Goal: Task Accomplishment & Management: Manage account settings

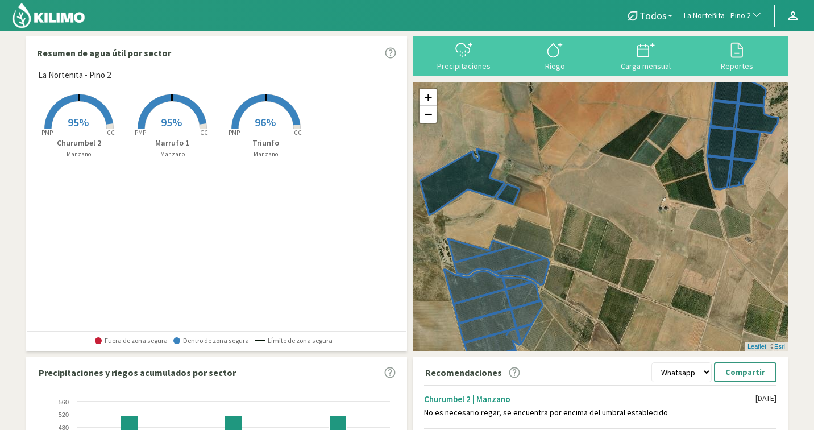
click at [719, 10] on span "La Norteñita - Pino 2" at bounding box center [717, 15] width 67 height 11
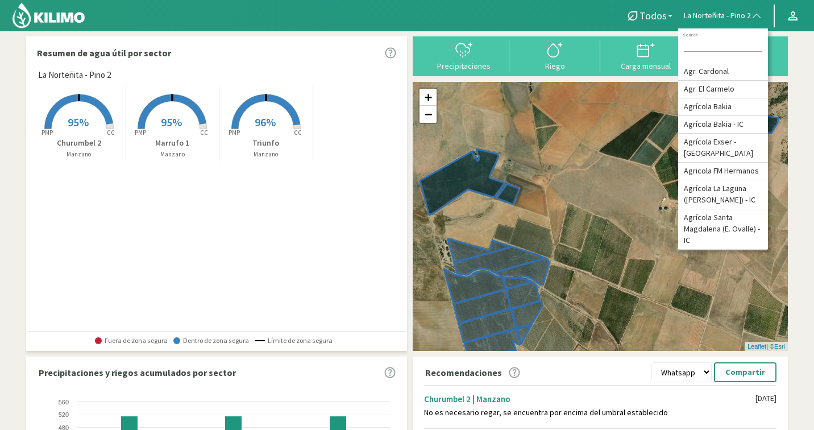
click at [693, 41] on input at bounding box center [723, 46] width 78 height 12
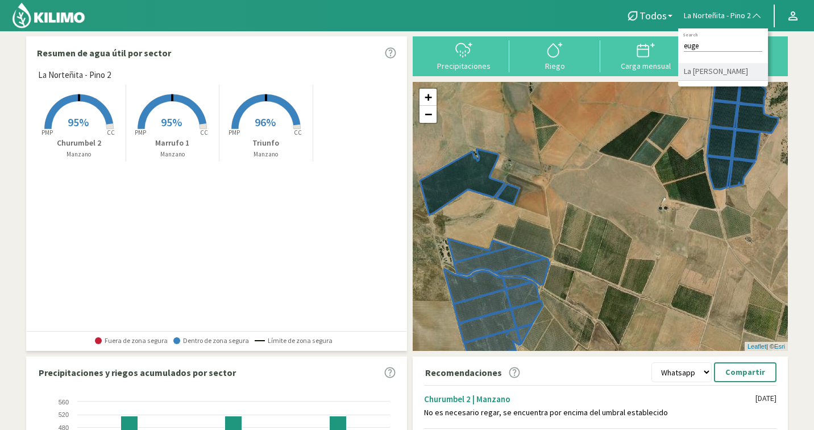
type input "euge"
click at [700, 76] on li "La [PERSON_NAME] - [PERSON_NAME]" at bounding box center [723, 72] width 90 height 18
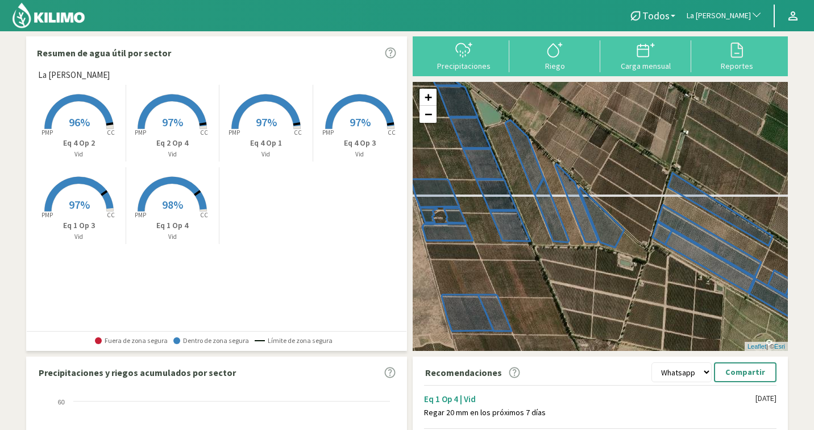
click at [258, 125] on span "97%" at bounding box center [266, 122] width 21 height 14
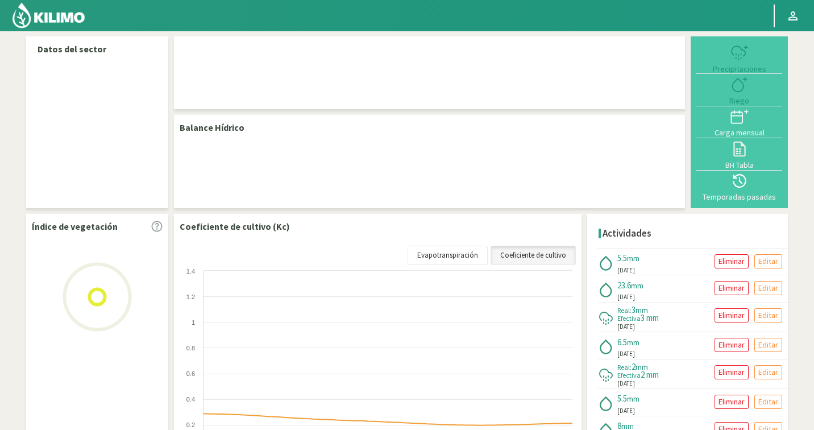
select select "141: Object"
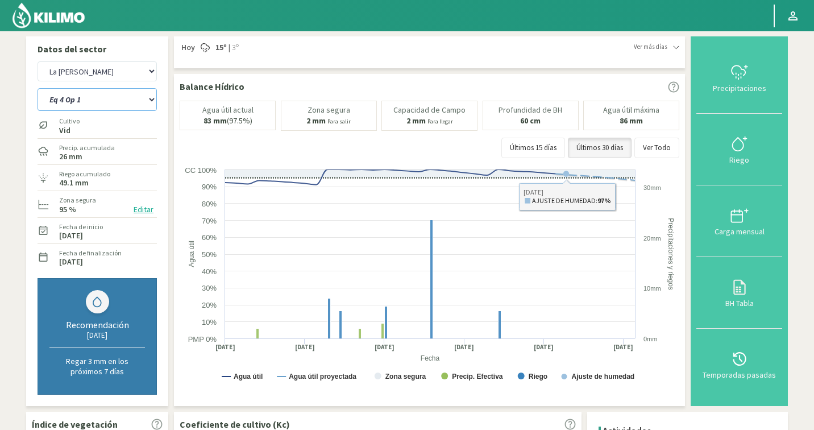
click at [102, 101] on select "Eq 1 Op 3 Eq 1 Op 4 Eq 2 Op 4 Eq 4 Op 1 Eq 4 Op 2 Eq 4 Op 3" at bounding box center [97, 99] width 119 height 23
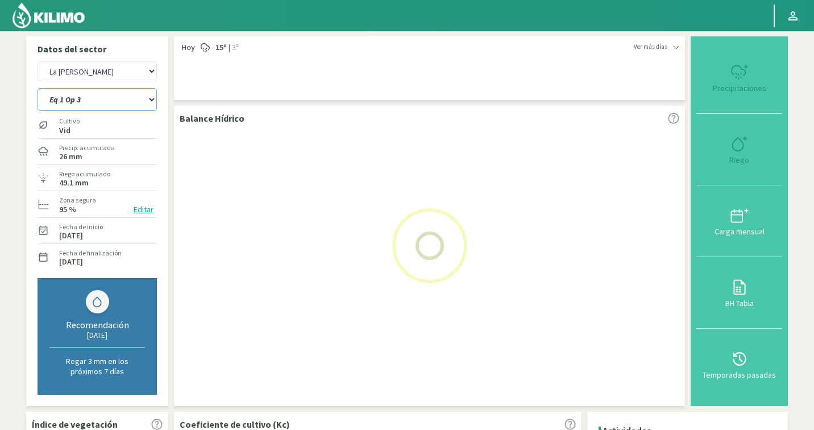
select select "3: Object"
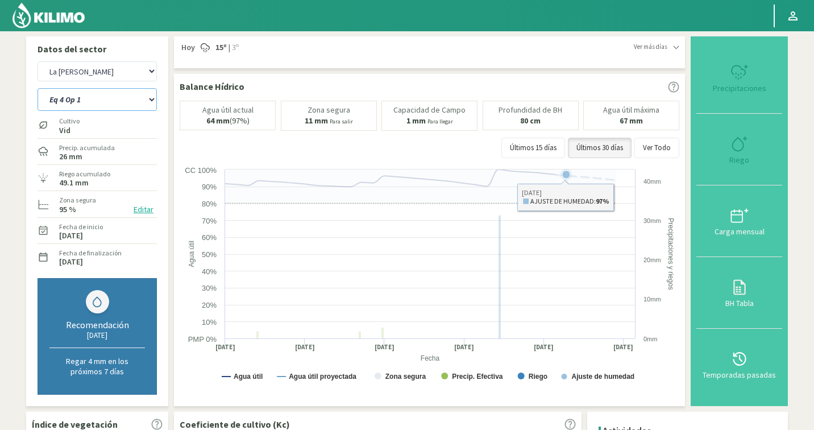
select select "420: Object"
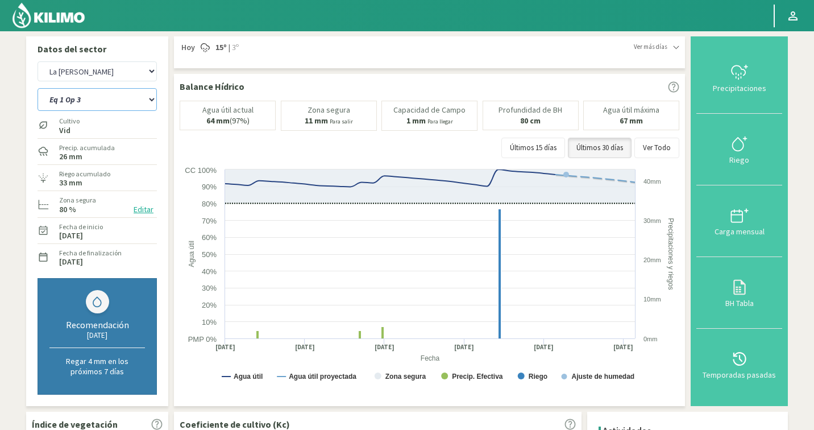
click at [131, 92] on select "Eq 1 Op 3 Eq 1 Op 4 Eq 2 Op 4 Eq 4 Op 1 Eq 4 Op 2 Eq 4 Op 3" at bounding box center [97, 99] width 119 height 23
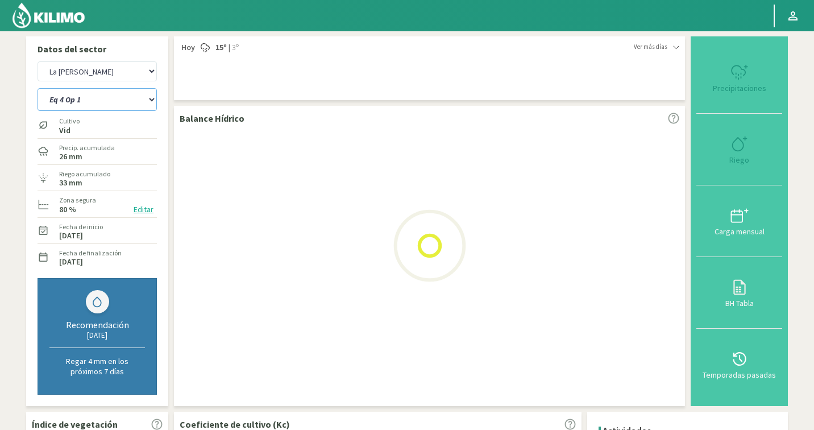
select select "6: Object"
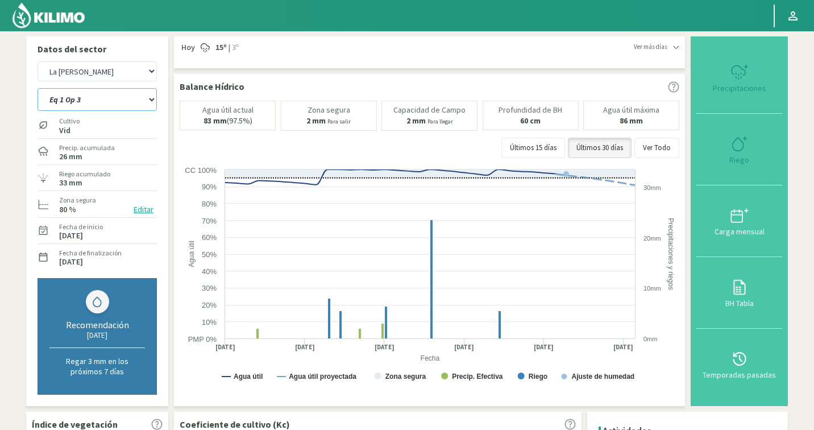
select select "699: Object"
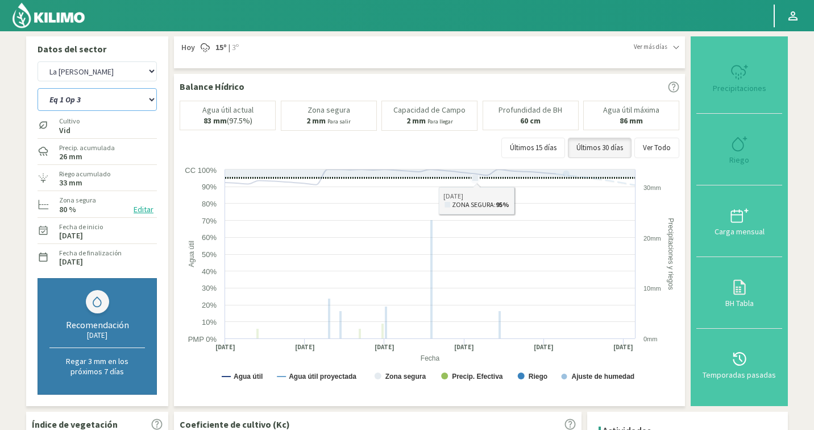
select select "15: Object"
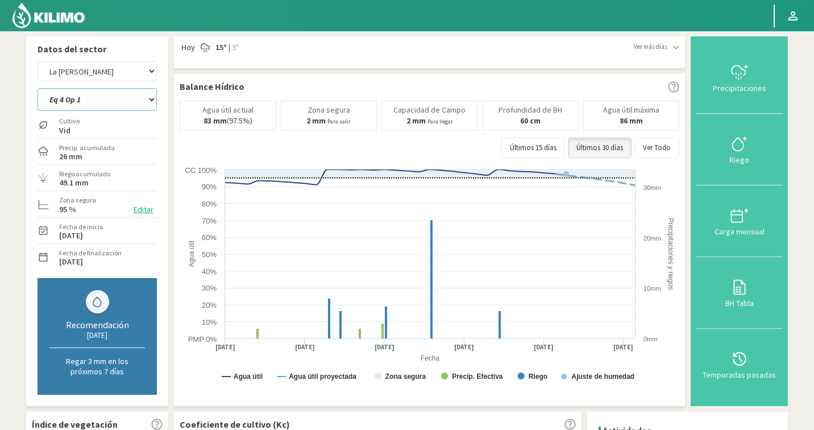
click at [126, 101] on select "Eq 1 Op 3 Eq 1 Op 4 Eq 2 Op 4 Eq 4 Op 1 Eq 4 Op 2 Eq 4 Op 3" at bounding box center [97, 99] width 119 height 23
click at [147, 207] on button "Editar" at bounding box center [143, 209] width 27 height 13
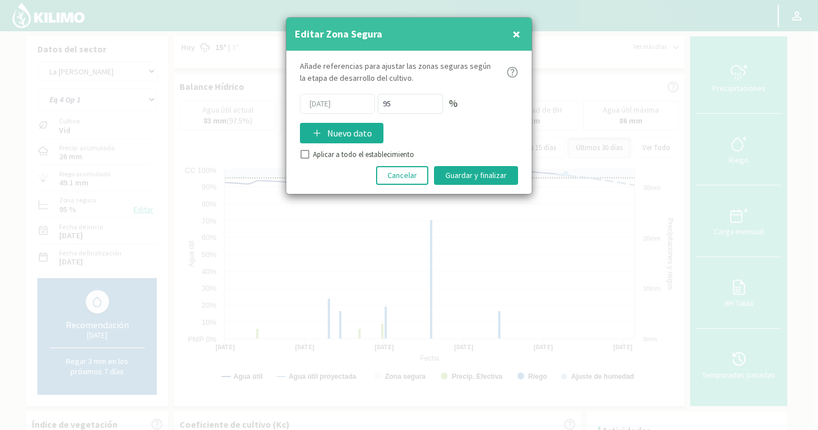
click at [518, 36] on span "×" at bounding box center [517, 33] width 8 height 19
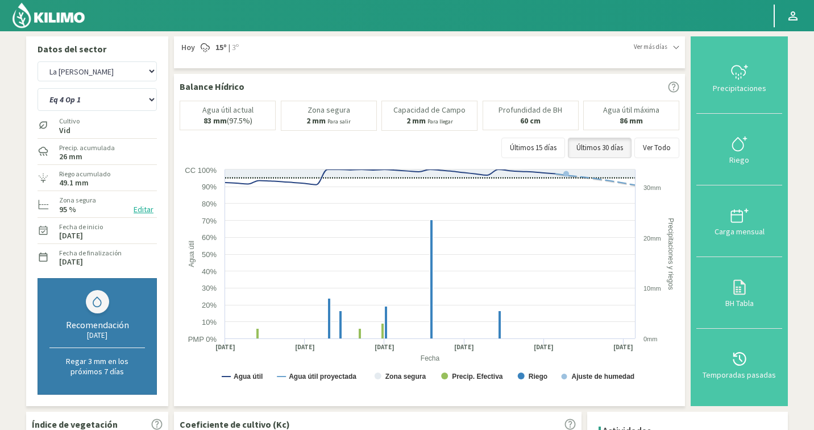
click at [142, 210] on button "Editar" at bounding box center [143, 209] width 27 height 13
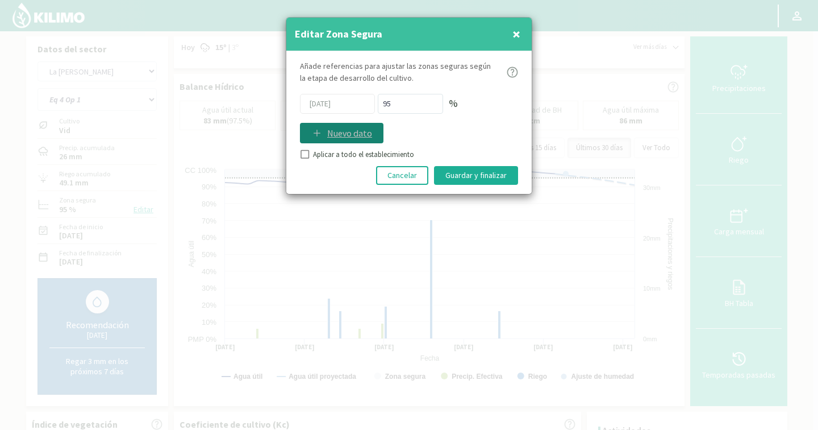
click at [349, 134] on p "Nuevo dato" at bounding box center [349, 133] width 45 height 14
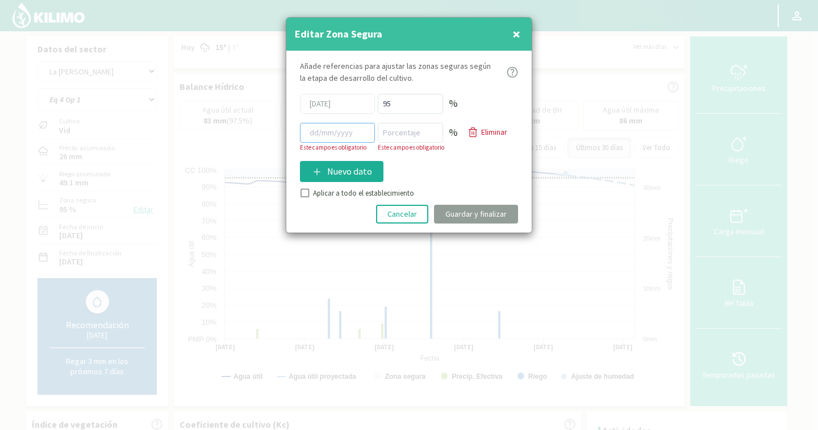
click at [347, 134] on input at bounding box center [337, 133] width 75 height 20
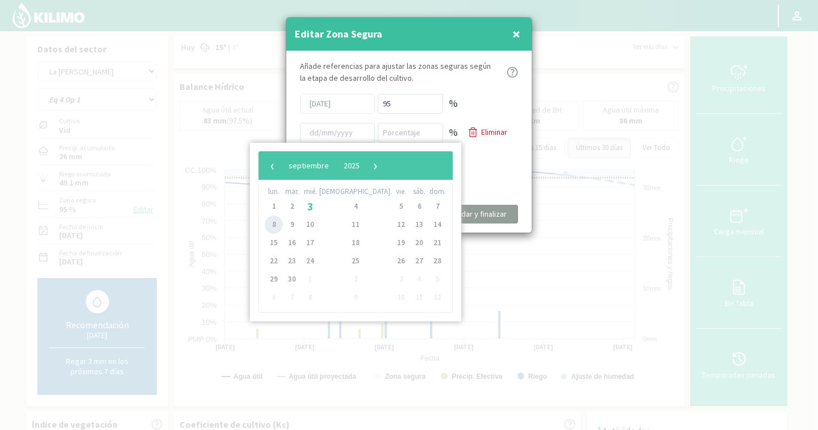
click at [282, 222] on span "8" at bounding box center [274, 224] width 18 height 18
type input "[DATE]"
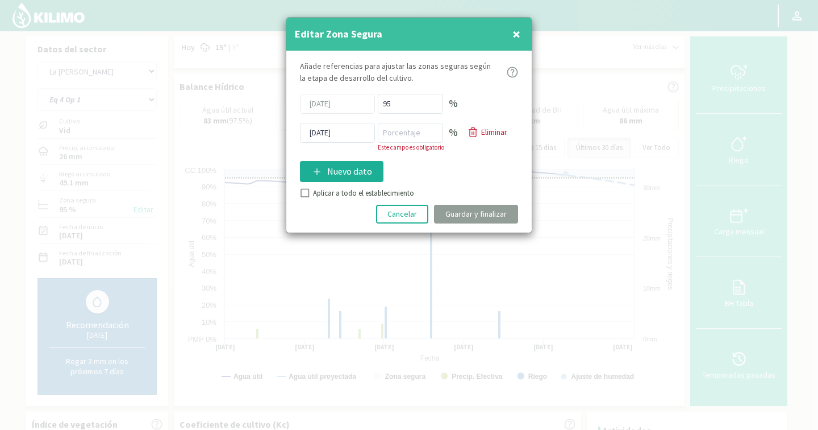
click at [390, 143] on p "Este campo es obligatorio" at bounding box center [418, 148] width 80 height 10
click at [416, 137] on input "number" at bounding box center [410, 133] width 65 height 20
type input "80"
click at [305, 194] on div "Añade referencias para ajustar las zonas seguras según la etapa de desarrollo d…" at bounding box center [408, 141] width 245 height 181
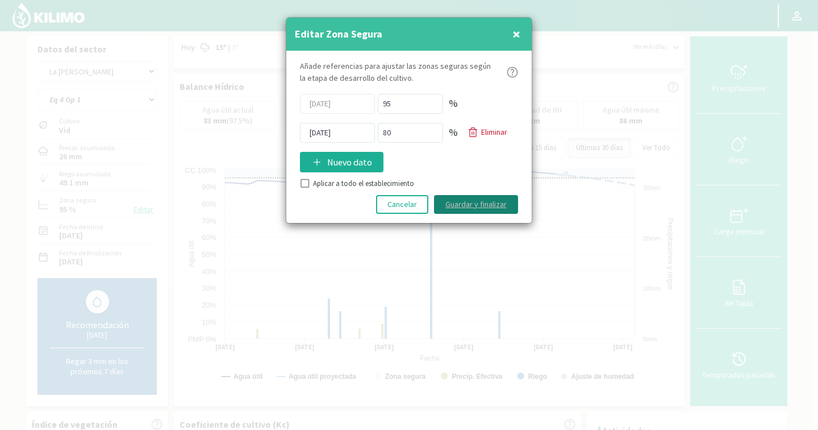
click at [473, 206] on button "Guardar y finalizar" at bounding box center [476, 204] width 84 height 19
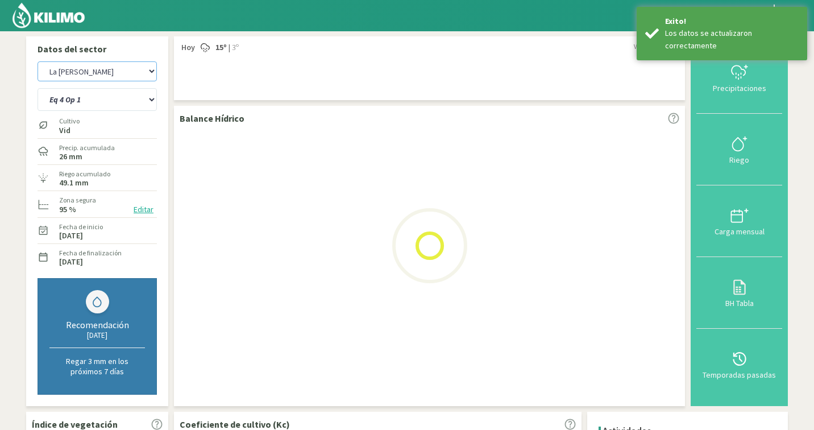
click at [111, 73] on select "Agr. Cardonal Agr. El [PERSON_NAME] Agrícola [GEOGRAPHIC_DATA] - IC Agrícola Ex…" at bounding box center [97, 71] width 119 height 20
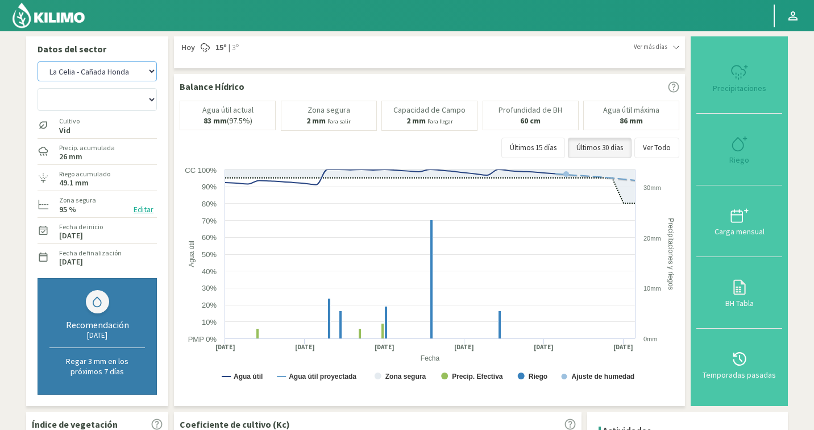
select select "977: Object"
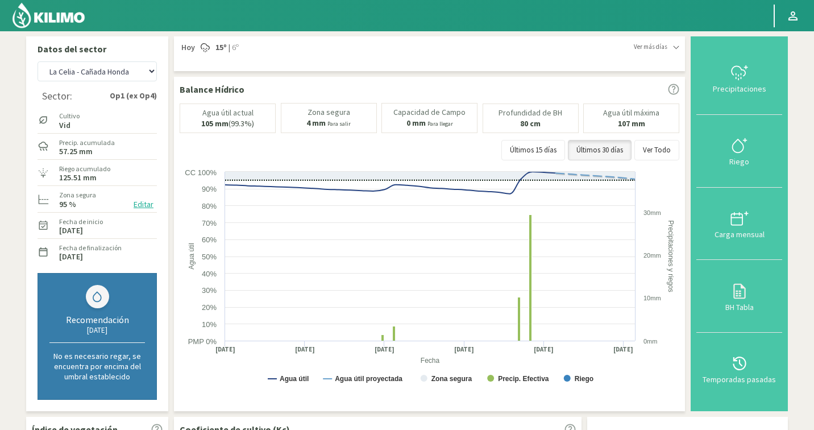
click at [140, 209] on button "Editar" at bounding box center [143, 204] width 27 height 13
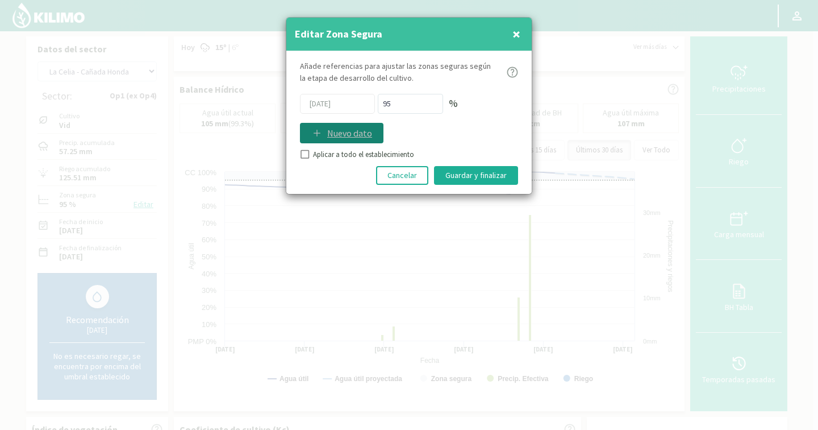
click at [338, 131] on p "Nuevo dato" at bounding box center [349, 133] width 45 height 14
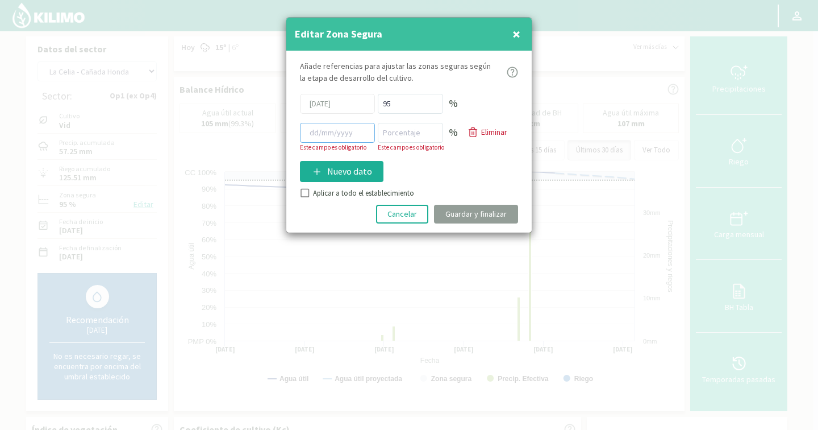
click at [331, 135] on input at bounding box center [337, 133] width 75 height 20
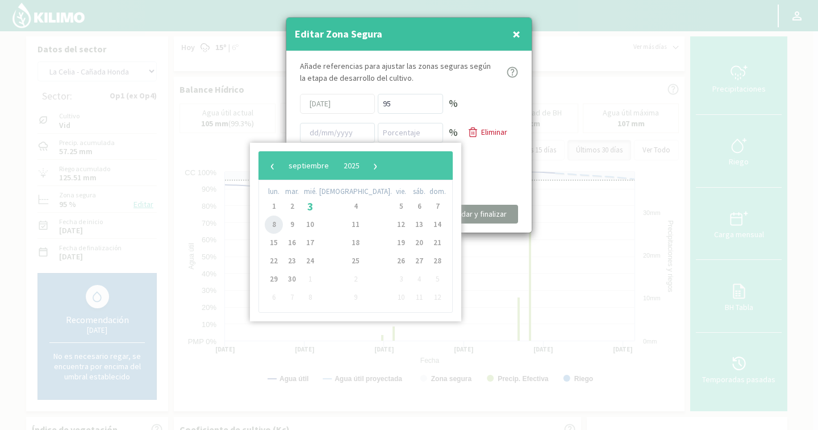
click at [277, 224] on span "8" at bounding box center [274, 224] width 18 height 18
type input "[DATE]"
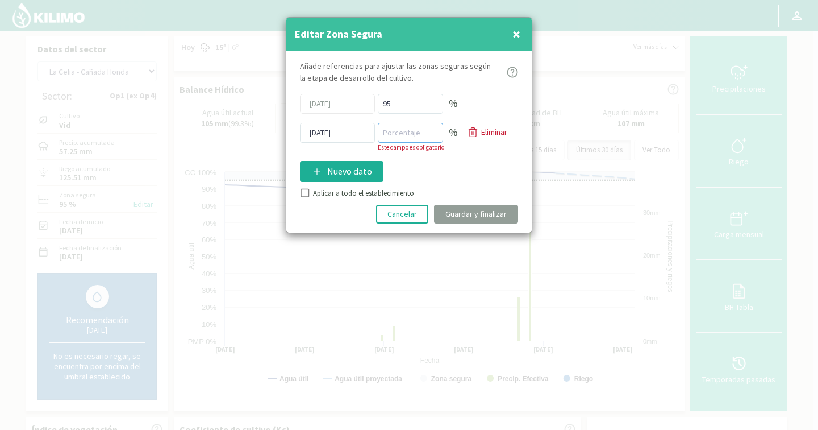
click at [389, 138] on input "number" at bounding box center [410, 133] width 65 height 20
type input "80"
click at [462, 211] on kil-button "Guardar y finalizar" at bounding box center [476, 214] width 84 height 19
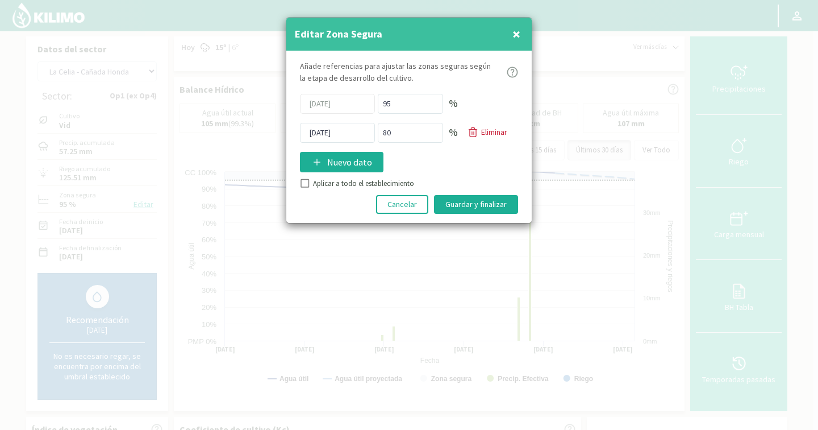
click at [310, 181] on div "Aplicar a todo el establecimiento" at bounding box center [409, 183] width 218 height 11
click at [307, 182] on input "Aplicar a todo el establecimiento" at bounding box center [303, 184] width 11 height 11
checkbox input "true"
click at [461, 199] on button "Guardar y finalizar" at bounding box center [476, 204] width 84 height 19
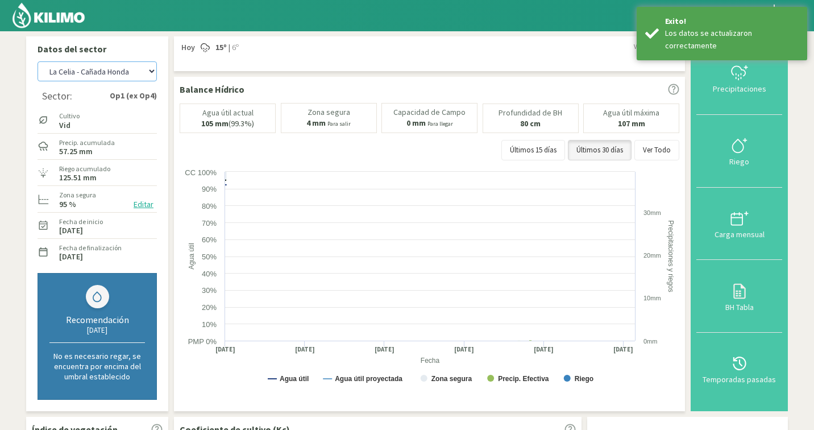
click at [106, 80] on select "Agr. Cardonal Agr. El [PERSON_NAME] Agrícola [GEOGRAPHIC_DATA] - IC Agrícola Ex…" at bounding box center [97, 71] width 119 height 20
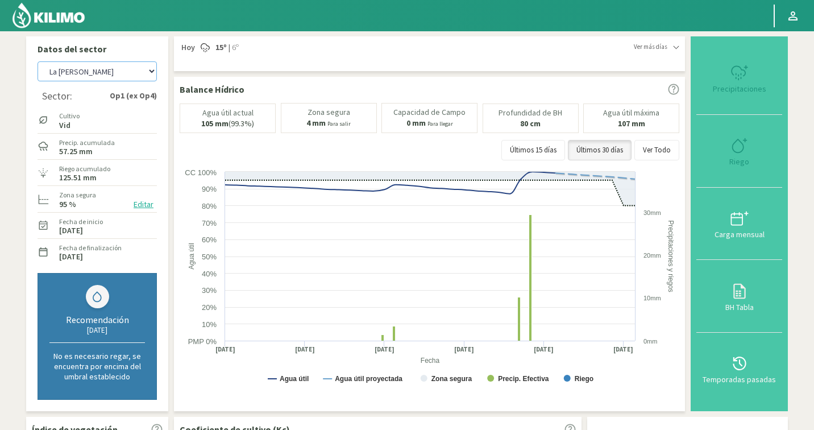
select select "1255: Object"
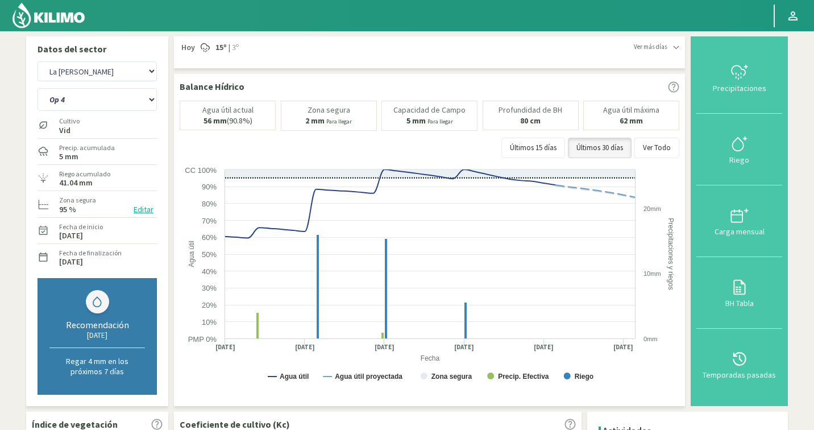
click at [138, 209] on button "Editar" at bounding box center [143, 209] width 27 height 13
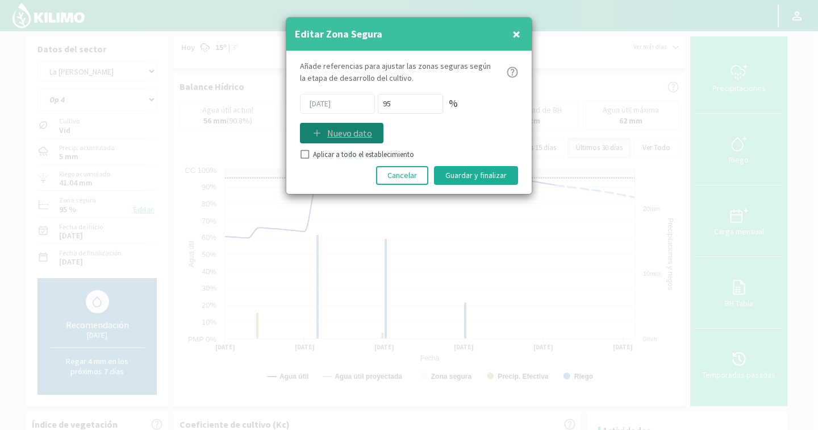
click at [343, 140] on button "Nuevo dato" at bounding box center [342, 133] width 84 height 20
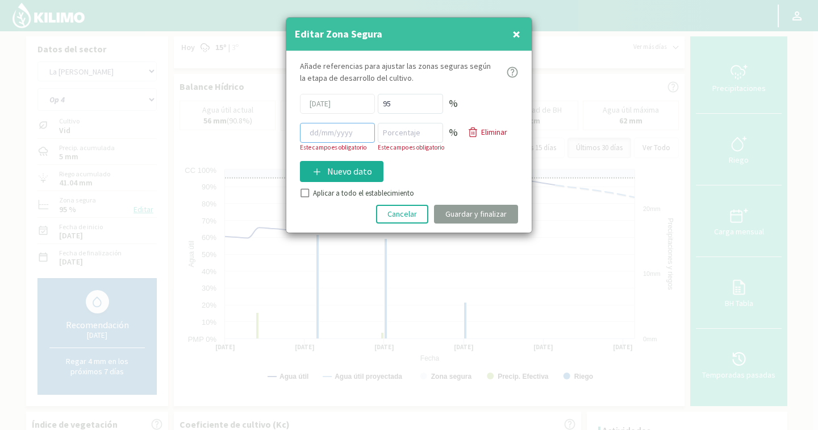
click at [347, 141] on input at bounding box center [337, 133] width 75 height 20
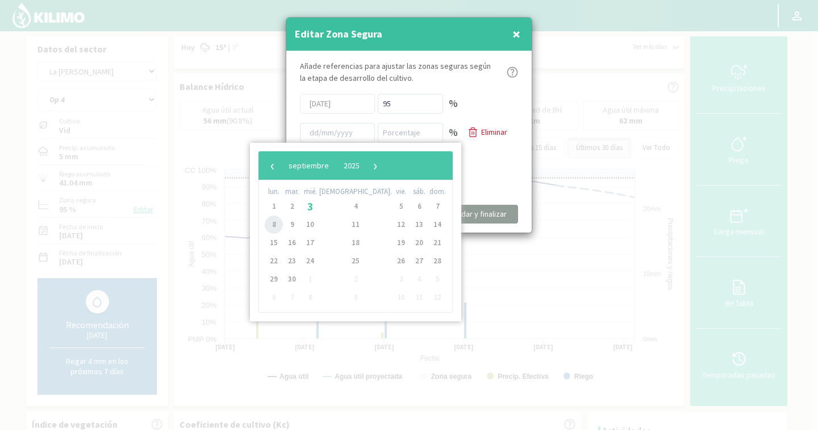
click at [280, 222] on span "8" at bounding box center [274, 224] width 18 height 18
type input "[DATE]"
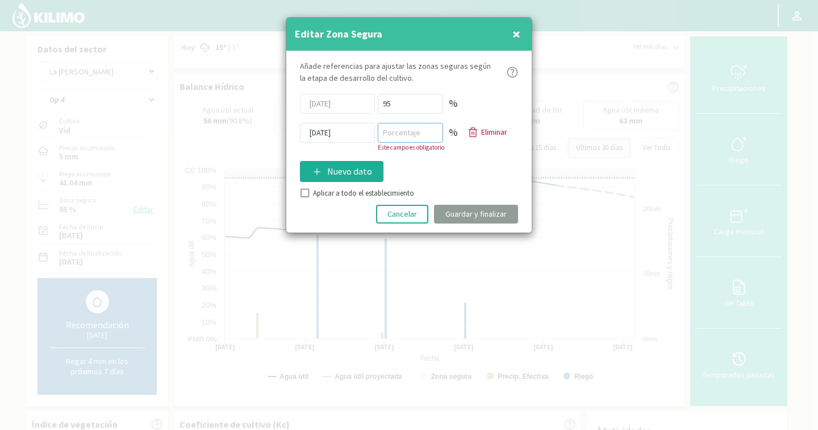
click at [405, 136] on input "number" at bounding box center [410, 133] width 65 height 20
type input "80"
drag, startPoint x: 302, startPoint y: 191, endPoint x: 323, endPoint y: 193, distance: 20.6
click at [302, 191] on div "Añade referencias para ajustar las zonas seguras según la etapa de desarrollo d…" at bounding box center [408, 141] width 245 height 181
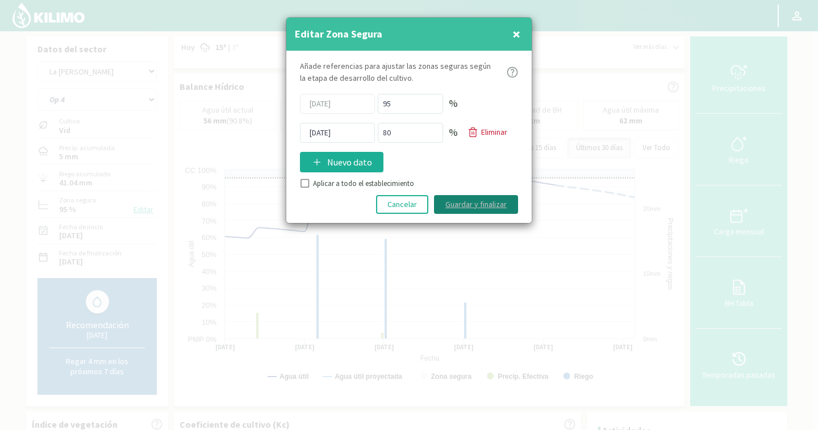
click at [459, 203] on button "Guardar y finalizar" at bounding box center [476, 204] width 84 height 19
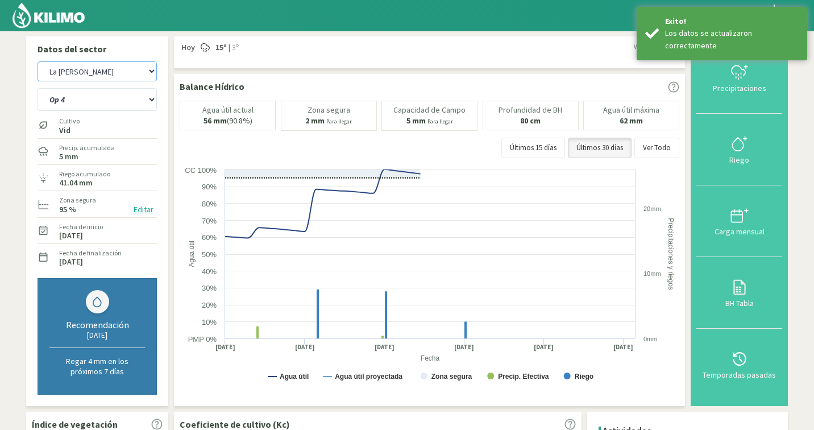
click at [116, 72] on select "Agr. Cardonal Agr. El [PERSON_NAME] Agrícola [GEOGRAPHIC_DATA] - IC Agrícola Ex…" at bounding box center [97, 71] width 119 height 20
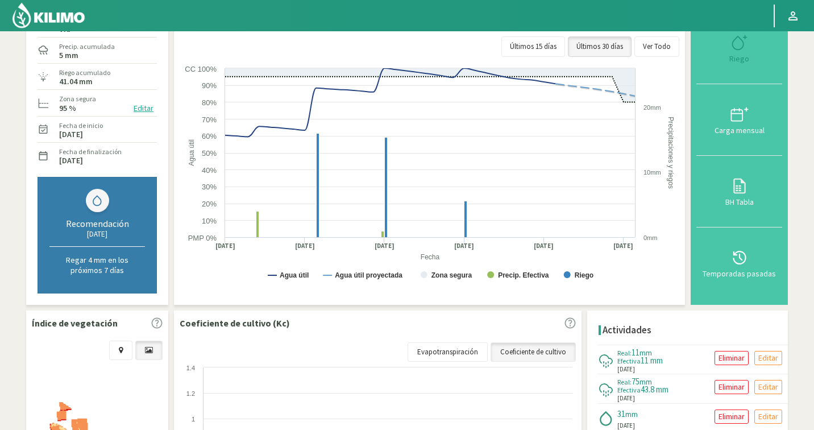
scroll to position [108, 0]
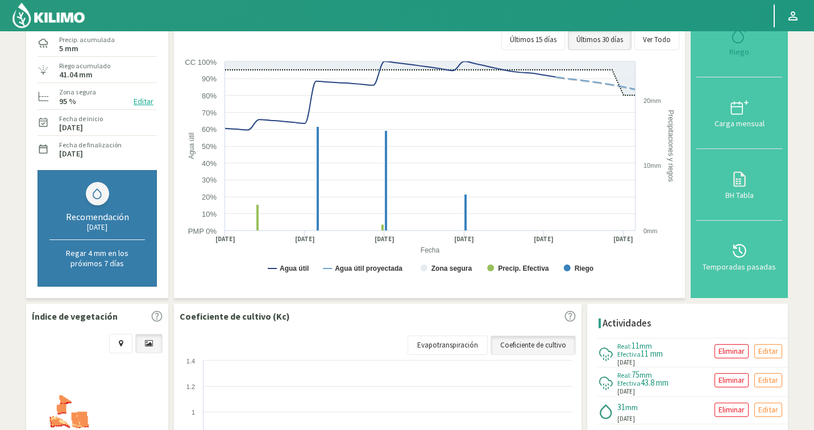
select select "1537: Object"
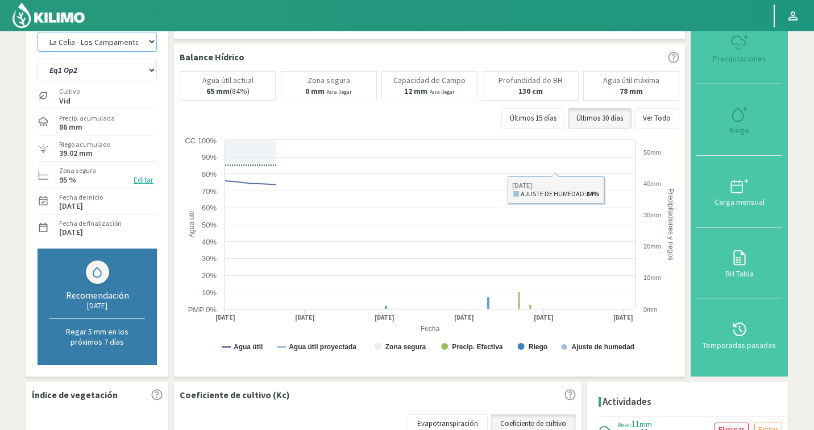
scroll to position [22, 0]
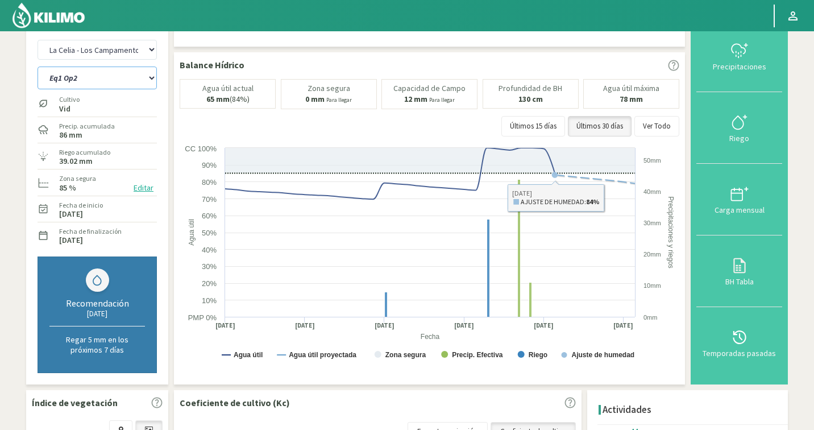
click at [74, 83] on select "Eq1 Op2 Eq2 Op1" at bounding box center [97, 77] width 119 height 23
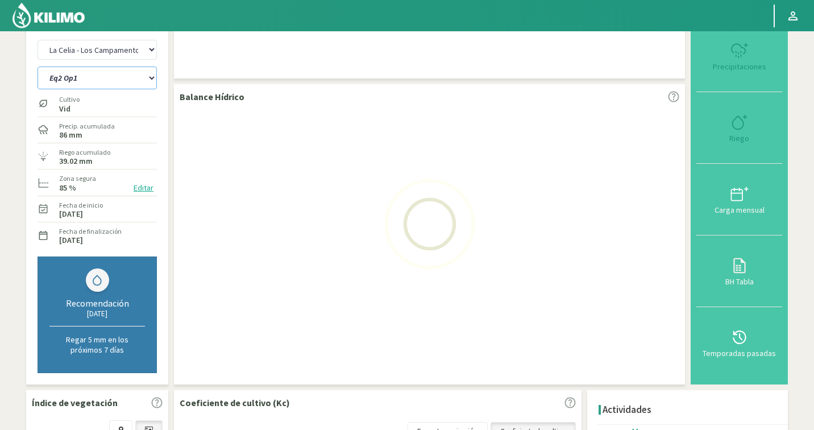
select select "2: Object"
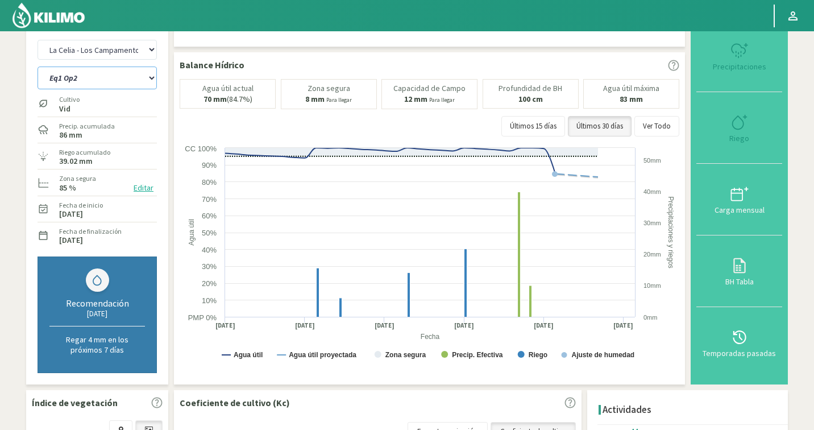
select select "1816: Object"
select select "5: Object"
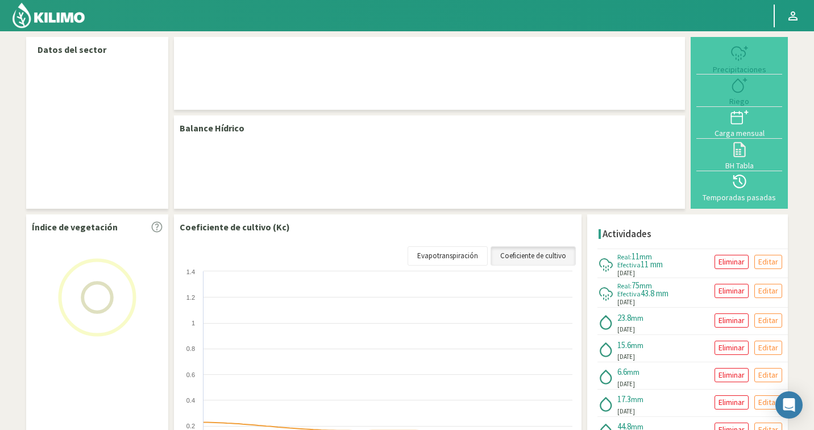
select select "142: Object"
select select "1: Object"
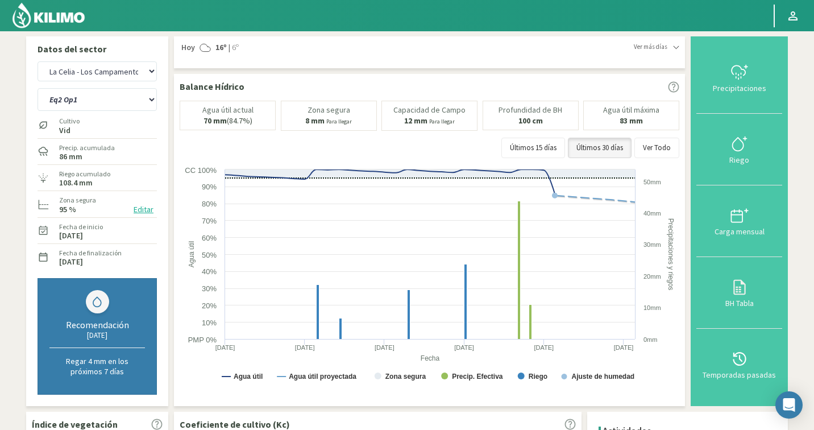
click at [142, 211] on button "Editar" at bounding box center [143, 209] width 27 height 13
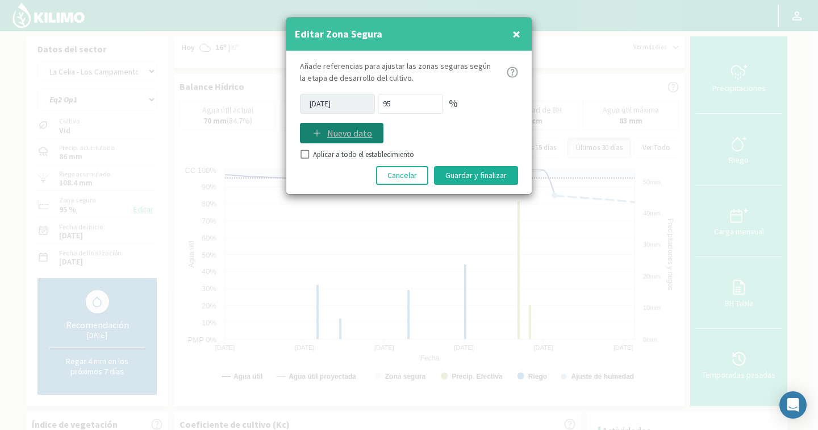
click at [343, 124] on button "Nuevo dato" at bounding box center [342, 133] width 84 height 20
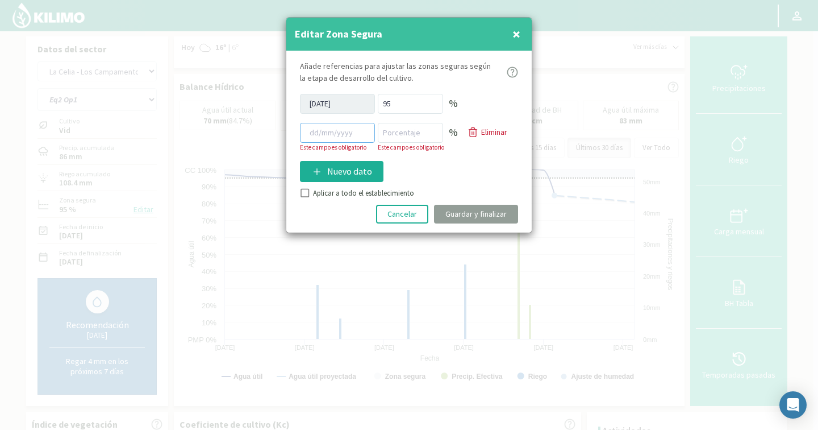
click at [336, 138] on input at bounding box center [337, 133] width 75 height 20
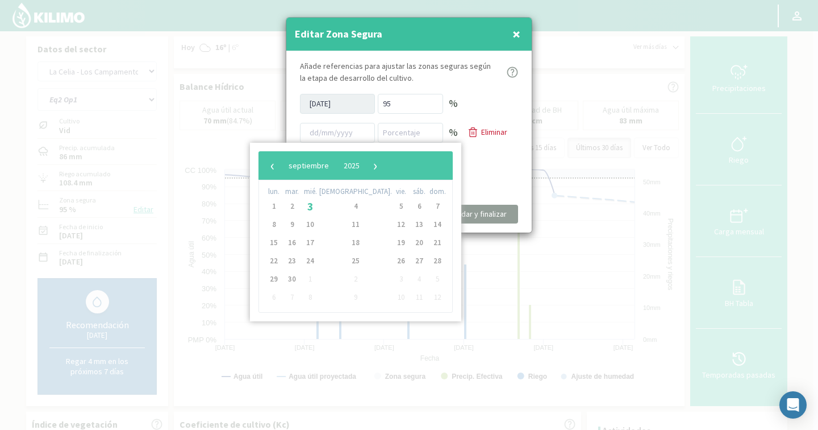
click at [283, 219] on td "8" at bounding box center [274, 224] width 18 height 18
click at [276, 226] on span "8" at bounding box center [274, 224] width 18 height 18
type input "[DATE]"
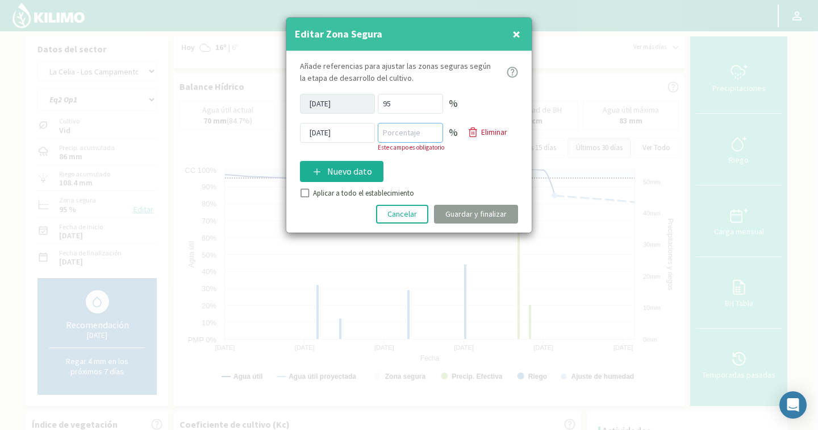
click at [403, 134] on input "number" at bounding box center [410, 133] width 65 height 20
type input "80"
click at [309, 191] on div "Añade referencias para ajustar las zonas seguras según la etapa de desarrollo d…" at bounding box center [408, 141] width 245 height 181
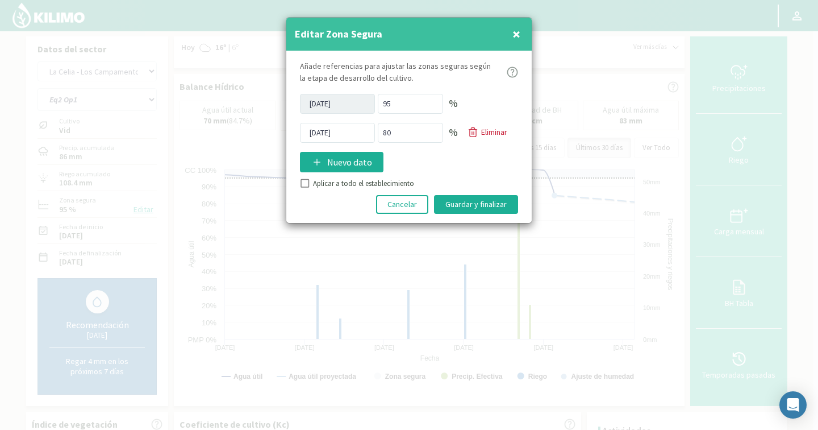
click at [304, 184] on input "Aplicar a todo el establecimiento" at bounding box center [303, 184] width 11 height 11
checkbox input "true"
click at [478, 203] on button "Guardar y finalizar" at bounding box center [476, 204] width 84 height 19
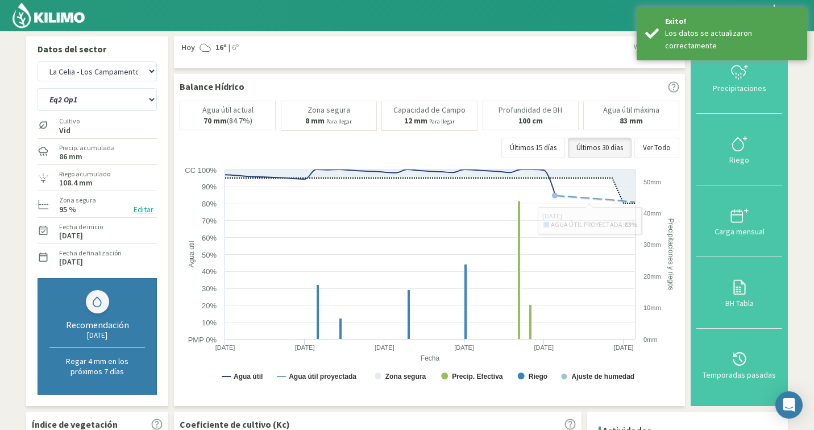
click at [69, 15] on img at bounding box center [48, 15] width 74 height 27
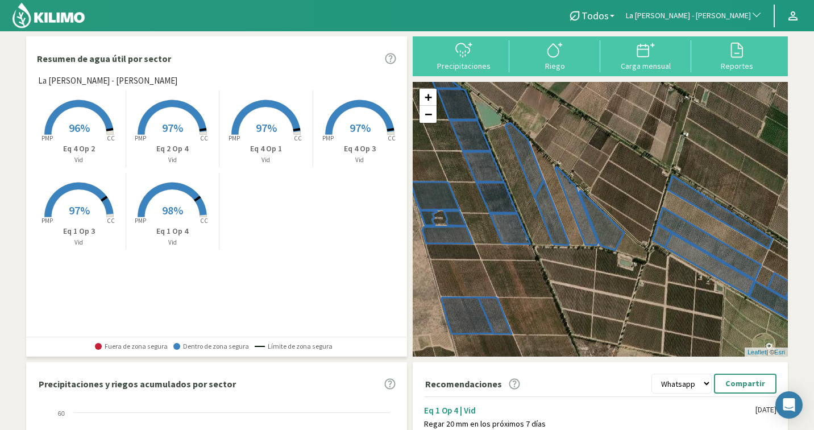
click at [721, 13] on span "La [PERSON_NAME] - [PERSON_NAME]" at bounding box center [688, 15] width 125 height 11
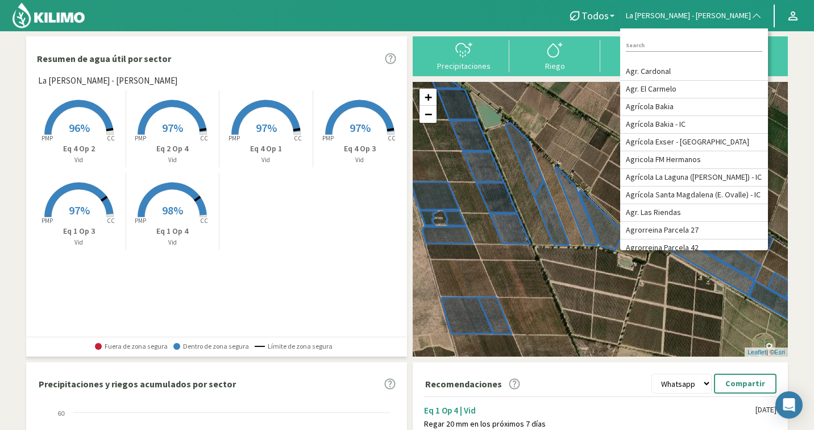
click at [683, 42] on input at bounding box center [694, 46] width 136 height 12
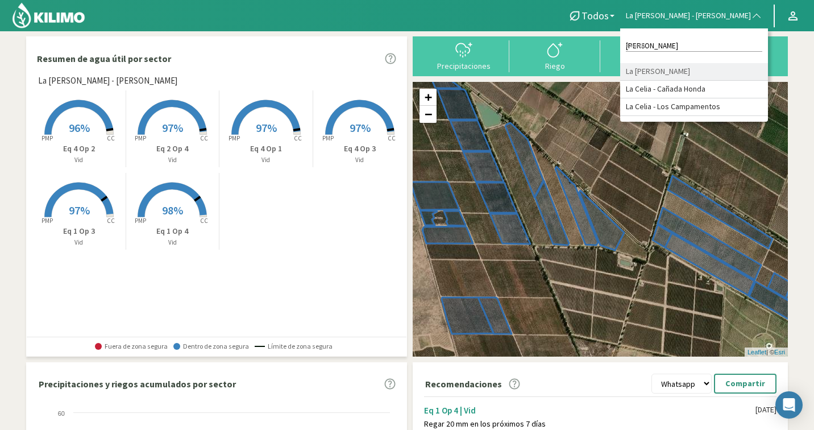
type input "[PERSON_NAME]"
click at [690, 64] on li "La [PERSON_NAME]" at bounding box center [694, 72] width 148 height 18
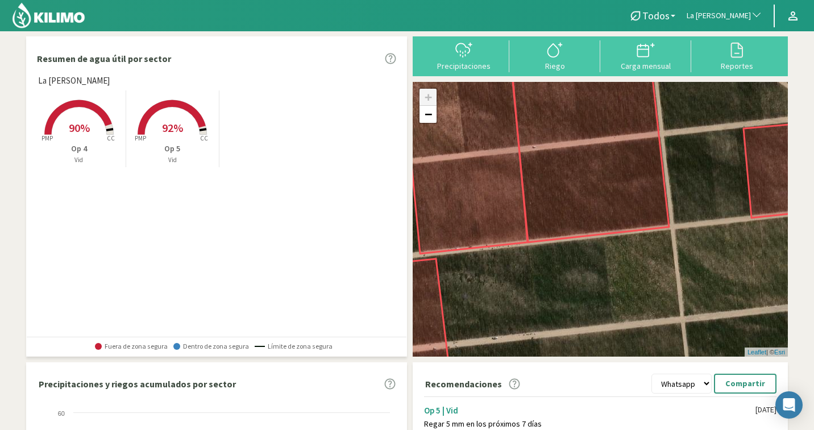
click at [194, 131] on rect at bounding box center [172, 135] width 91 height 91
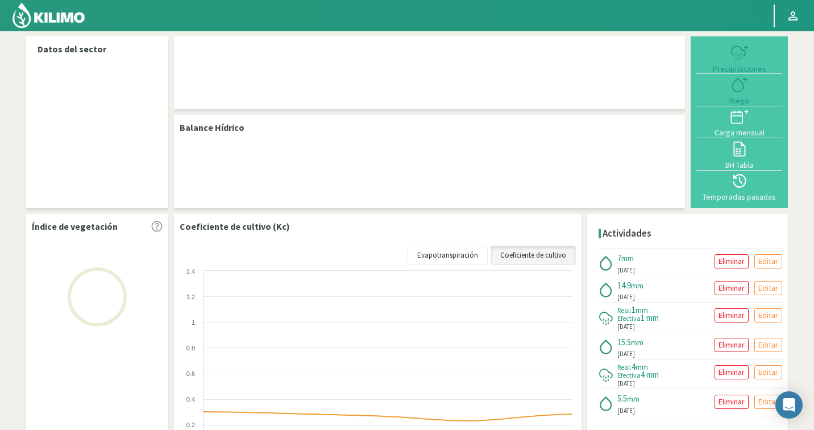
select select "139: Object"
select select "1: Object"
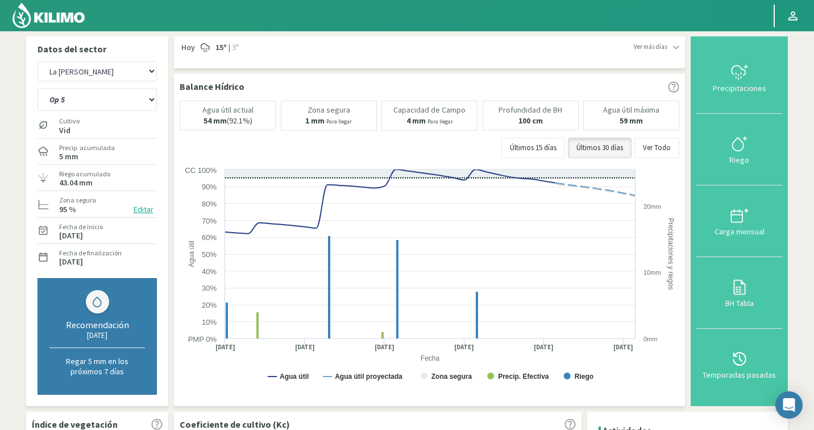
click at [139, 212] on button "Editar" at bounding box center [143, 209] width 27 height 13
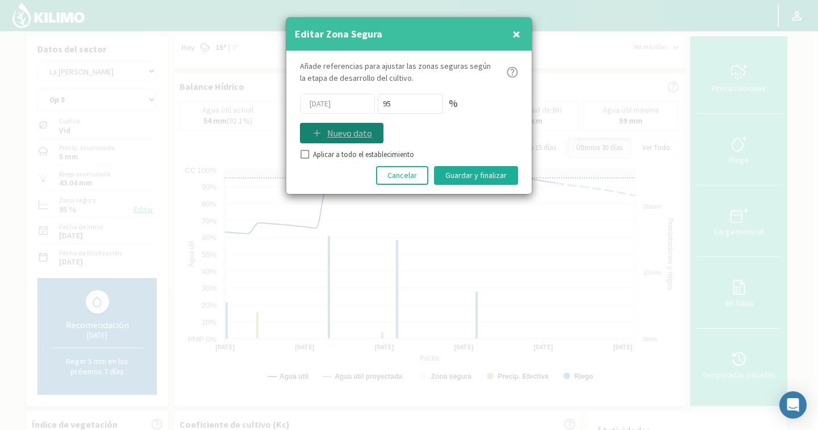
click at [336, 140] on button "Nuevo dato" at bounding box center [342, 133] width 84 height 20
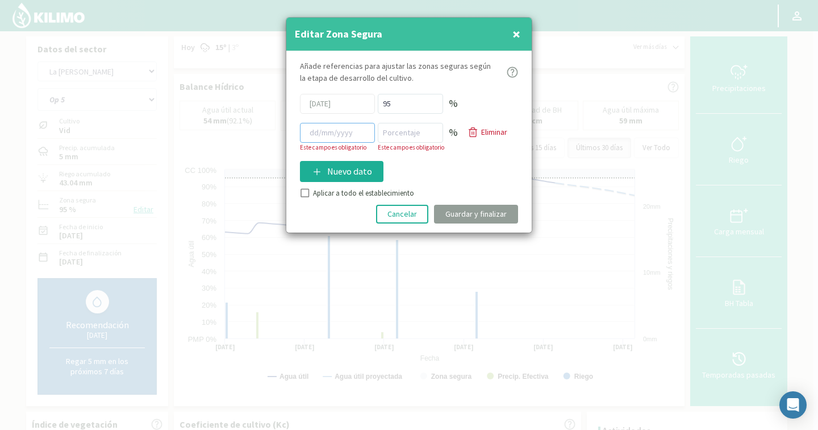
click at [338, 128] on input at bounding box center [337, 133] width 75 height 20
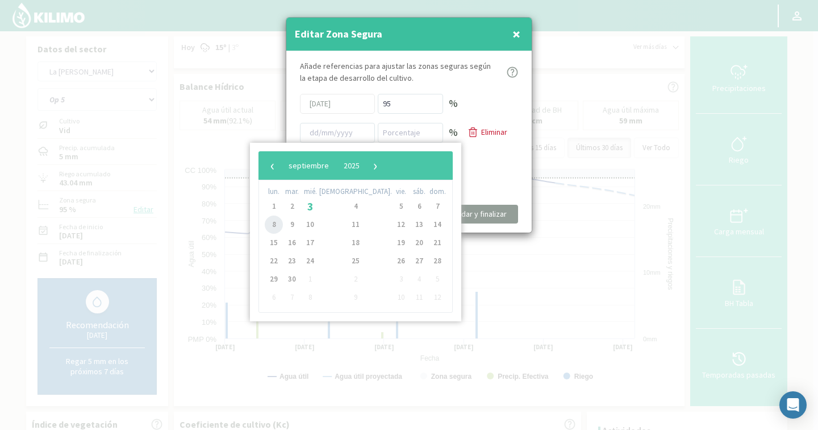
click at [279, 219] on span "8" at bounding box center [274, 224] width 18 height 18
type input "[DATE]"
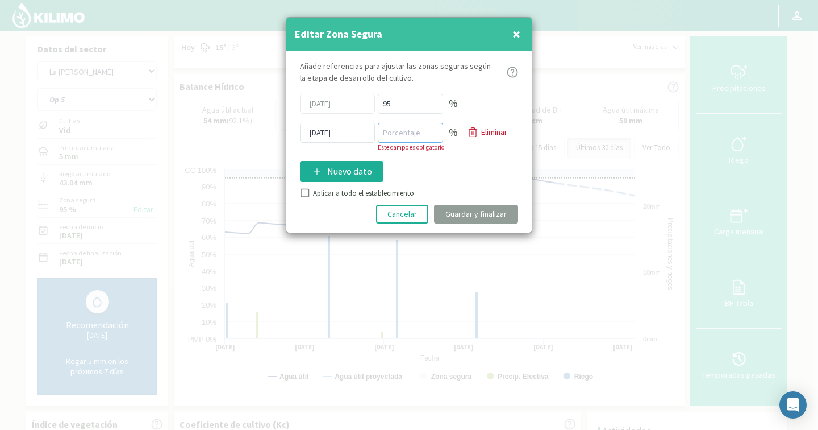
click at [401, 140] on input "number" at bounding box center [410, 133] width 65 height 20
type input "80"
click at [314, 190] on div "Añade referencias para ajustar las zonas seguras según la etapa de desarrollo d…" at bounding box center [408, 141] width 245 height 181
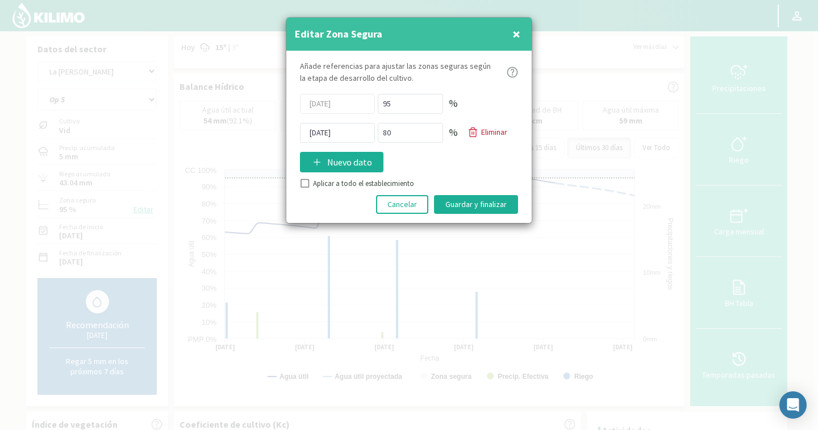
click at [308, 188] on input "Aplicar a todo el establecimiento" at bounding box center [303, 184] width 11 height 11
checkbox input "true"
click at [460, 206] on button "Guardar y finalizar" at bounding box center [476, 204] width 84 height 19
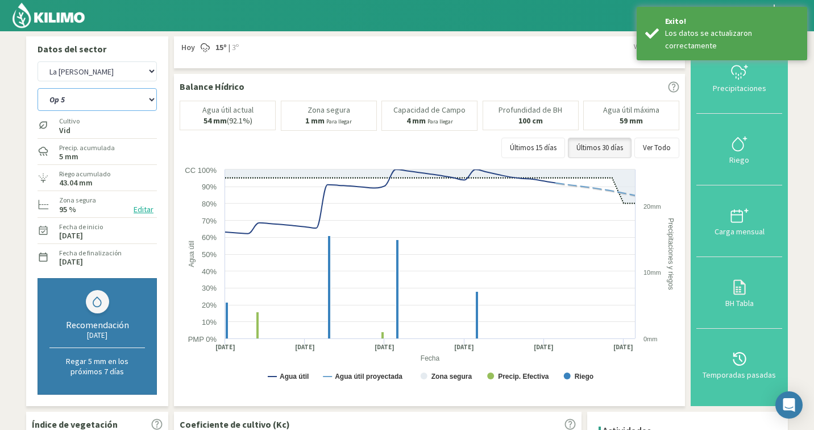
click at [107, 98] on select "Op 4 Op 5" at bounding box center [97, 99] width 119 height 23
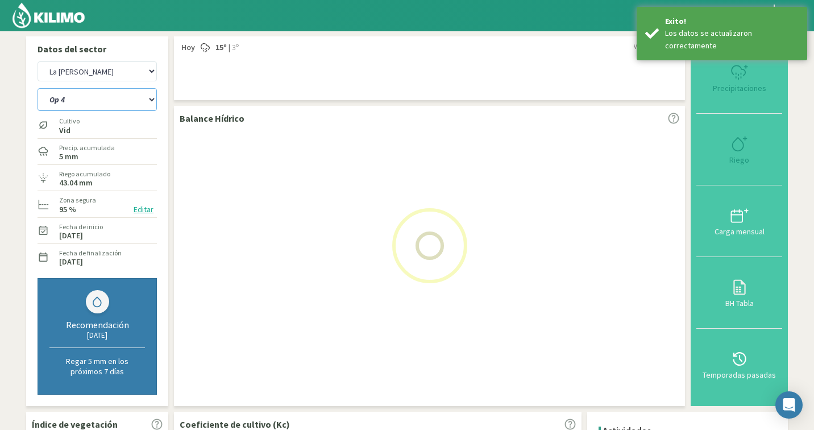
select select "1: Object"
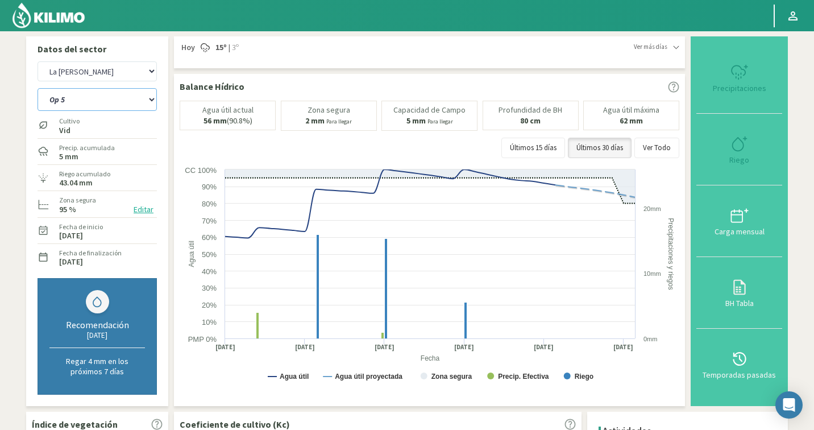
select select "418: Object"
select select "2: Object"
click at [147, 210] on button "Editar" at bounding box center [143, 209] width 27 height 13
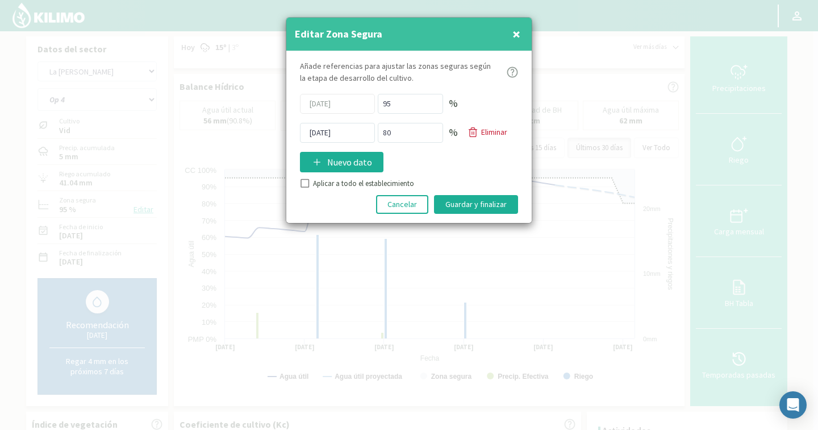
click at [513, 35] on span "×" at bounding box center [517, 33] width 8 height 19
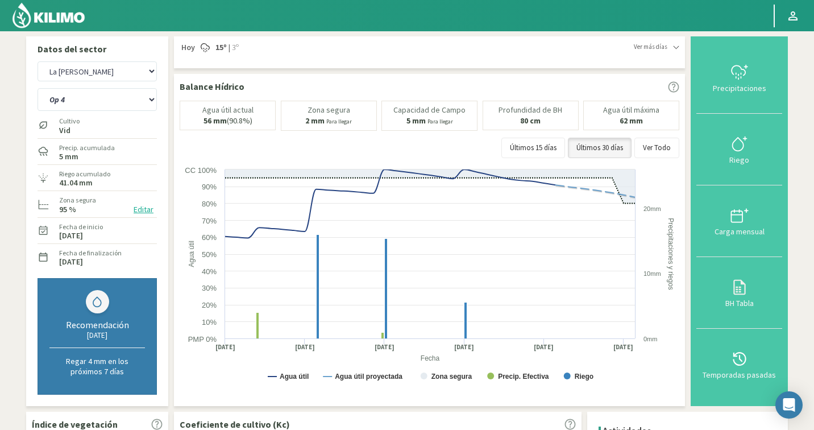
scroll to position [22, 0]
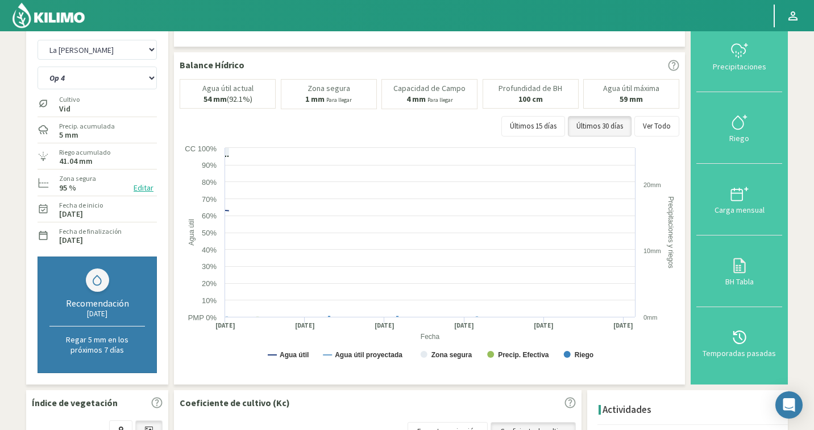
select select "697: Object"
select select "5: Object"
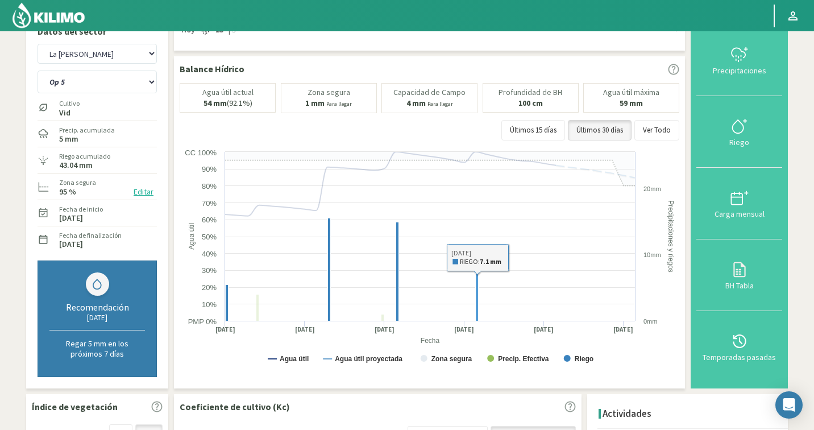
scroll to position [0, 0]
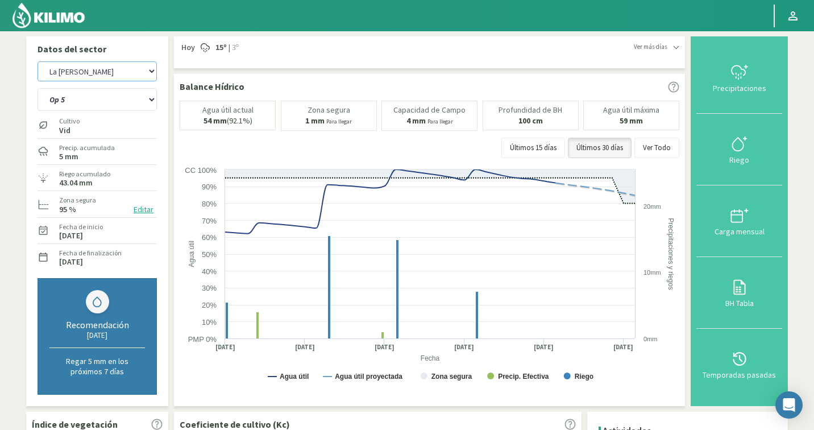
click at [89, 76] on select "Agr. Cardonal Agr. El [PERSON_NAME] Agrícola [GEOGRAPHIC_DATA] - IC Agrícola Ex…" at bounding box center [97, 71] width 119 height 20
click at [98, 97] on select "Op 4 Op 5" at bounding box center [97, 99] width 119 height 23
select select "978: Object"
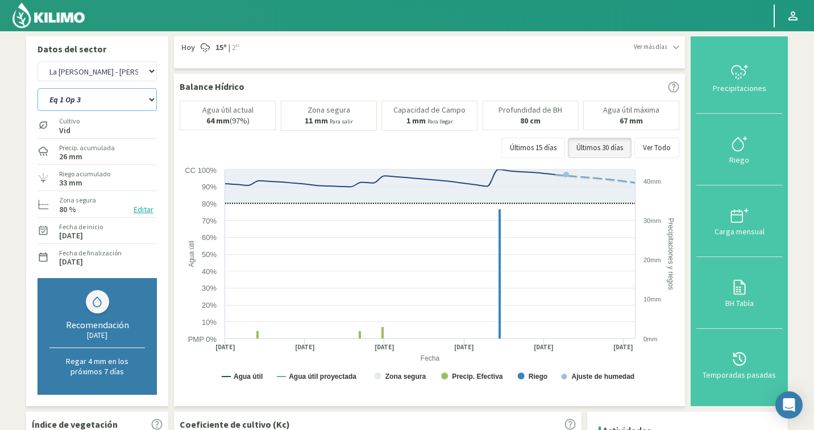
click at [121, 103] on select "Eq 1 Op 3 Eq 1 Op 4 Eq 2 Op 4 Eq 4 Op 1 Eq 4 Op 2 Eq 4 Op 3" at bounding box center [97, 99] width 119 height 23
click at [101, 106] on select "Eq 1 Op 3 Eq 1 Op 4 Eq 2 Op 4 Eq 4 Op 1 Eq 4 Op 2 Eq 4 Op 3" at bounding box center [97, 99] width 119 height 23
click at [68, 95] on select "Eq 1 Op 3 Eq 1 Op 4 Eq 2 Op 4 Eq 4 Op 1 Eq 4 Op 2 Eq 4 Op 3" at bounding box center [97, 99] width 119 height 23
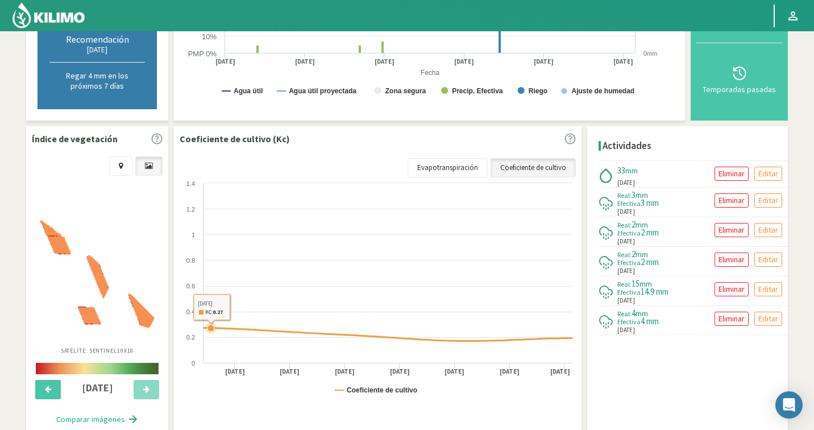
scroll to position [309, 0]
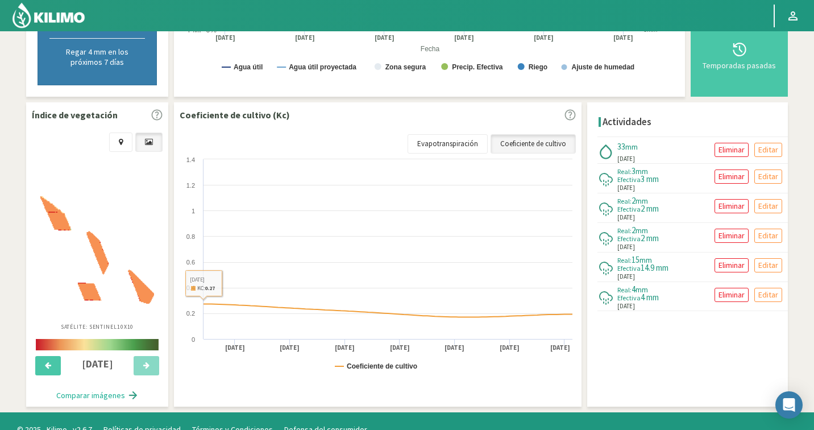
click at [118, 258] on img at bounding box center [97, 249] width 114 height 107
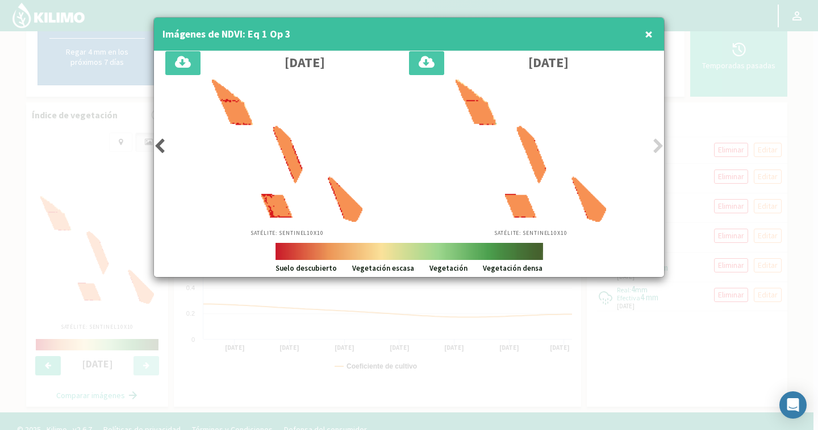
click at [647, 30] on span "×" at bounding box center [649, 33] width 8 height 19
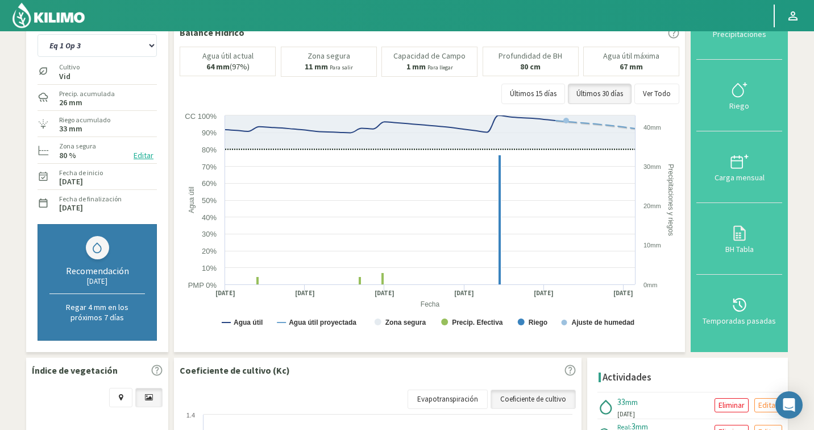
scroll to position [0, 0]
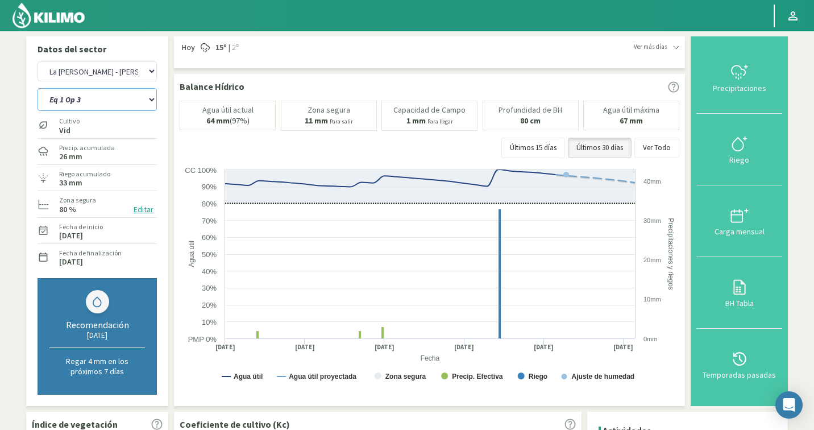
click at [93, 101] on select "Eq 1 Op 3 Eq 1 Op 4 Eq 2 Op 4 Eq 4 Op 1 Eq 4 Op 2 Eq 4 Op 3" at bounding box center [97, 99] width 119 height 23
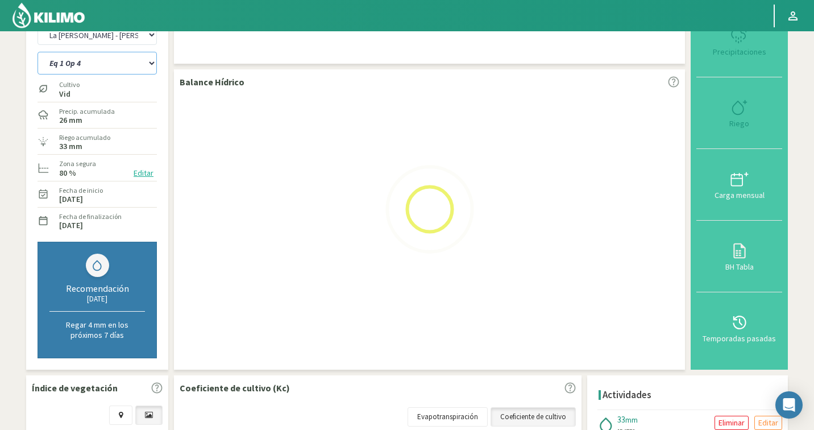
select select "6: Object"
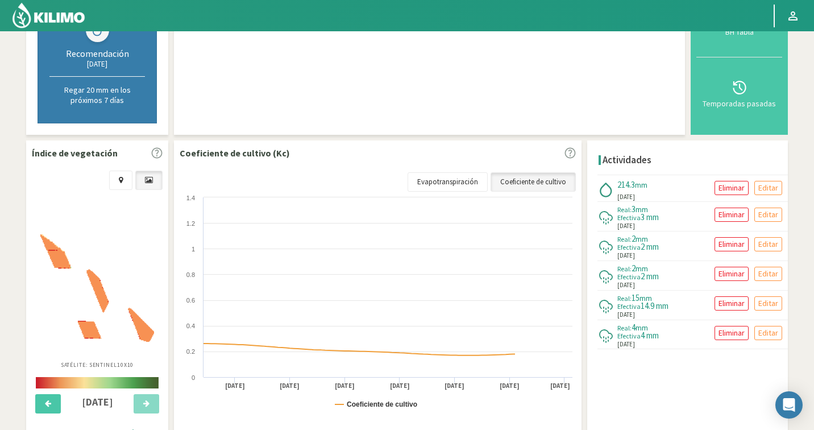
scroll to position [293, 0]
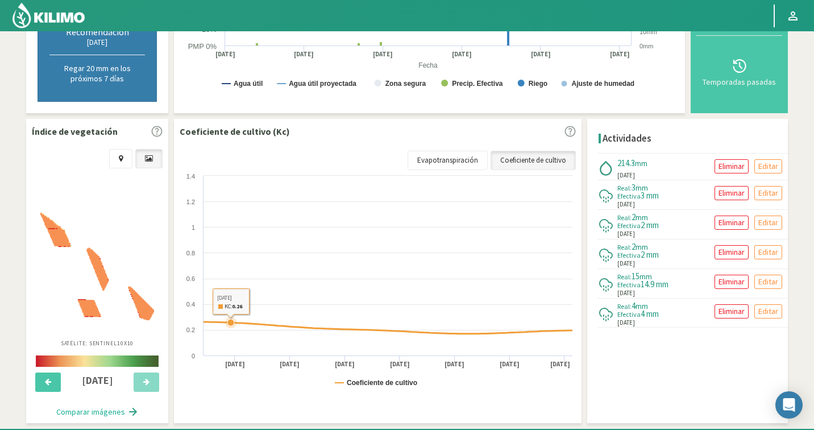
select select "1257: Object"
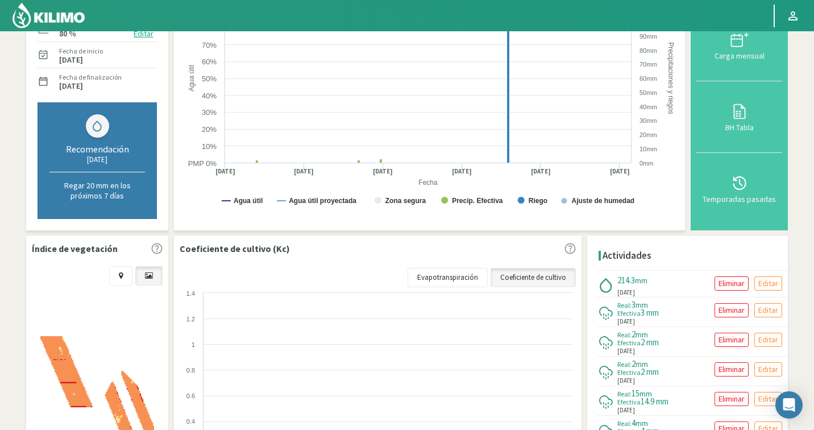
scroll to position [55, 0]
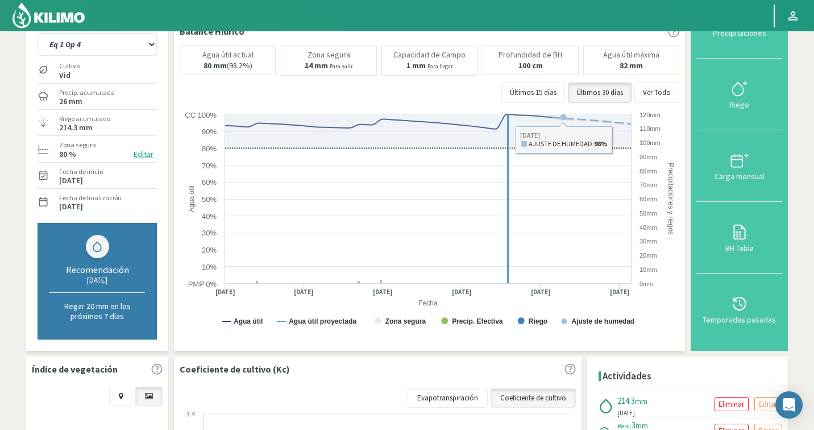
click at [58, 56] on div "Agr. Cardonal Agr. El [PERSON_NAME] Agrícola [GEOGRAPHIC_DATA] - IC Agrícola Ex…" at bounding box center [97, 112] width 119 height 219
click at [61, 48] on select "Eq 1 Op 3 Eq 1 Op 4 Eq 2 Op 4 Eq 4 Op 1 Eq 4 Op 2 Eq 4 Op 3" at bounding box center [97, 44] width 119 height 23
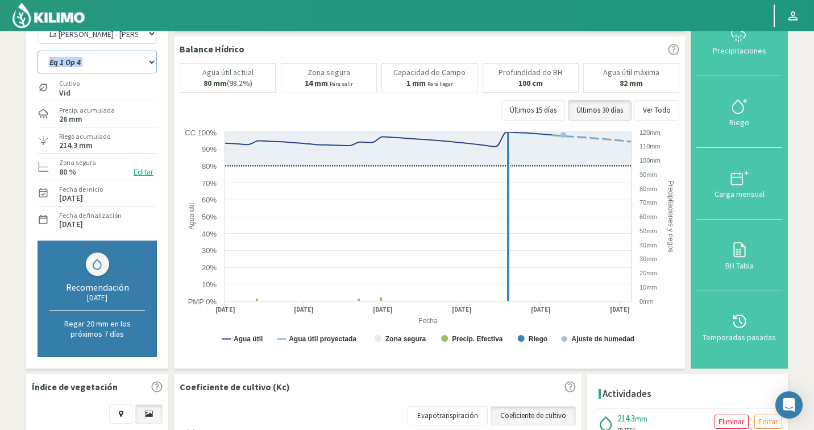
scroll to position [15, 0]
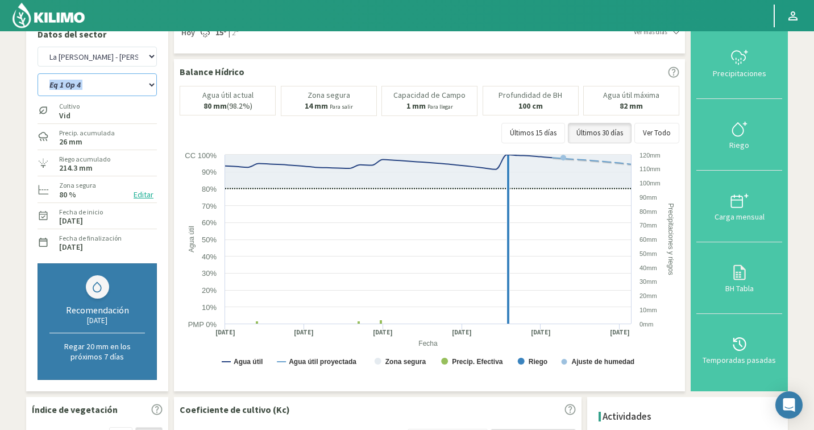
click at [123, 81] on select "Eq 1 Op 3 Eq 1 Op 4 Eq 2 Op 4 Eq 4 Op 1 Eq 4 Op 2 Eq 4 Op 3" at bounding box center [97, 84] width 119 height 23
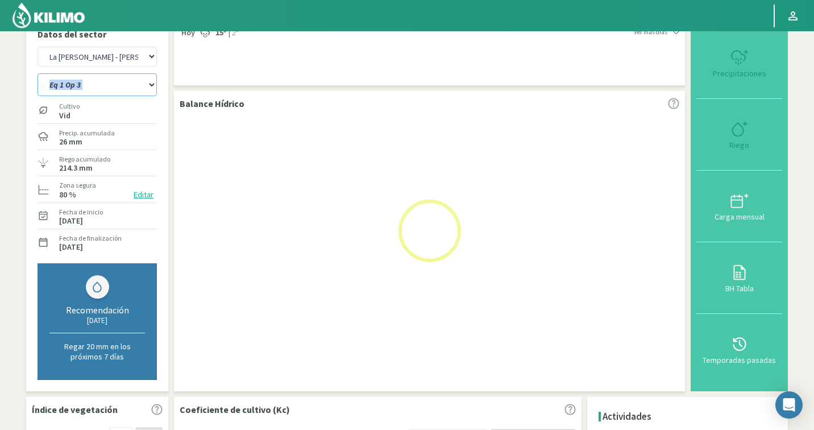
select select "13: Object"
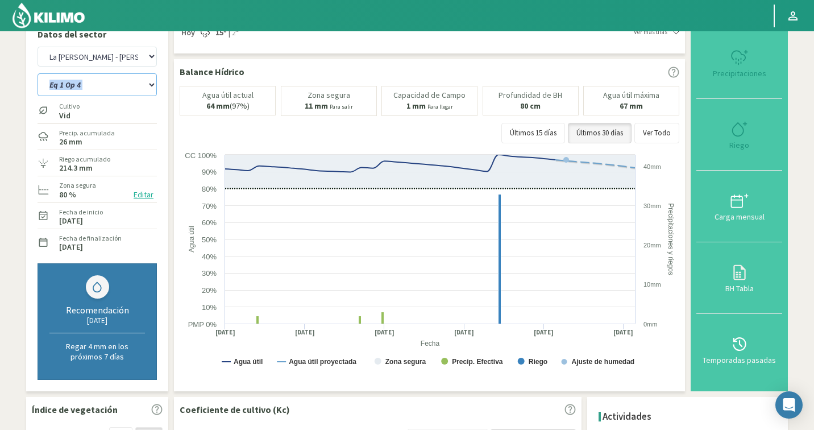
select select "1536: Object"
click at [114, 95] on select "Eq 1 Op 3 Eq 1 Op 4 Eq 2 Op 4 Eq 4 Op 1 Eq 4 Op 2 Eq 4 Op 3" at bounding box center [97, 84] width 119 height 23
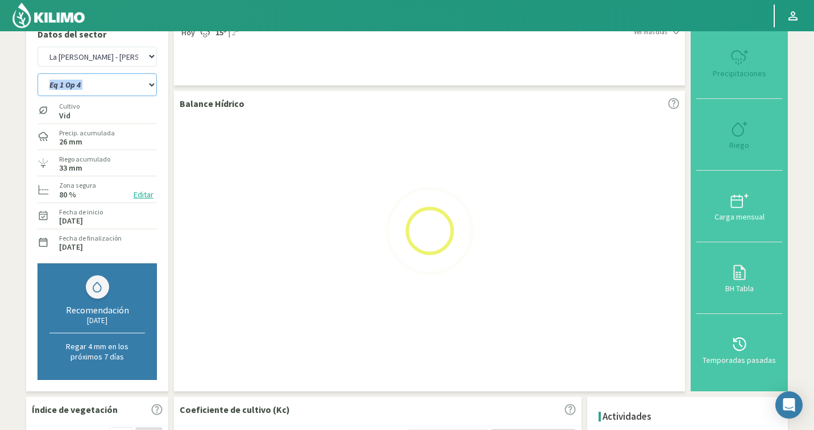
select select "18: Object"
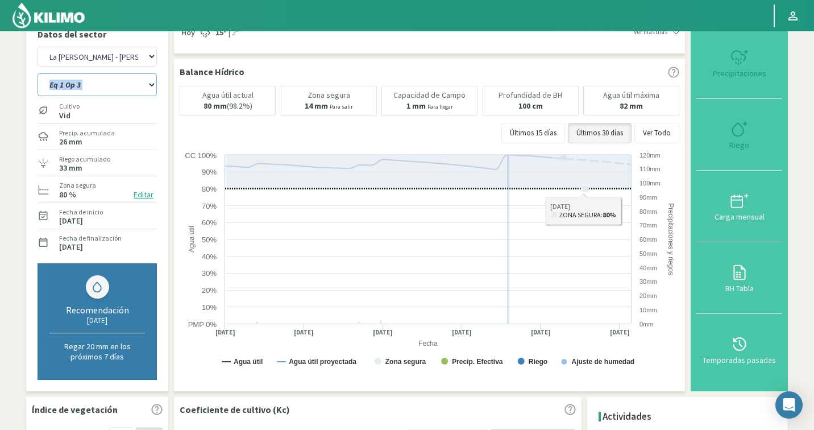
select select "1815: Object"
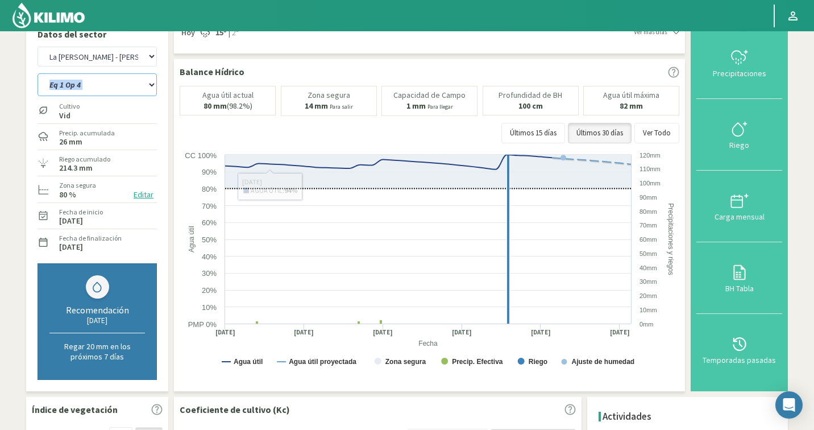
click at [116, 88] on select "Eq 1 Op 3 Eq 1 Op 4 Eq 2 Op 4 Eq 4 Op 1 Eq 4 Op 2 Eq 4 Op 3" at bounding box center [97, 84] width 119 height 23
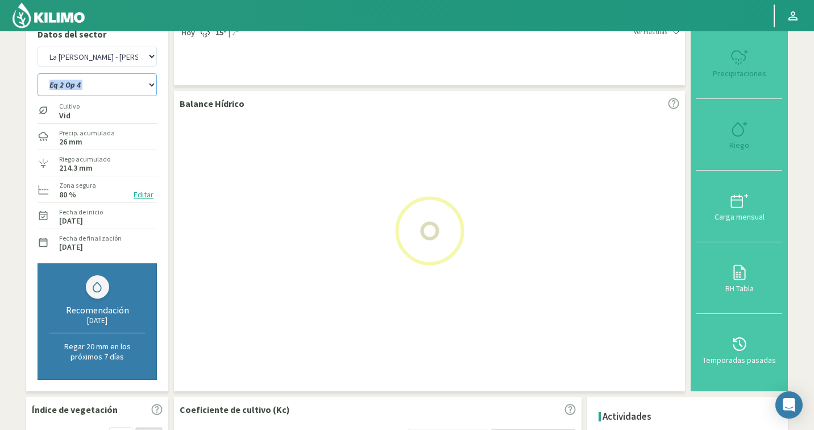
select select "25: Object"
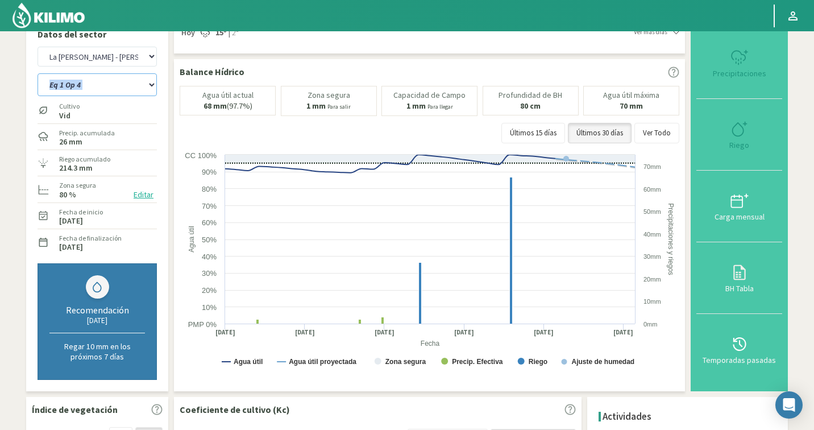
select select "2094: Object"
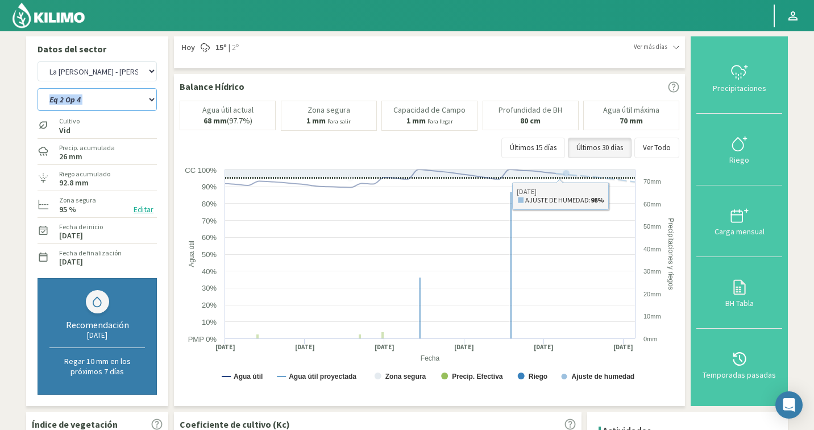
click at [111, 99] on select "Eq 1 Op 3 Eq 1 Op 4 Eq 2 Op 4 Eq 4 Op 1 Eq 4 Op 2 Eq 4 Op 3" at bounding box center [97, 99] width 119 height 23
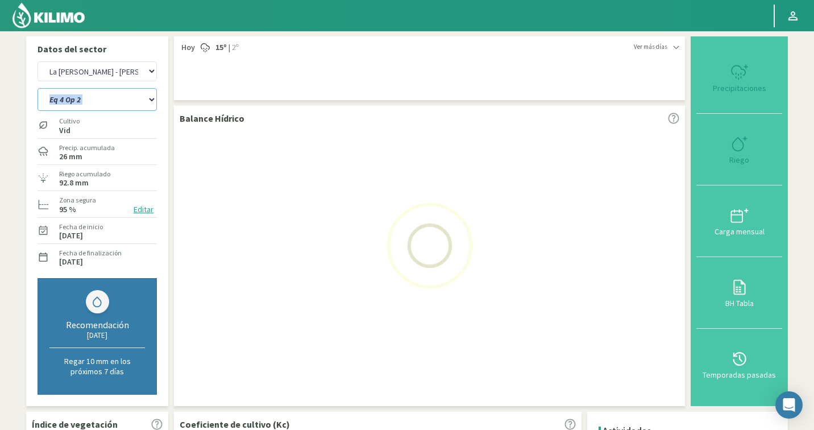
select select "32: Object"
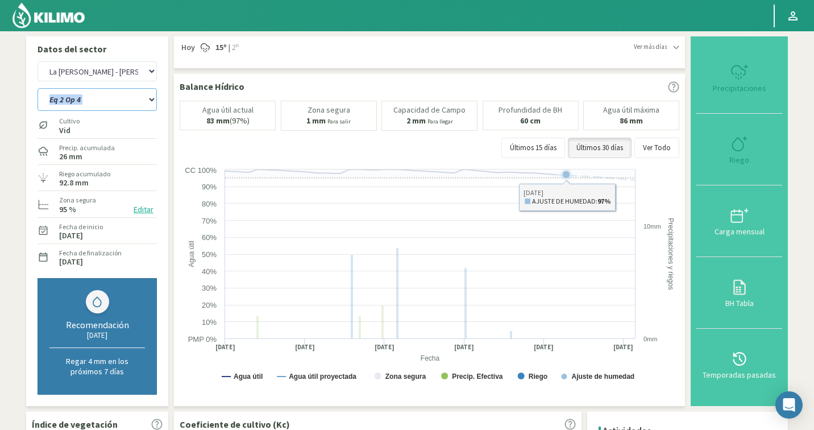
select select "2373: Object"
click at [107, 107] on select "Eq 1 Op 3 Eq 1 Op 4 Eq 2 Op 4 Eq 4 Op 1 Eq 4 Op 2 Eq 4 Op 3" at bounding box center [97, 99] width 119 height 23
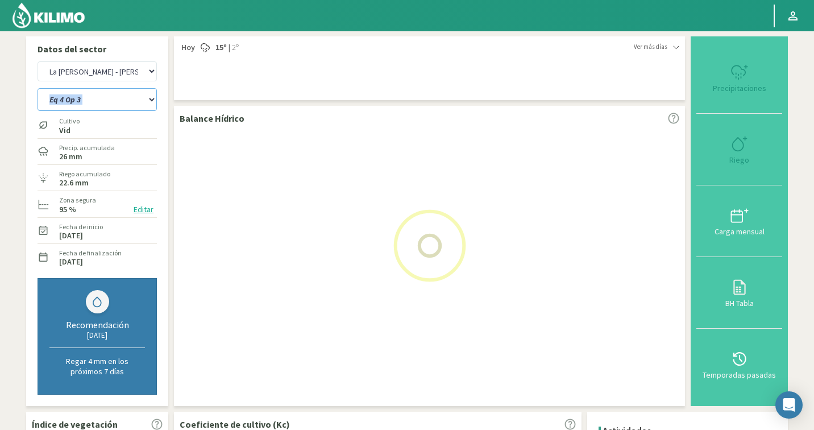
select select "40: Object"
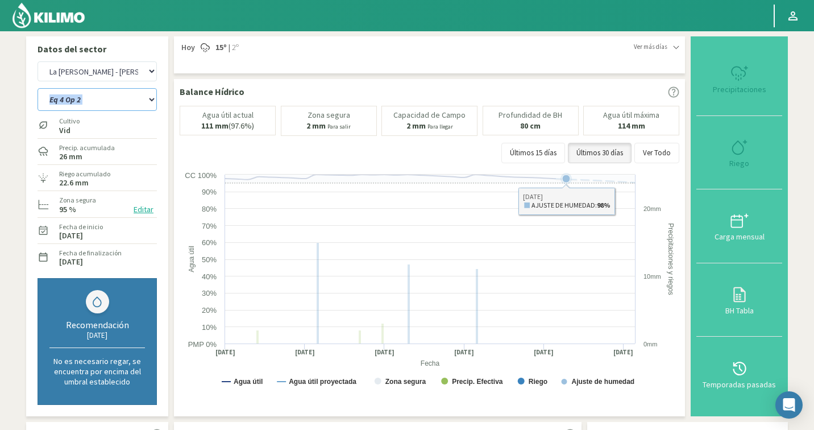
select select "2652: Object"
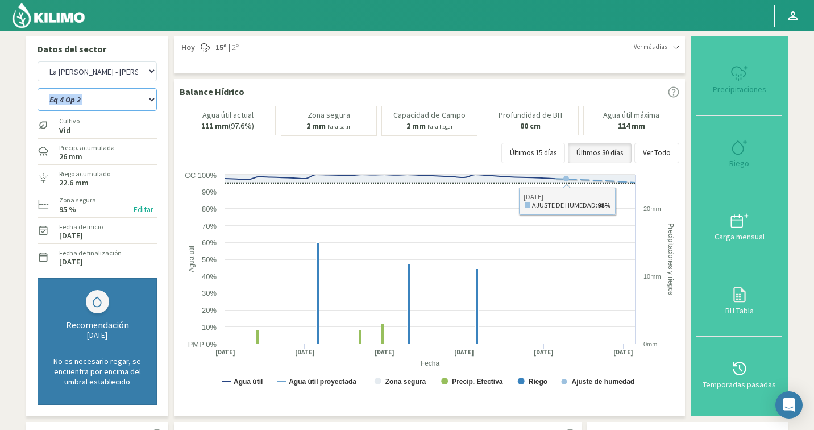
click at [106, 90] on select "Eq 1 Op 3 Eq 1 Op 4 Eq 2 Op 4 Eq 4 Op 1 Eq 4 Op 2 Eq 4 Op 3" at bounding box center [97, 99] width 119 height 23
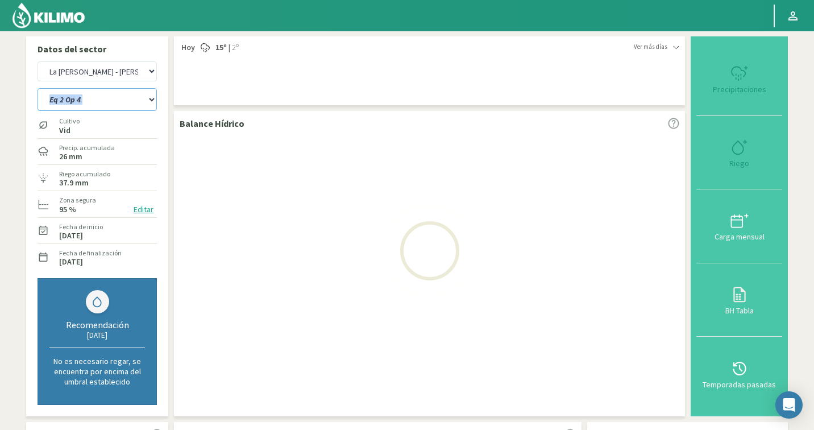
select select "47: Object"
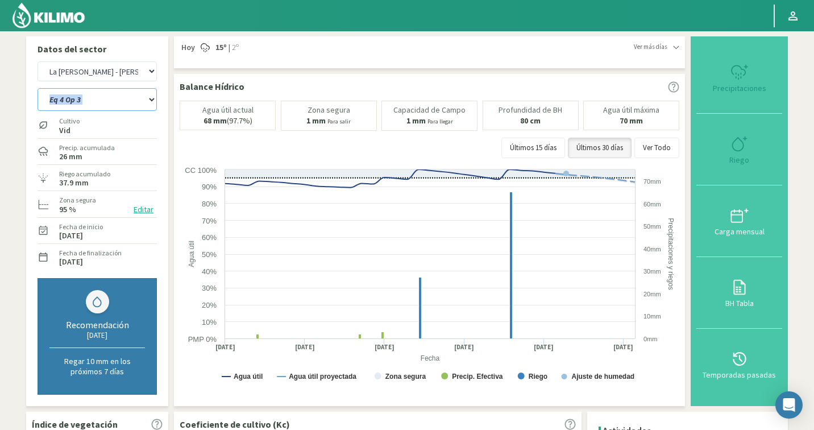
select select "2931: Object"
click at [63, 98] on select "Eq 1 Op 3 Eq 1 Op 4 Eq 2 Op 4 Eq 4 Op 1 Eq 4 Op 2 Eq 4 Op 3" at bounding box center [97, 99] width 119 height 23
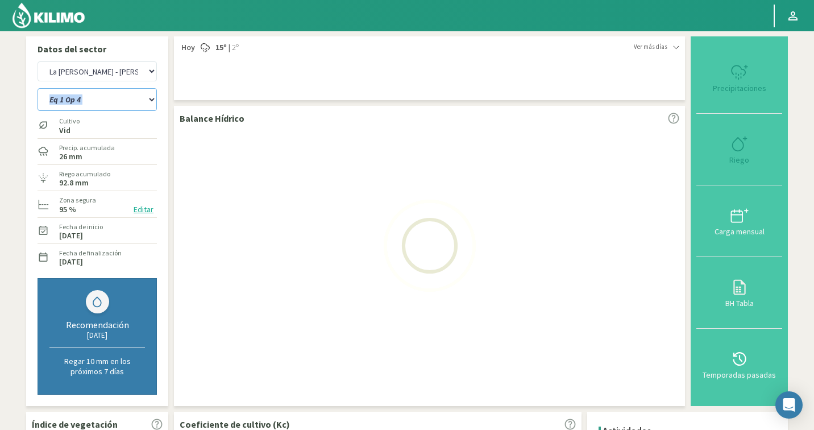
select select "50: Object"
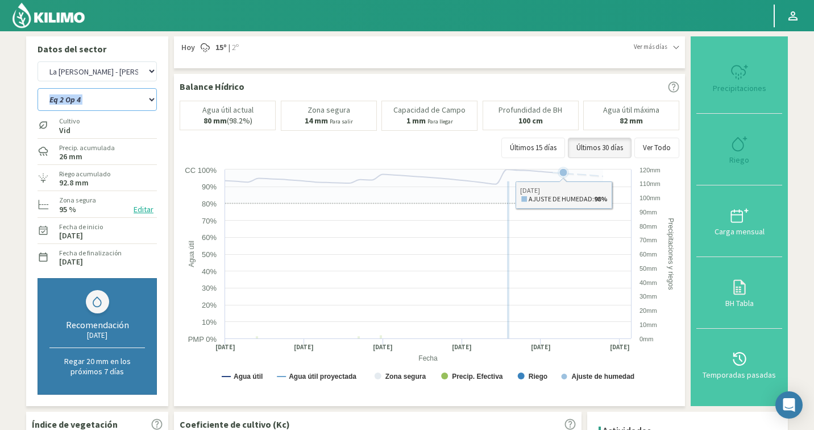
select select "3210: Object"
select select "55: Object"
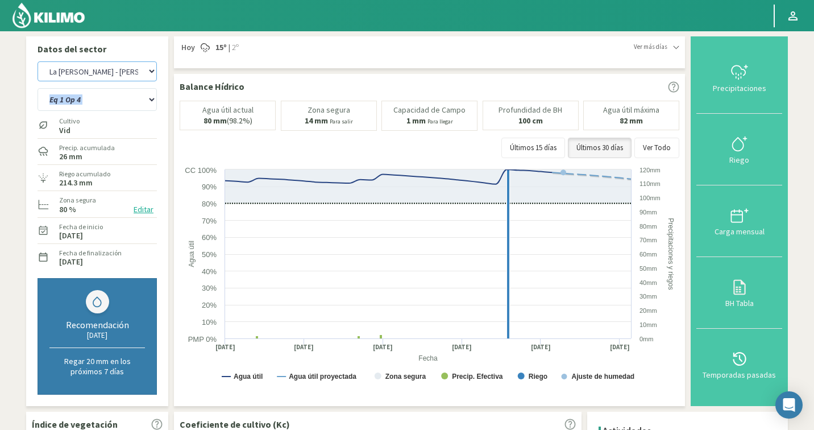
click at [106, 72] on select "Agr. Cardonal Agr. El [PERSON_NAME] Agrícola [GEOGRAPHIC_DATA] - IC Agrícola Ex…" at bounding box center [97, 71] width 119 height 20
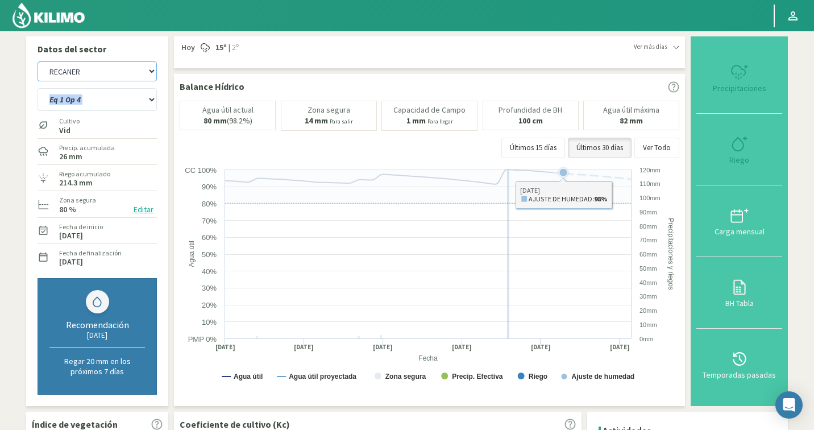
select select "3576: Object"
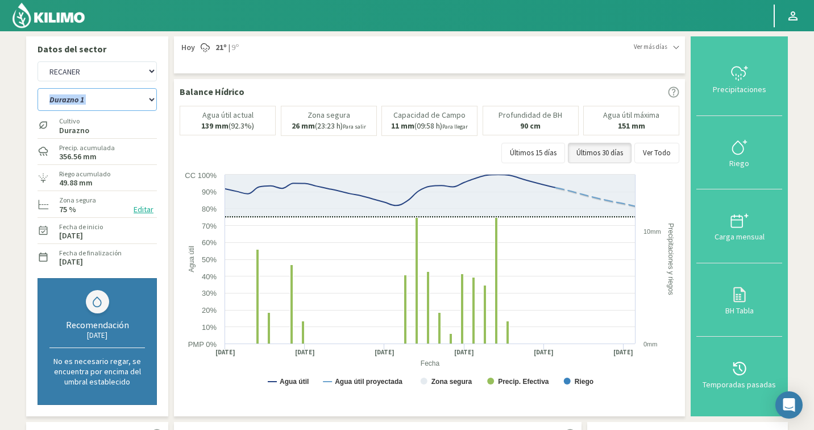
click at [108, 97] on select "Durazno 1 Durazno 2 Lote 1 Manzana Lote 2 Manzana Lote 2V Manzana Lote 3 Manzan…" at bounding box center [97, 99] width 119 height 23
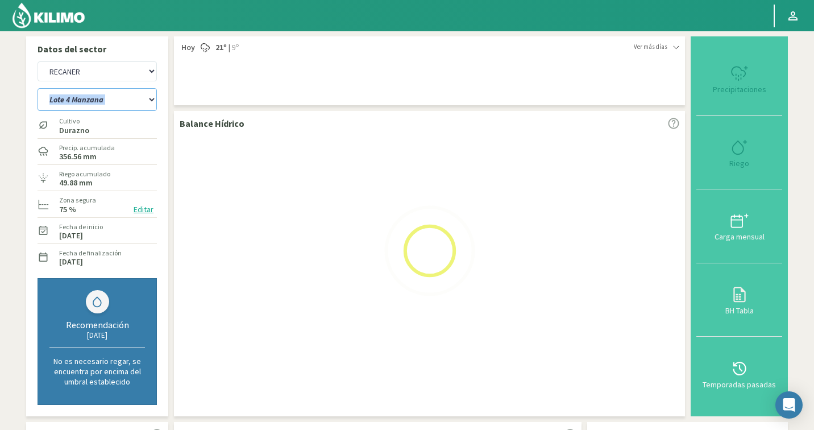
select select "60: Object"
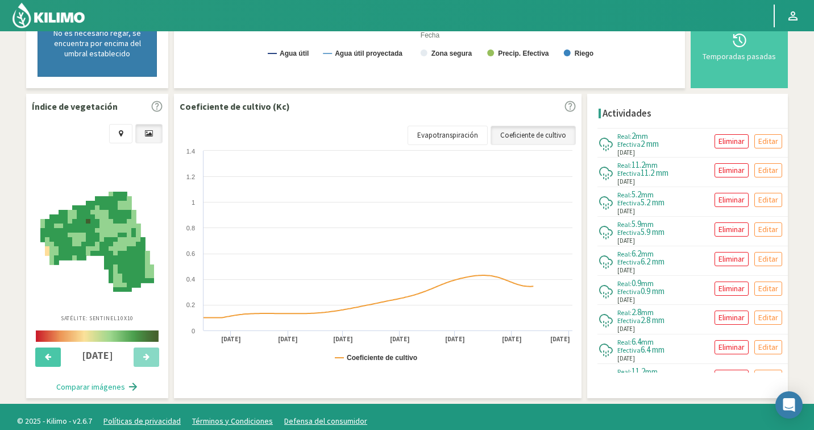
scroll to position [336, 0]
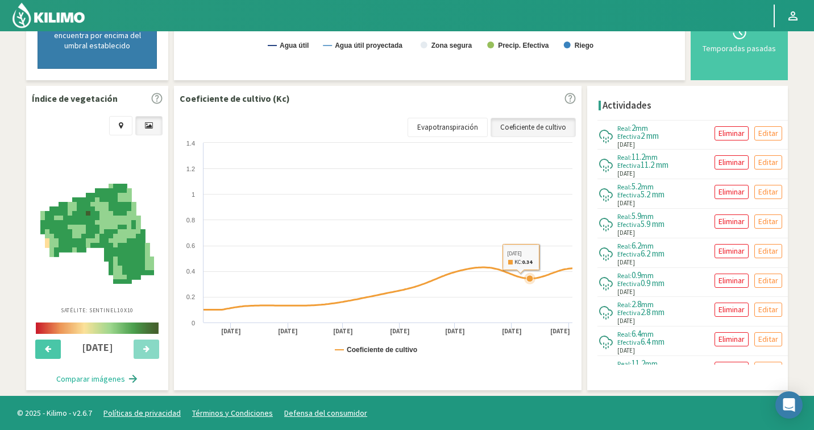
select select "3855: Object"
select select "76: Object"
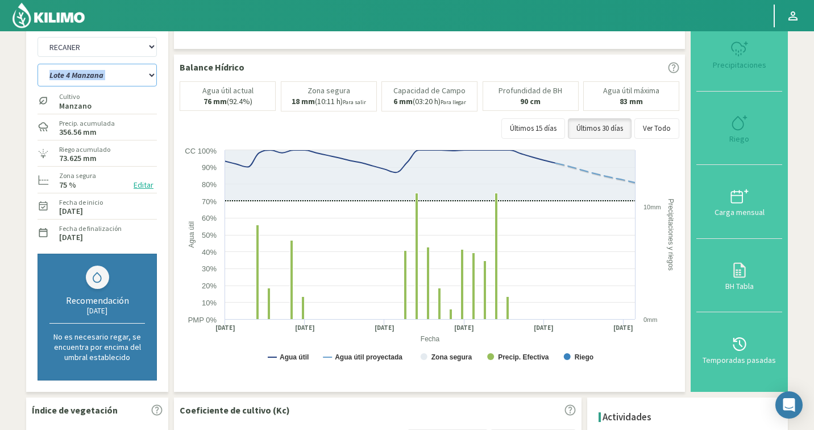
scroll to position [0, 0]
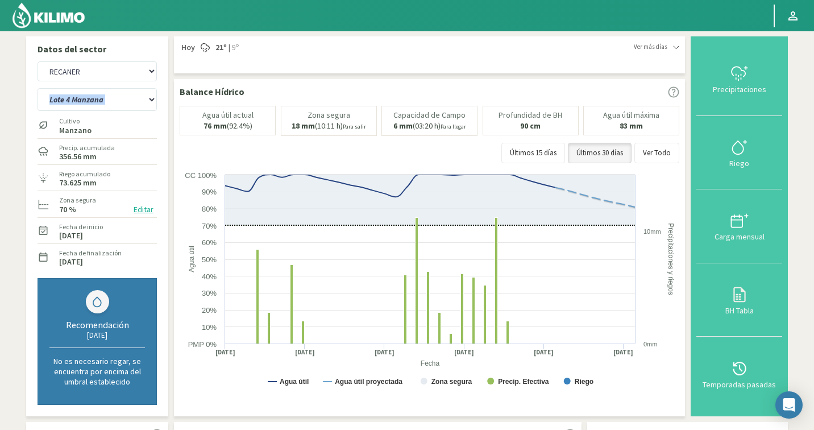
click at [151, 207] on button "Editar" at bounding box center [143, 209] width 27 height 13
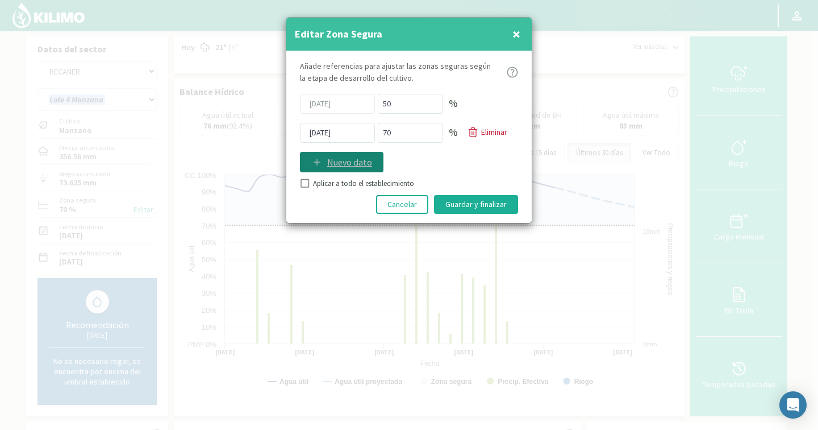
click at [336, 160] on p "Nuevo dato" at bounding box center [349, 162] width 45 height 14
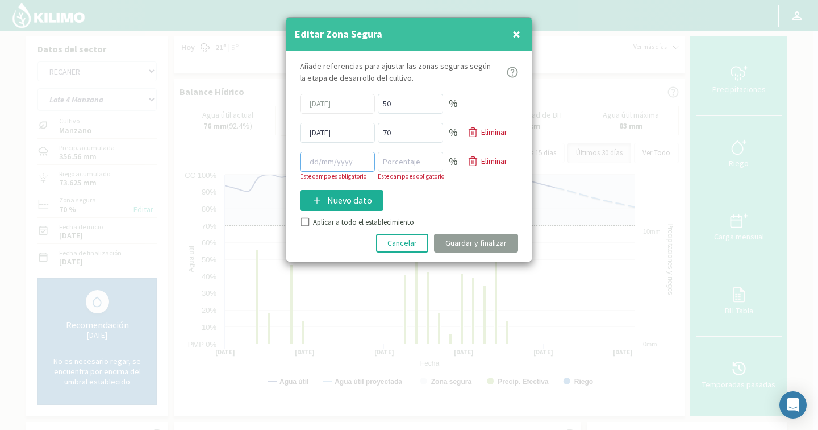
click at [336, 160] on input at bounding box center [337, 162] width 75 height 20
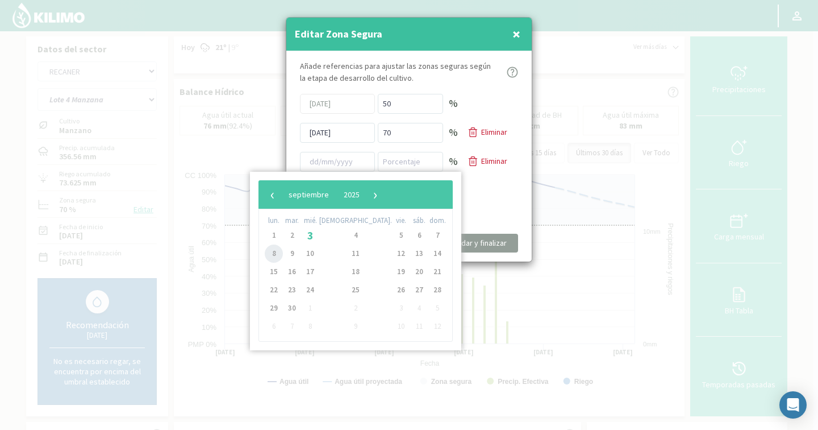
click at [276, 251] on span "8" at bounding box center [274, 253] width 18 height 18
type input "[DATE]"
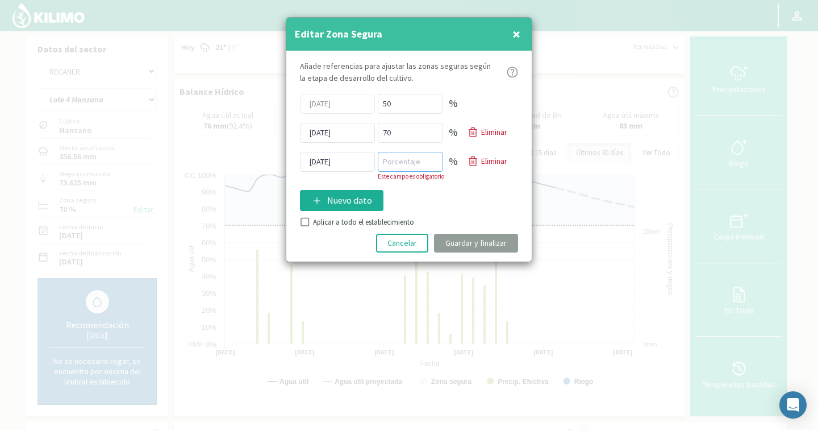
click at [406, 167] on input "number" at bounding box center [410, 162] width 65 height 20
type input "50"
click at [301, 224] on div "Añade referencias para ajustar las zonas seguras según la etapa de desarrollo d…" at bounding box center [408, 156] width 245 height 210
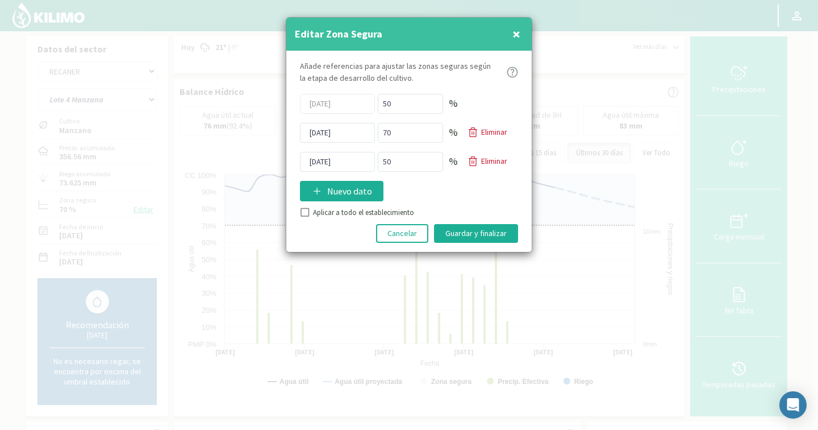
click at [308, 212] on input "Aplicar a todo el establecimiento" at bounding box center [303, 213] width 11 height 11
checkbox input "true"
click at [456, 236] on button "Guardar y finalizar" at bounding box center [476, 233] width 84 height 19
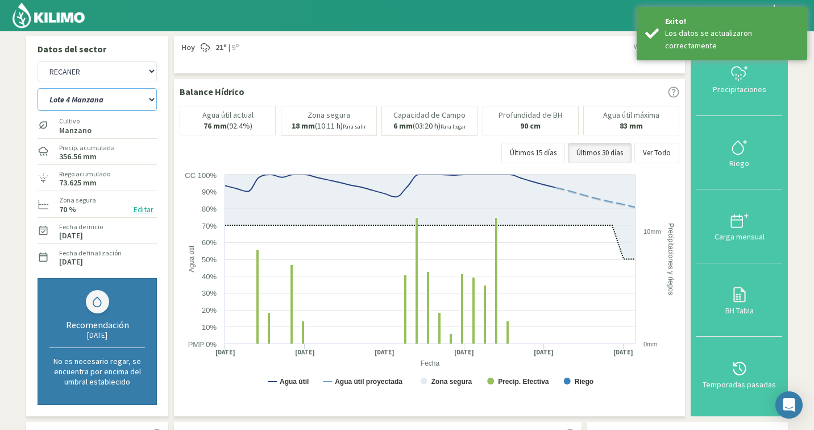
click at [65, 102] on select "Durazno 1 Durazno 2 Lote 1 Manzana Lote 2 Manzana Lote 2V Manzana Lote 3 Manzan…" at bounding box center [97, 99] width 119 height 23
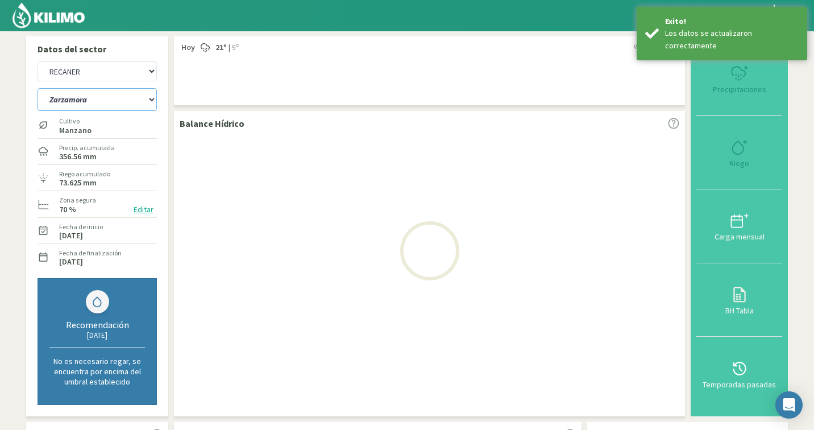
select select "76: Object"
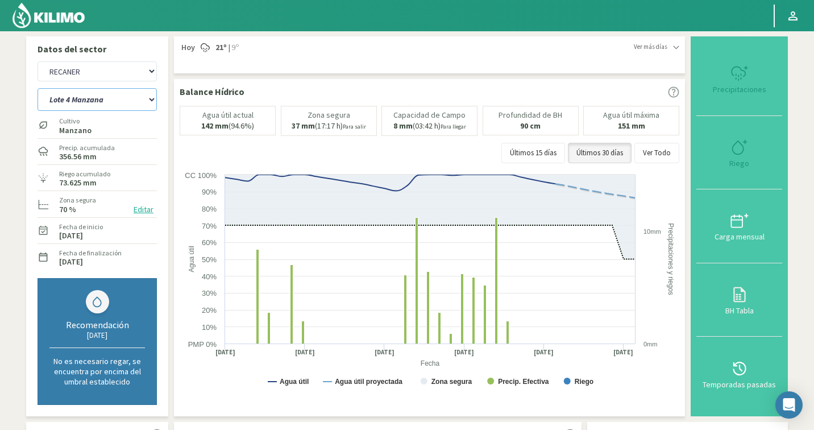
click at [98, 103] on select "Durazno 1 Durazno 2 Lote 1 Manzana Lote 2 Manzana Lote 2V Manzana Lote 3 Manzan…" at bounding box center [97, 99] width 119 height 23
select select "4134: Object"
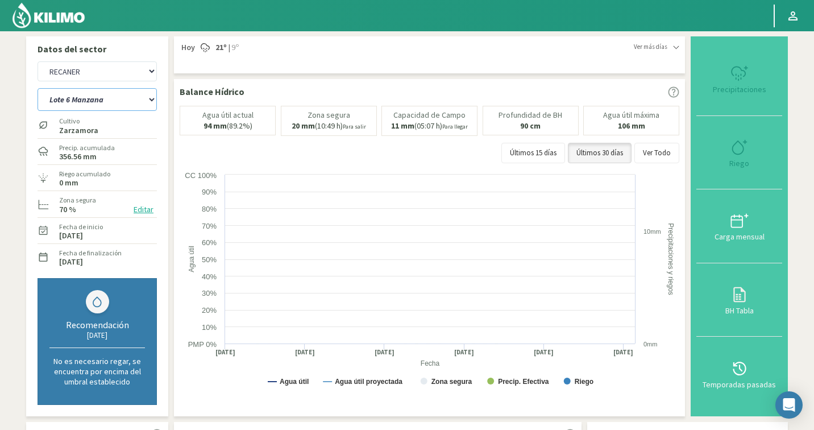
select select "89: Object"
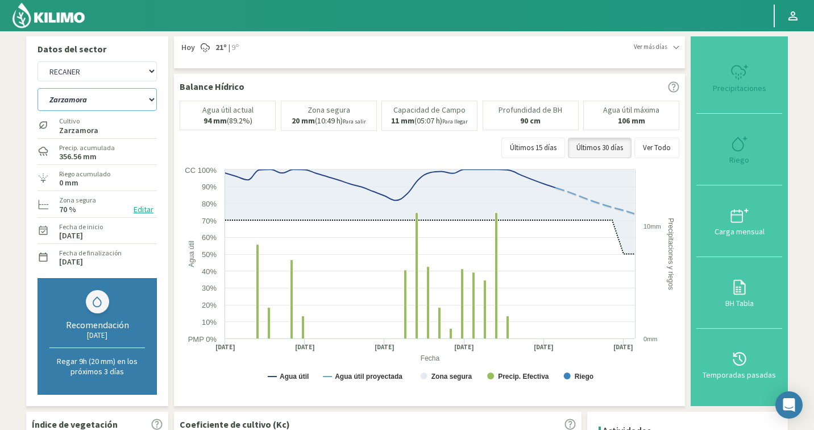
select select "4413: Object"
click at [104, 99] on select "Durazno 1 Durazno 2 Lote 1 Manzana Lote 2 Manzana Lote 2V Manzana Lote 3 Manzan…" at bounding box center [97, 99] width 119 height 23
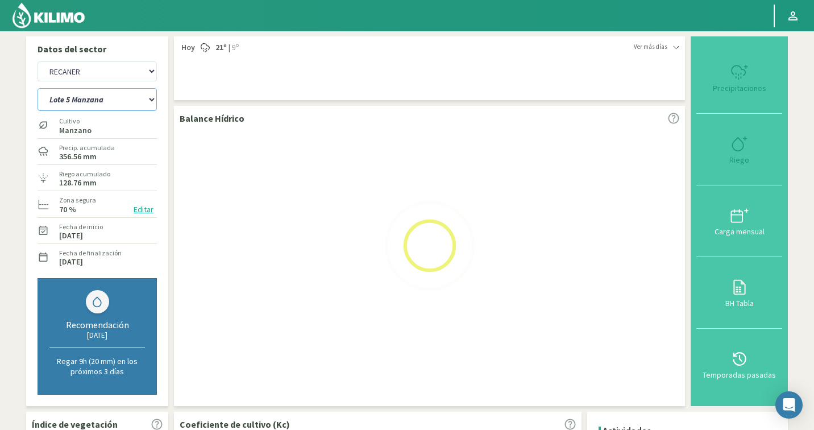
select select "98: Object"
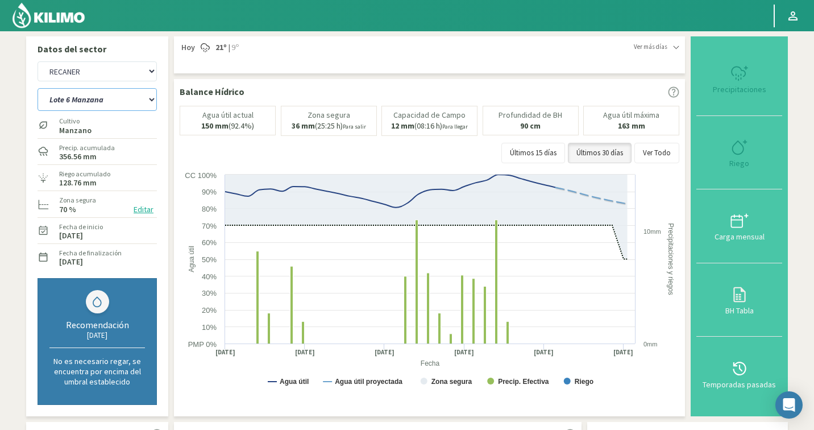
select select "4692: Object"
click at [101, 95] on select "Durazno 1 Durazno 2 Lote 1 Manzana Lote 2 Manzana Lote 2V Manzana Lote 3 Manzan…" at bounding box center [97, 99] width 119 height 23
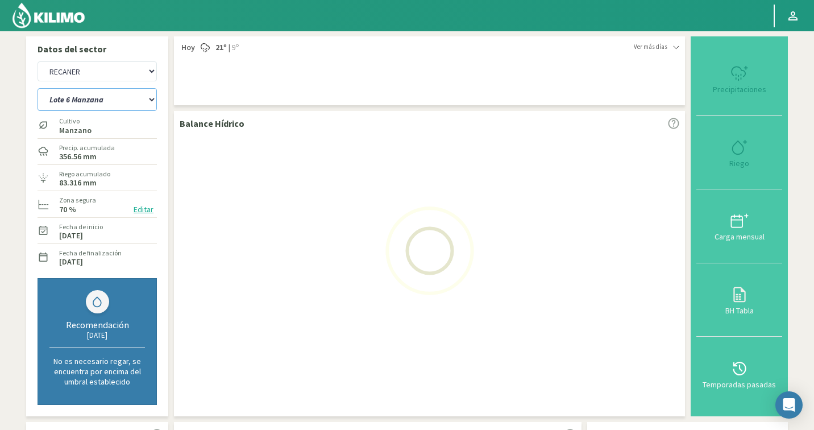
select select "107: Object"
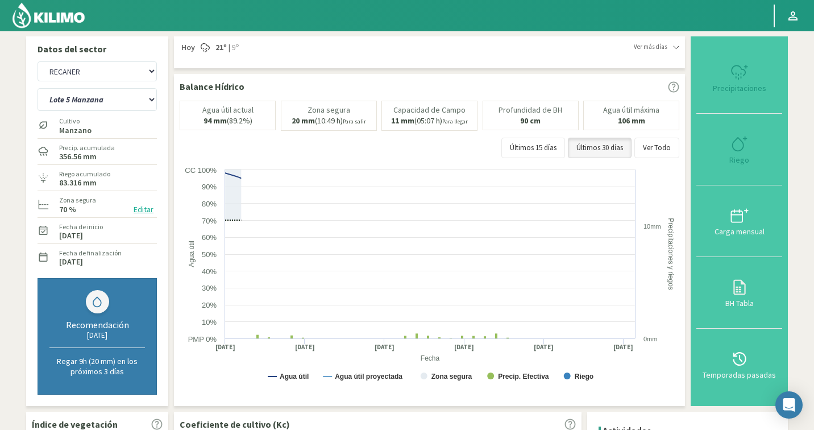
select select "4971: Object"
select select "118: Object"
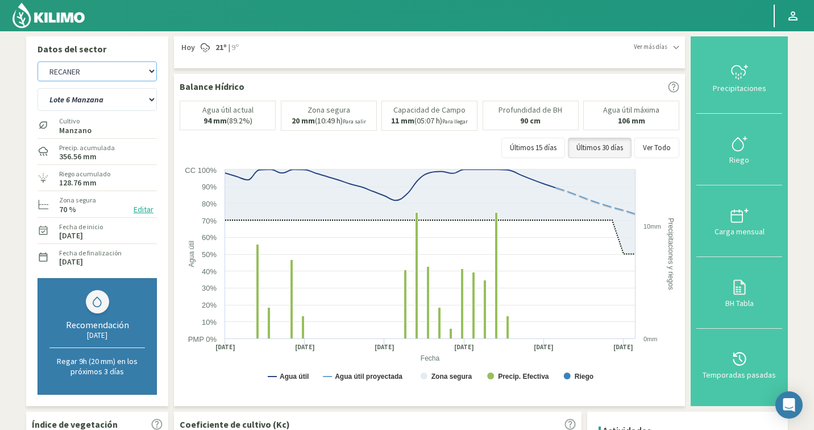
click at [115, 74] on select "Agr. Cardonal Agr. El [PERSON_NAME] Agrícola [GEOGRAPHIC_DATA] - IC Agrícola Ex…" at bounding box center [97, 71] width 119 height 20
click at [72, 77] on select "Agr. Cardonal Agr. El [PERSON_NAME] Agrícola [GEOGRAPHIC_DATA] - IC Agrícola Ex…" at bounding box center [97, 71] width 119 height 20
click at [107, 68] on select "Agr. Cardonal Agr. El [PERSON_NAME] Agrícola [GEOGRAPHIC_DATA] - IC Agrícola Ex…" at bounding box center [97, 71] width 119 height 20
select select "5163: Object"
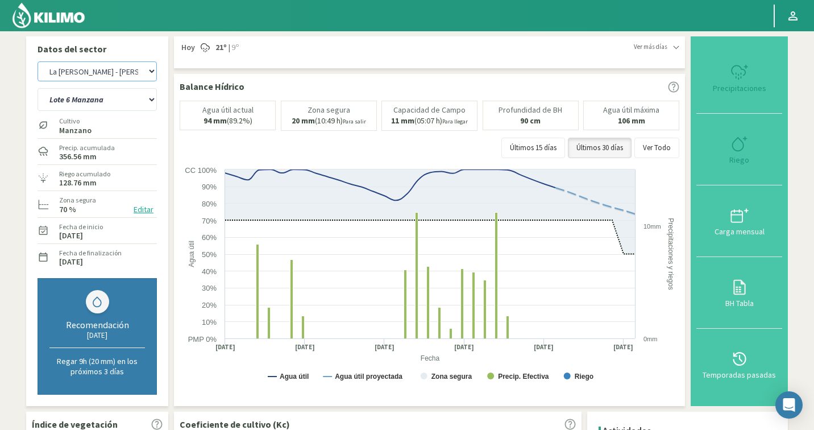
select select "120: Object"
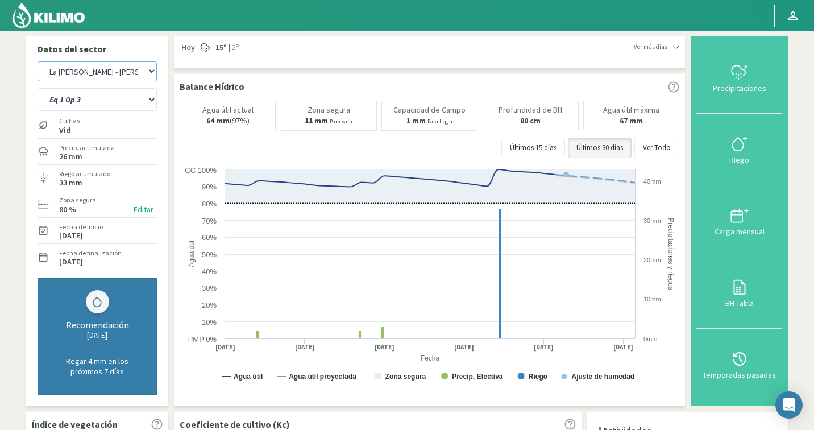
click at [123, 62] on select "Agr. Cardonal Agr. El [PERSON_NAME] Agrícola [GEOGRAPHIC_DATA] - IC Agrícola Ex…" at bounding box center [97, 71] width 119 height 20
click at [93, 73] on select "Agr. Cardonal Agr. El [PERSON_NAME] Agrícola [GEOGRAPHIC_DATA] - IC Agrícola Ex…" at bounding box center [97, 71] width 119 height 20
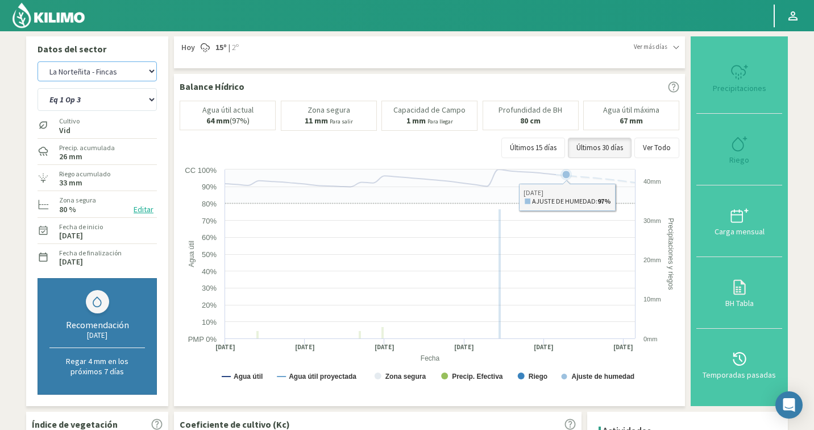
select select "5467: Object"
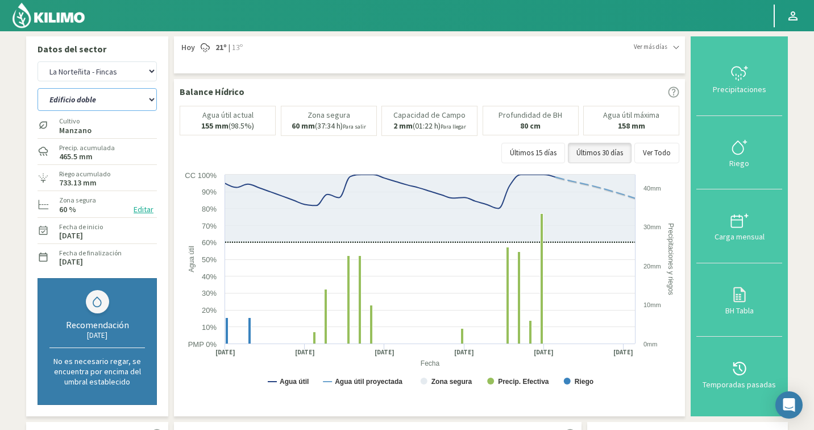
click at [135, 107] on select "Edificio doble Edificio sencillo [PERSON_NAME]" at bounding box center [97, 99] width 119 height 23
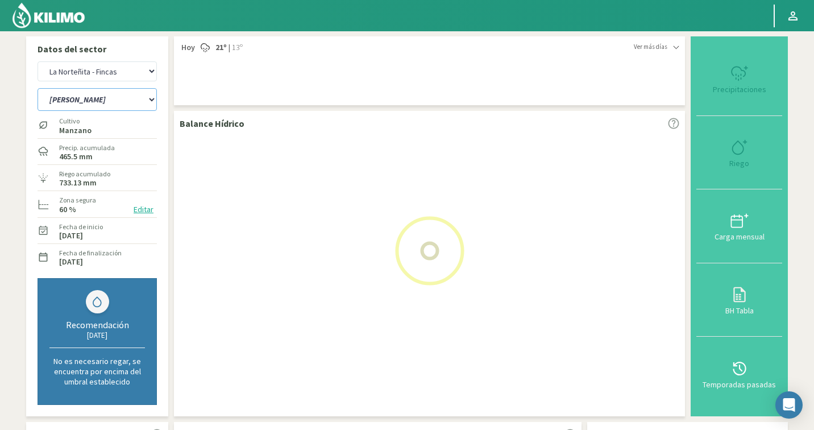
select select "126: Object"
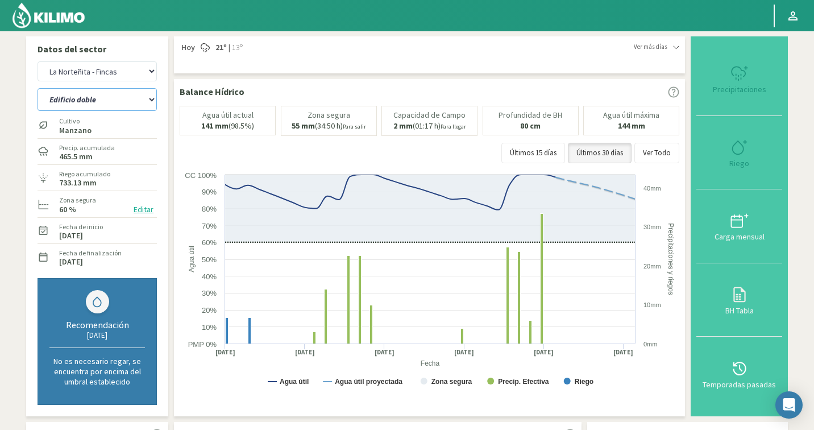
click at [95, 98] on select "Edificio doble Edificio sencillo [PERSON_NAME]" at bounding box center [97, 99] width 119 height 23
select select "5746: Object"
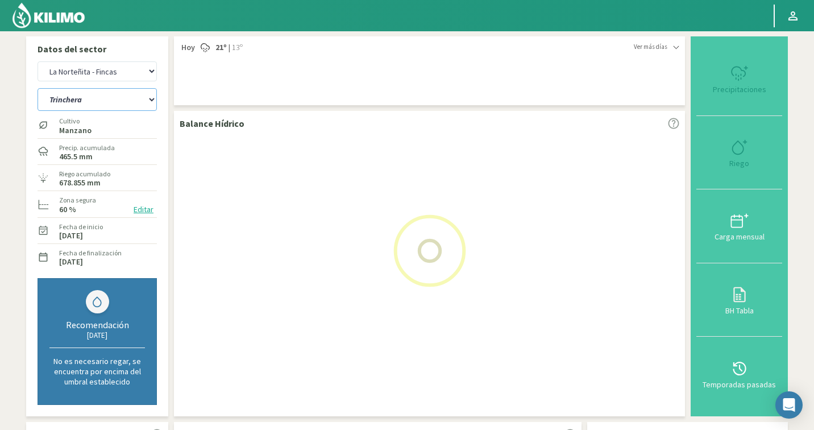
select select "132: Object"
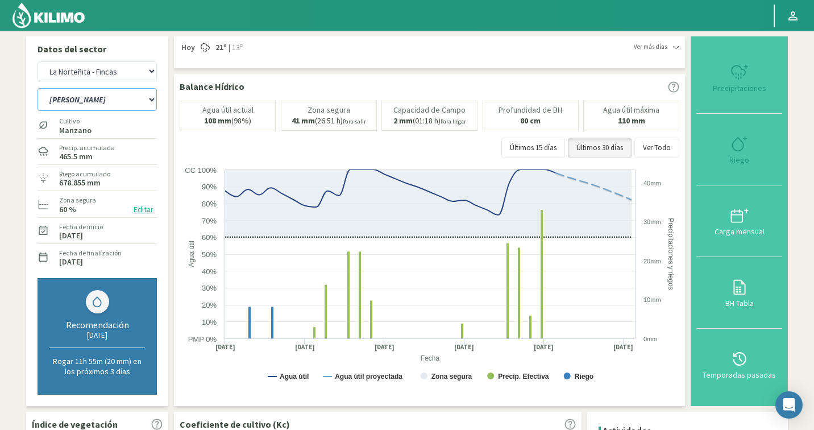
select select "6025: Object"
select select "137: Object"
click at [96, 74] on select "Agr. Cardonal Agr. El [PERSON_NAME] Agrícola [GEOGRAPHIC_DATA] - IC Agrícola Ex…" at bounding box center [97, 71] width 119 height 20
select select "6305: Object"
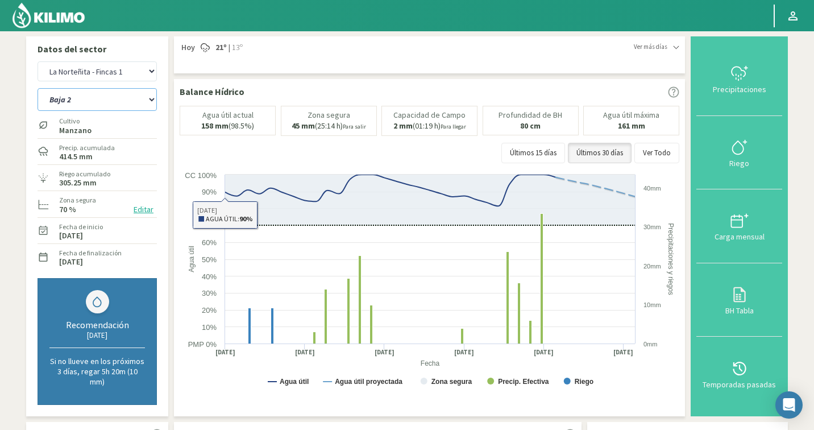
click at [97, 99] on select "Baja 2 Baja 4 [GEOGRAPHIC_DATA] [GEOGRAPHIC_DATA]" at bounding box center [97, 99] width 119 height 23
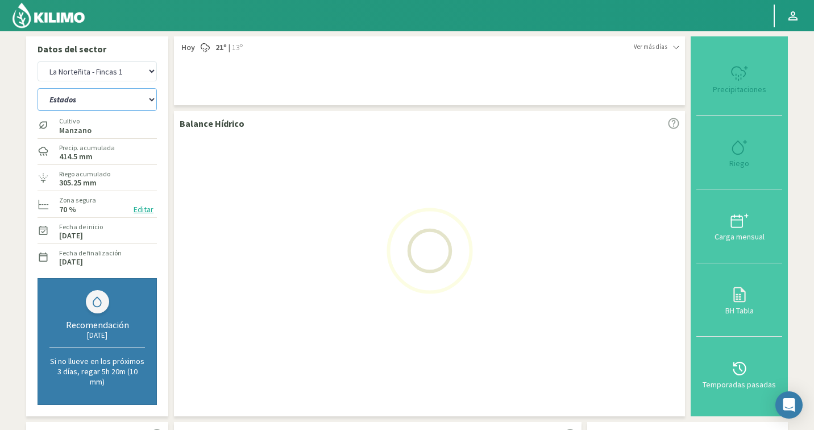
select select "138: Object"
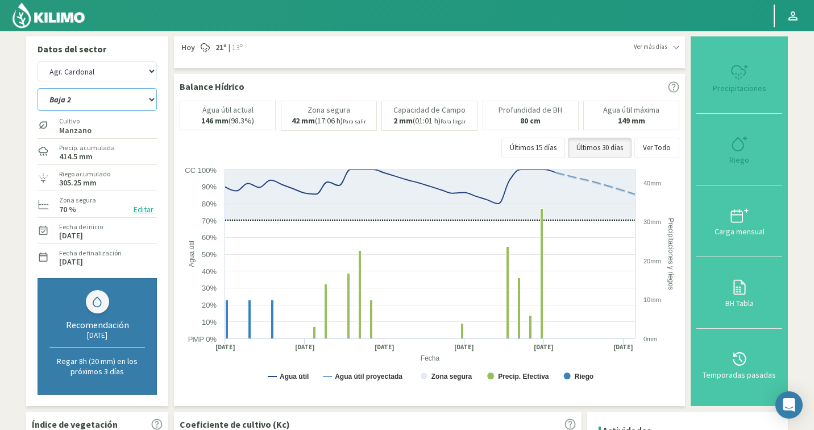
select select "6584: Object"
click at [93, 100] on select "Baja 2 Baja 4 [GEOGRAPHIC_DATA] [GEOGRAPHIC_DATA]" at bounding box center [97, 99] width 119 height 23
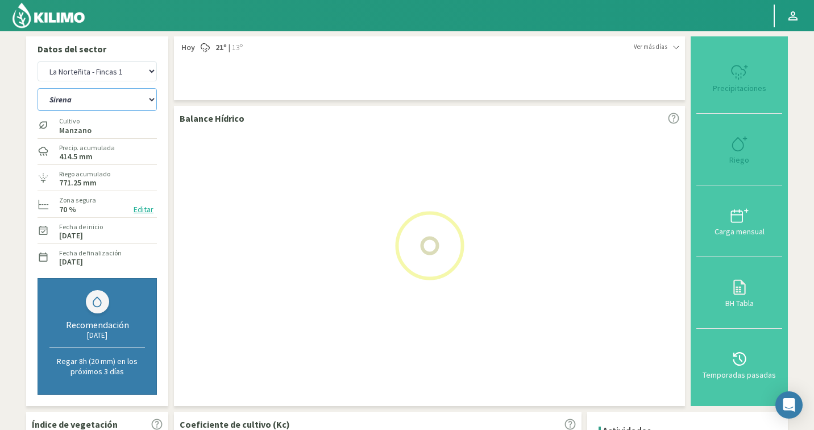
select select "146: Object"
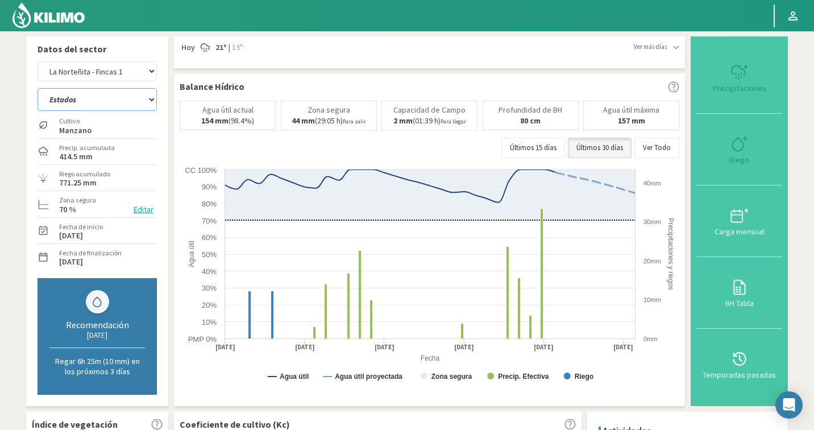
select select "6863: Object"
select select "152: Object"
click at [137, 211] on button "Editar" at bounding box center [143, 209] width 27 height 13
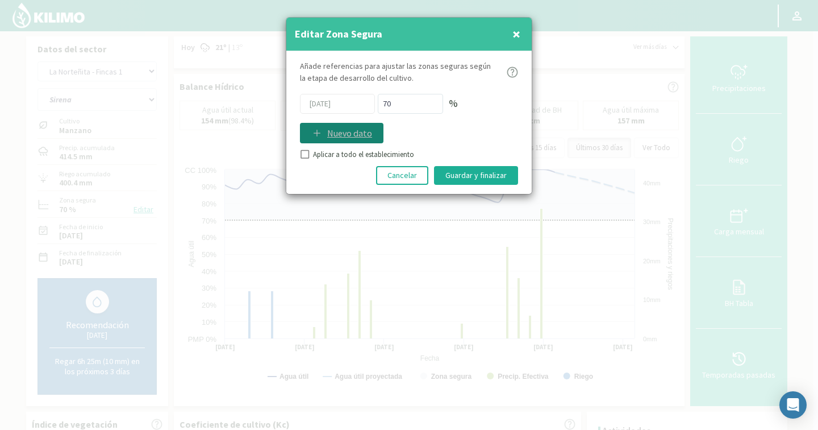
click at [359, 130] on p "Nuevo dato" at bounding box center [349, 133] width 45 height 14
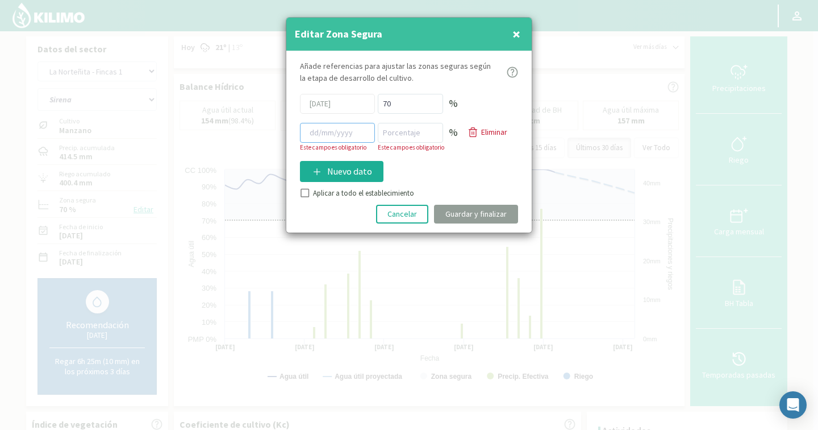
click at [339, 134] on input at bounding box center [337, 133] width 75 height 20
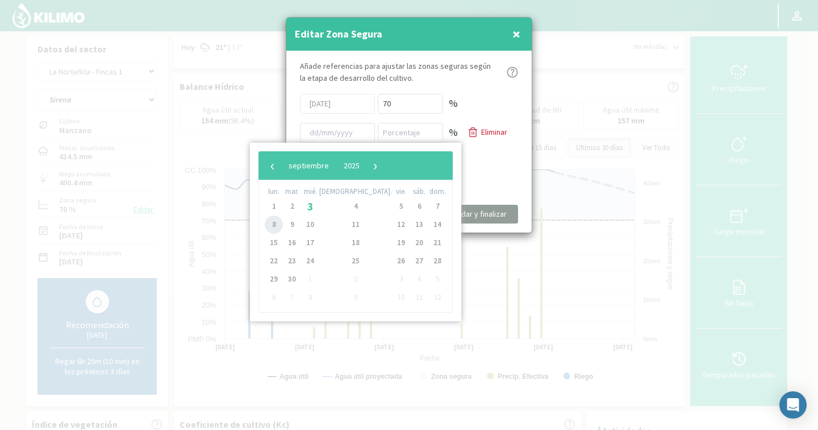
click at [274, 221] on span "8" at bounding box center [274, 224] width 18 height 18
type input "[DATE]"
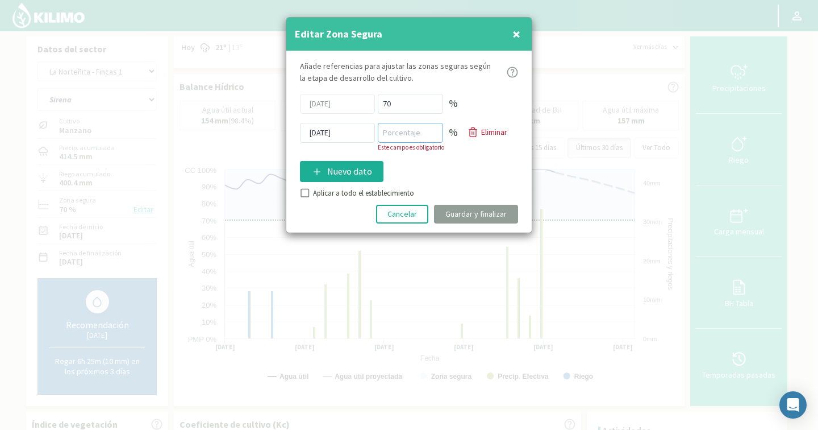
click at [378, 137] on input "number" at bounding box center [410, 133] width 65 height 20
type input "50"
click at [311, 192] on div "Añade referencias para ajustar las zonas seguras según la etapa de desarrollo d…" at bounding box center [408, 141] width 245 height 181
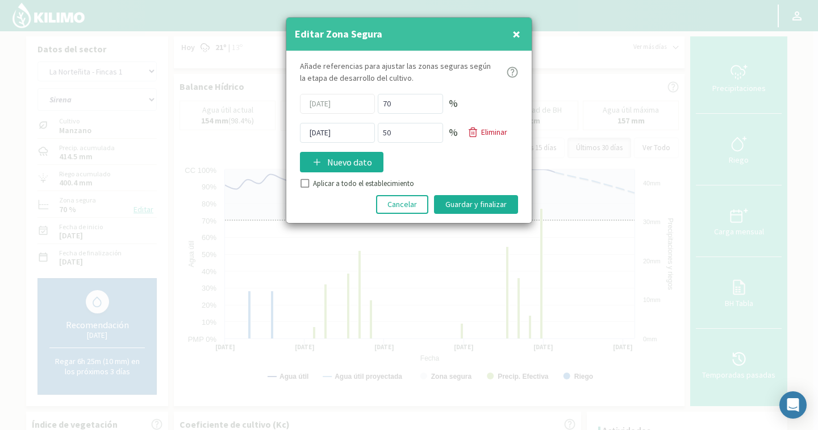
click at [303, 187] on div "Aplicar a todo el establecimiento" at bounding box center [409, 183] width 218 height 11
click at [307, 182] on input "Aplicar a todo el establecimiento" at bounding box center [303, 184] width 11 height 11
checkbox input "true"
click at [453, 197] on button "Guardar y finalizar" at bounding box center [476, 204] width 84 height 19
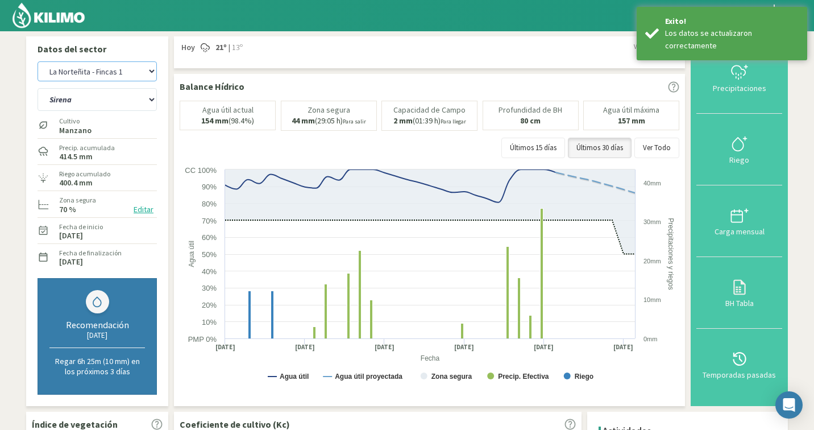
click at [116, 72] on select "Agr. Cardonal Agr. El [PERSON_NAME] Agrícola [GEOGRAPHIC_DATA] - IC Agrícola Ex…" at bounding box center [97, 71] width 119 height 20
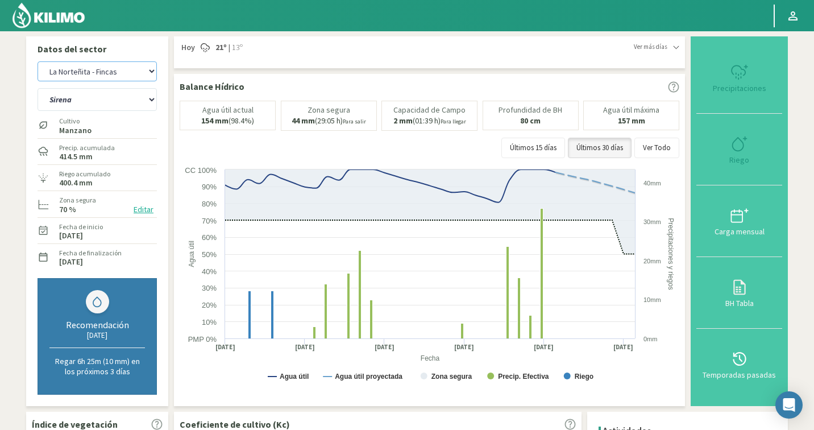
select select "7141: Object"
select select "153: Object"
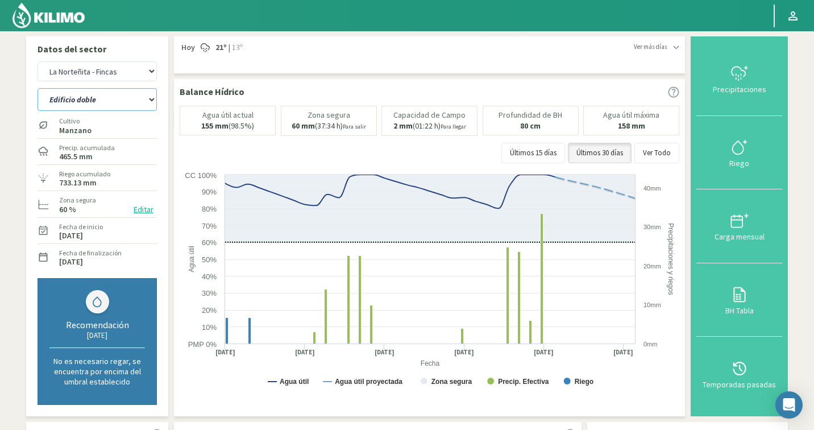
click at [124, 97] on select "Edificio doble Edificio sencillo [PERSON_NAME]" at bounding box center [97, 99] width 119 height 23
click at [140, 212] on button "Editar" at bounding box center [143, 209] width 27 height 13
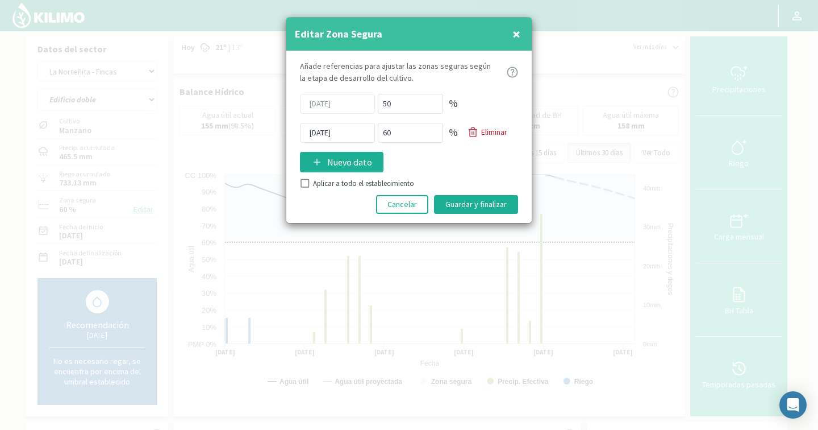
click at [256, 58] on div at bounding box center [409, 215] width 818 height 430
click at [77, 76] on div at bounding box center [409, 215] width 818 height 430
click at [515, 30] on span "×" at bounding box center [517, 33] width 8 height 19
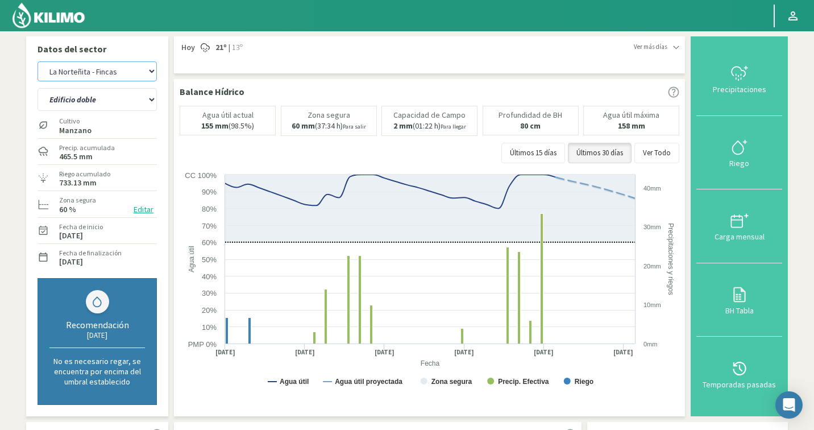
click at [128, 77] on select "Agr. Cardonal Agr. El [PERSON_NAME] Agrícola [GEOGRAPHIC_DATA] - IC Agrícola Ex…" at bounding box center [97, 71] width 119 height 20
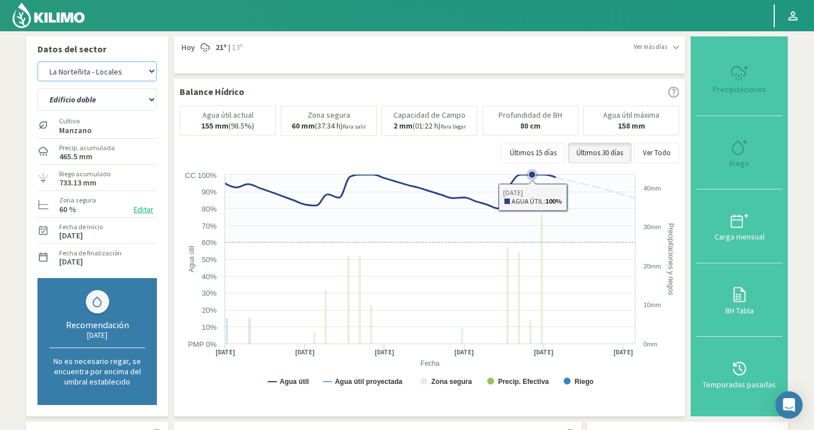
select select "7422: Object"
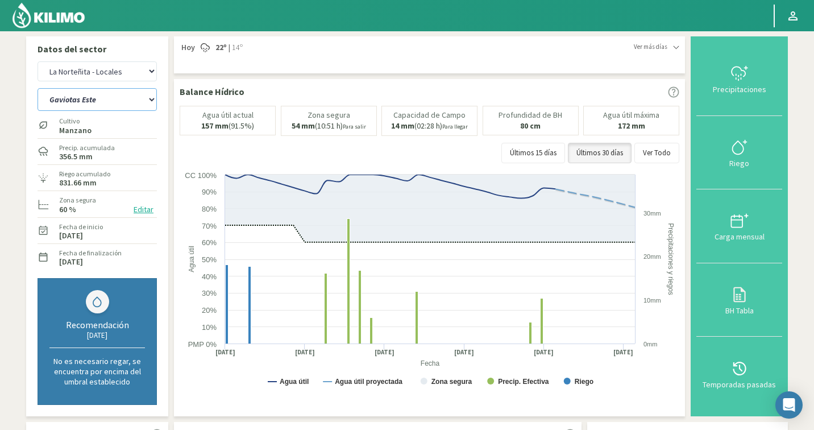
click at [134, 98] on select "Gaviotas Este Gaviotas Oeste [GEOGRAPHIC_DATA]" at bounding box center [97, 99] width 119 height 23
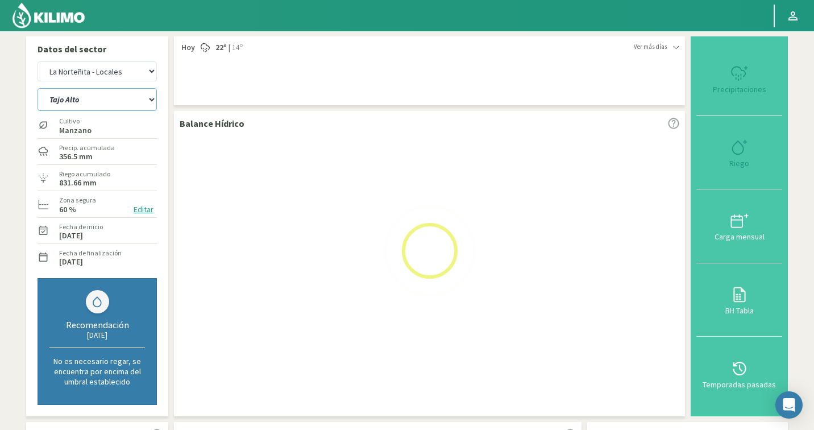
select select "157: Object"
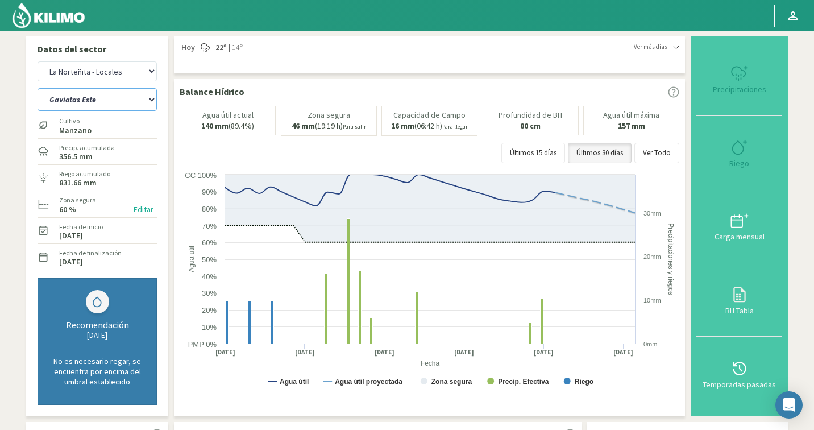
select select "7701: Object"
select select "163: Object"
click at [111, 68] on select "Agr. Cardonal Agr. El [PERSON_NAME] Agrícola [GEOGRAPHIC_DATA] - IC Agrícola Ex…" at bounding box center [97, 71] width 119 height 20
select select "7981: Object"
select select "165: Object"
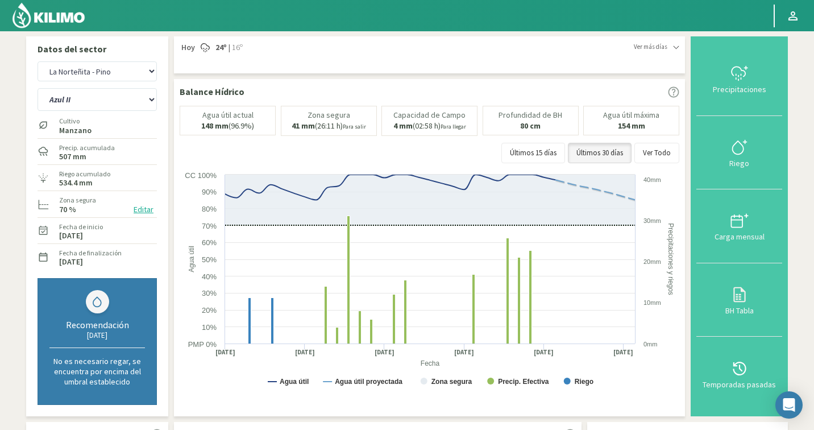
click at [148, 213] on button "Editar" at bounding box center [143, 209] width 27 height 13
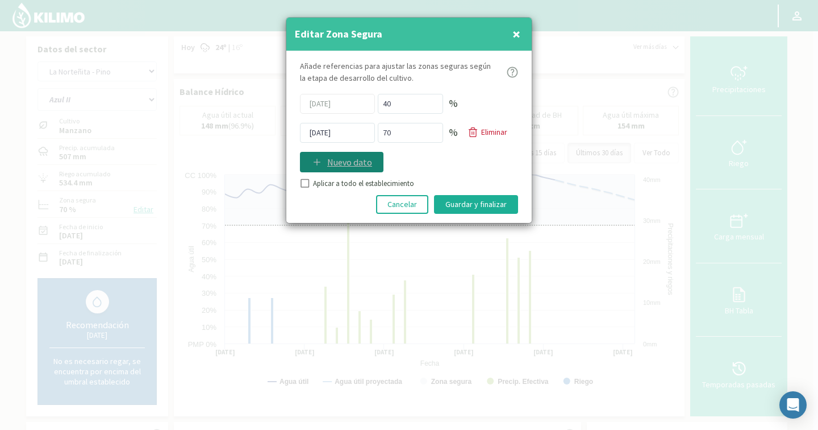
click at [357, 161] on p "Nuevo dato" at bounding box center [349, 162] width 45 height 14
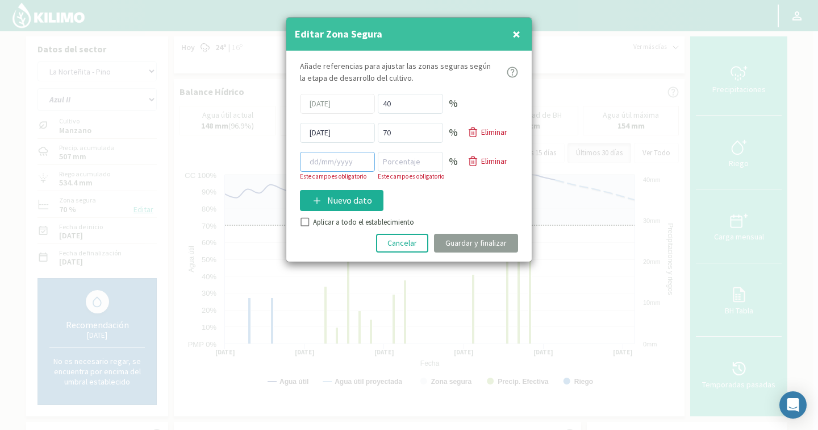
click at [355, 163] on input at bounding box center [337, 162] width 75 height 20
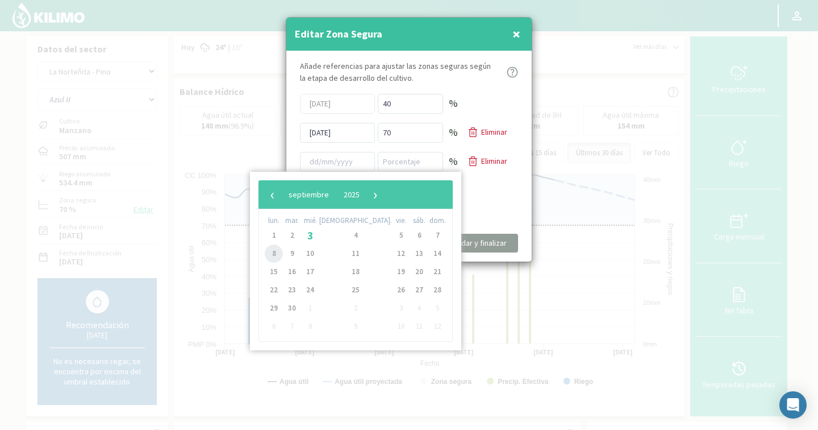
click at [278, 257] on span "8" at bounding box center [274, 253] width 18 height 18
type input "[DATE]"
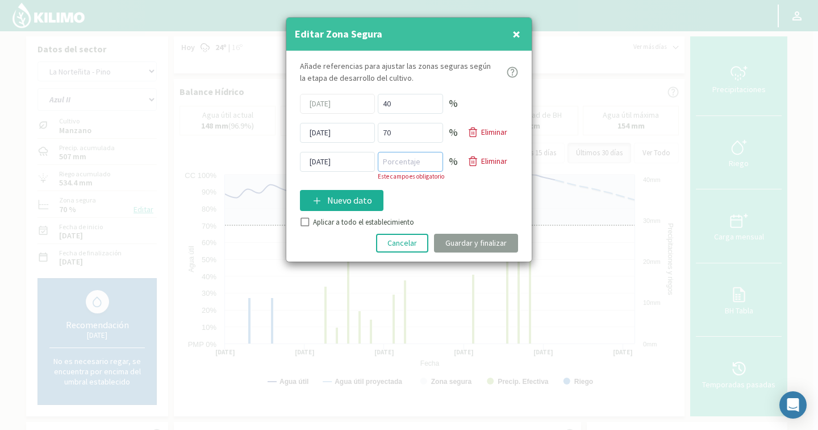
click at [392, 159] on input "number" at bounding box center [410, 162] width 65 height 20
type input "50"
click at [305, 220] on div "Añade referencias para ajustar las zonas seguras según la etapa de desarrollo d…" at bounding box center [408, 156] width 245 height 210
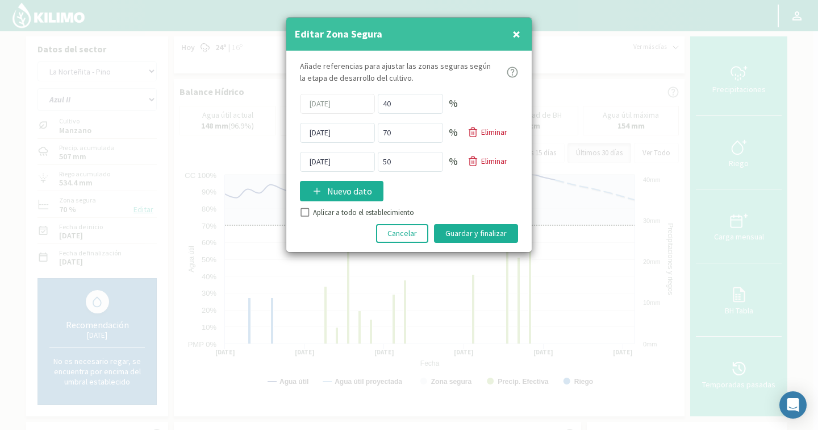
click at [302, 209] on input "Aplicar a todo el establecimiento" at bounding box center [303, 213] width 11 height 11
checkbox input "true"
click at [477, 235] on button "Guardar y finalizar" at bounding box center [476, 233] width 84 height 19
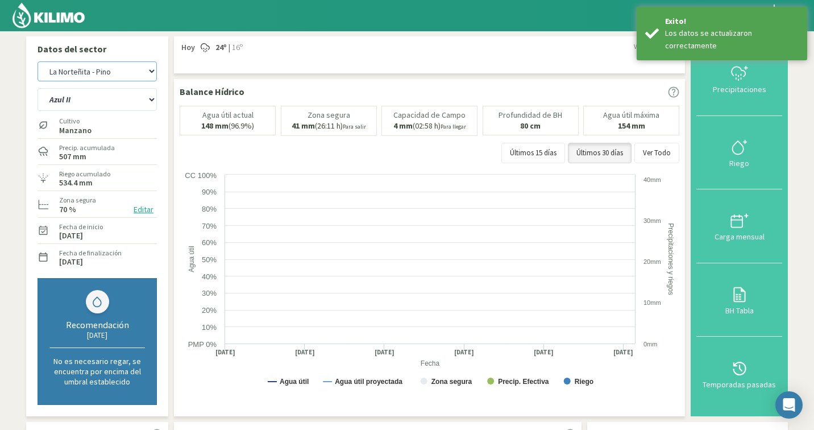
click at [107, 67] on select "Agr. Cardonal Agr. El [PERSON_NAME] Agrícola [GEOGRAPHIC_DATA] - IC Agrícola Ex…" at bounding box center [97, 71] width 119 height 20
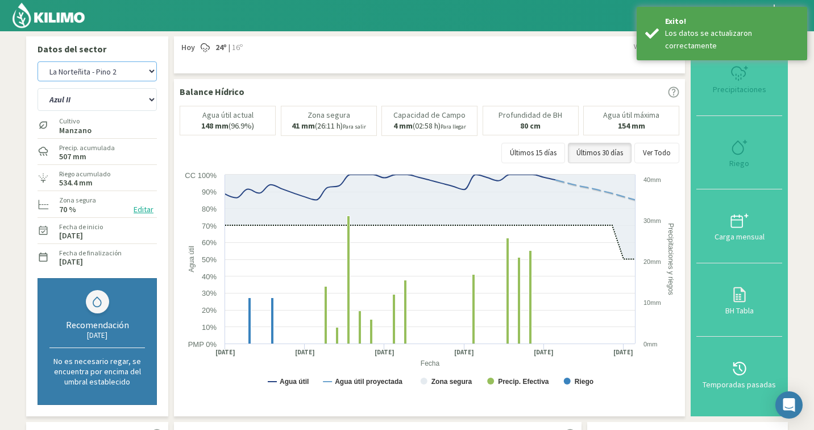
select select "8261: Object"
select select "169: Object"
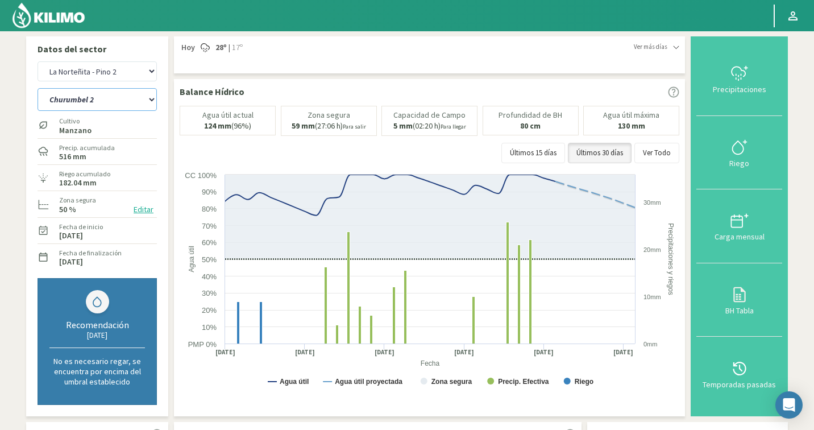
click at [118, 90] on select "Churumbel 2 [PERSON_NAME] 1 Triunfo" at bounding box center [97, 99] width 119 height 23
click at [117, 65] on select "Agr. Cardonal Agr. El [PERSON_NAME] Agrícola [GEOGRAPHIC_DATA] - IC Agrícola Ex…" at bounding box center [97, 71] width 119 height 20
select select "8511: Object"
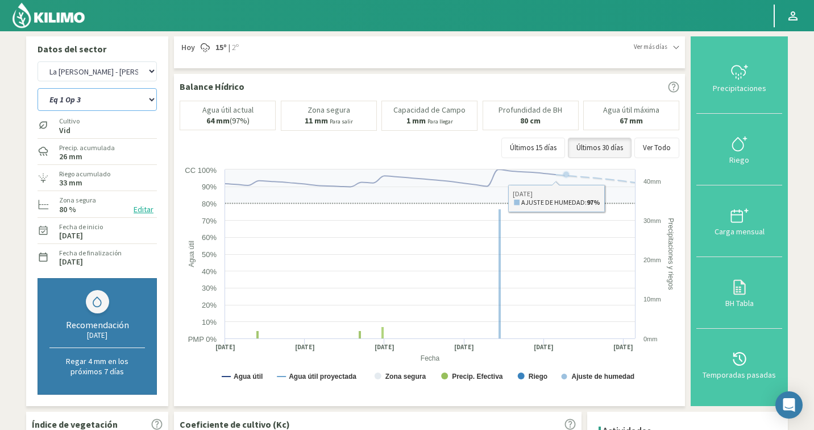
click at [127, 103] on select "Eq 1 Op 3 Eq 1 Op 4 Eq 2 Op 4 Eq 4 Op 1 Eq 4 Op 2 Eq 4 Op 3" at bounding box center [97, 99] width 119 height 23
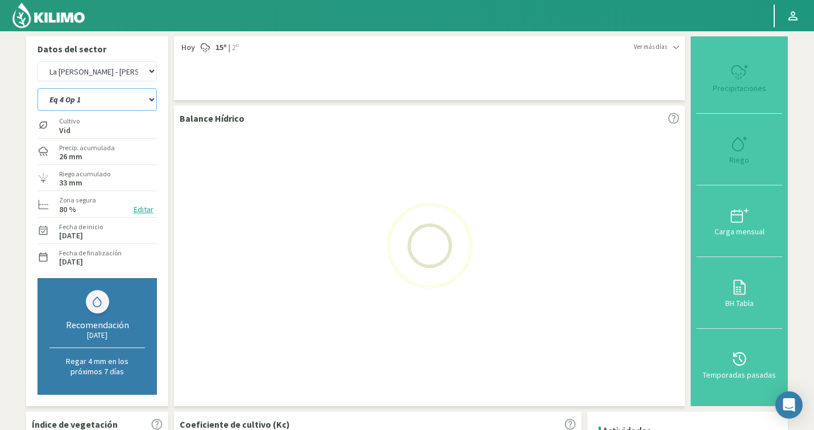
select select "172: Object"
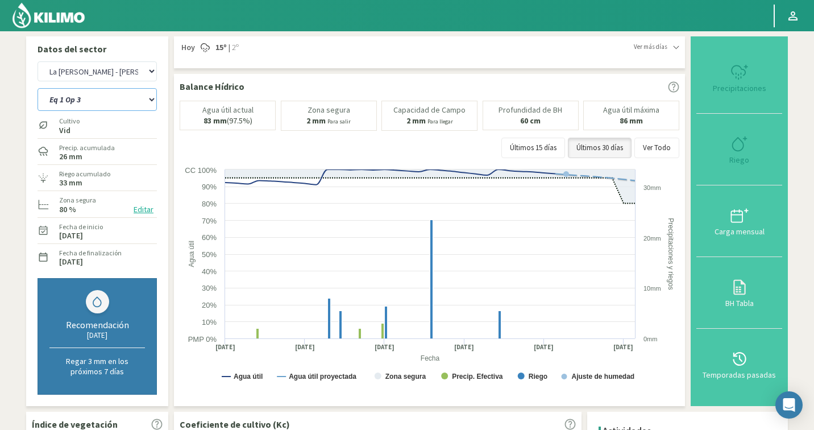
select select "8790: Object"
click at [113, 91] on select "Eq 1 Op 3 Eq 1 Op 4 Eq 2 Op 4 Eq 4 Op 1 Eq 4 Op 2 Eq 4 Op 3" at bounding box center [97, 99] width 119 height 23
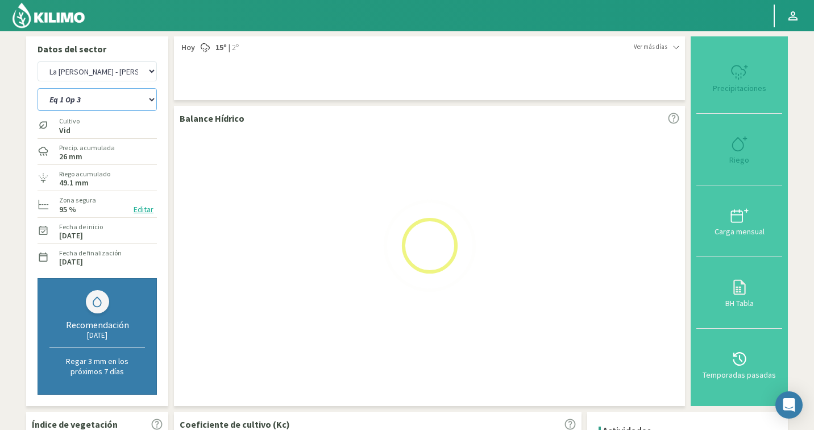
select select "181: Object"
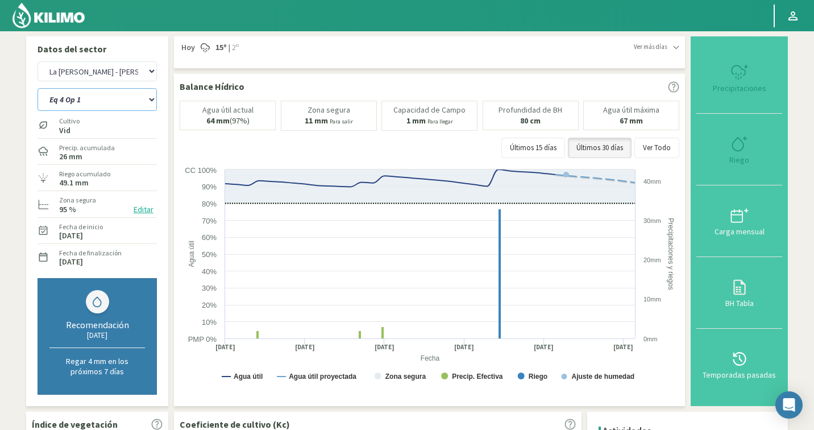
click at [80, 93] on select "Eq 1 Op 3 Eq 1 Op 4 Eq 2 Op 4 Eq 4 Op 1 Eq 4 Op 2 Eq 4 Op 3" at bounding box center [97, 99] width 119 height 23
select select "9069: Object"
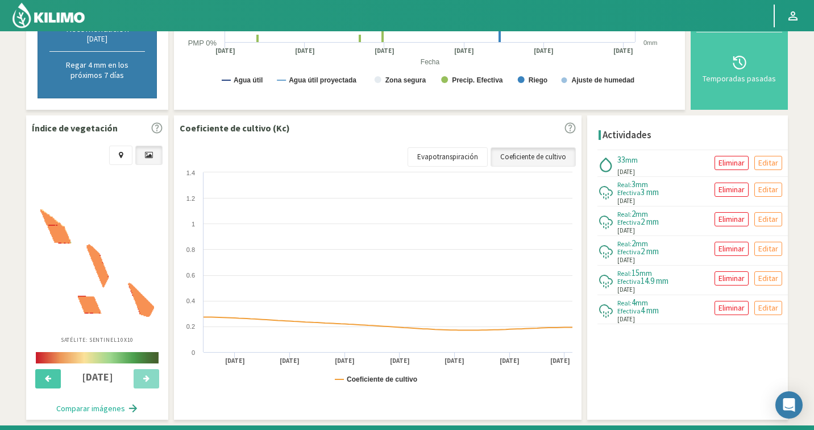
scroll to position [326, 0]
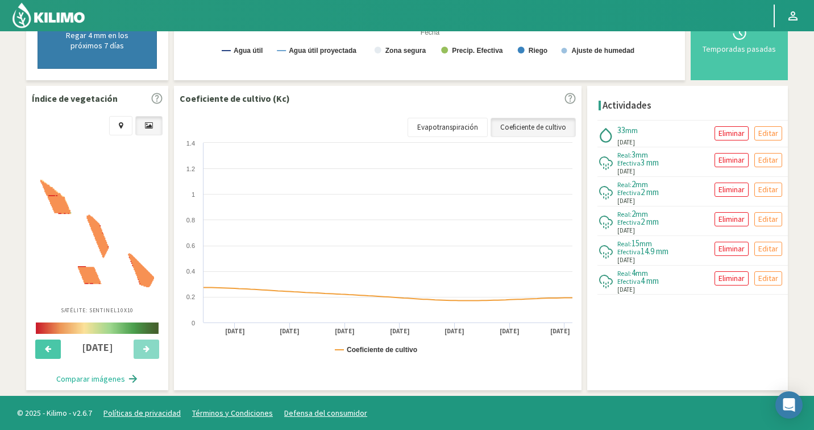
click at [91, 255] on img at bounding box center [97, 233] width 114 height 107
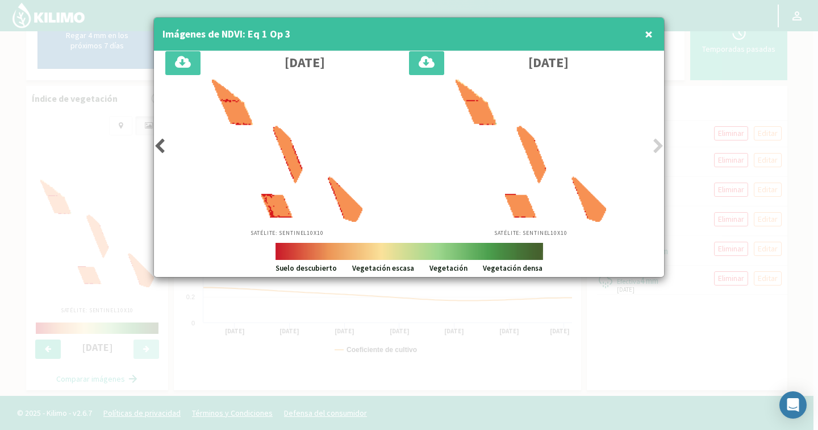
click at [654, 30] on button "×" at bounding box center [649, 34] width 14 height 23
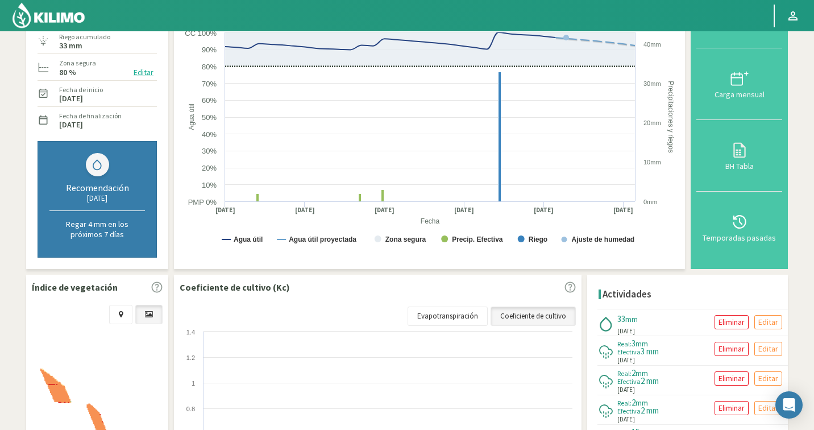
scroll to position [0, 0]
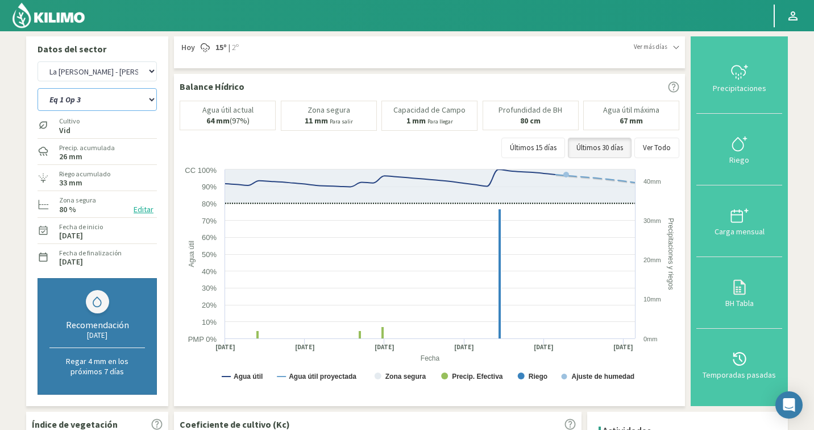
click at [100, 93] on select "Eq 1 Op 3 Eq 1 Op 4 Eq 2 Op 4 Eq 4 Op 1 Eq 4 Op 2 Eq 4 Op 3" at bounding box center [97, 99] width 119 height 23
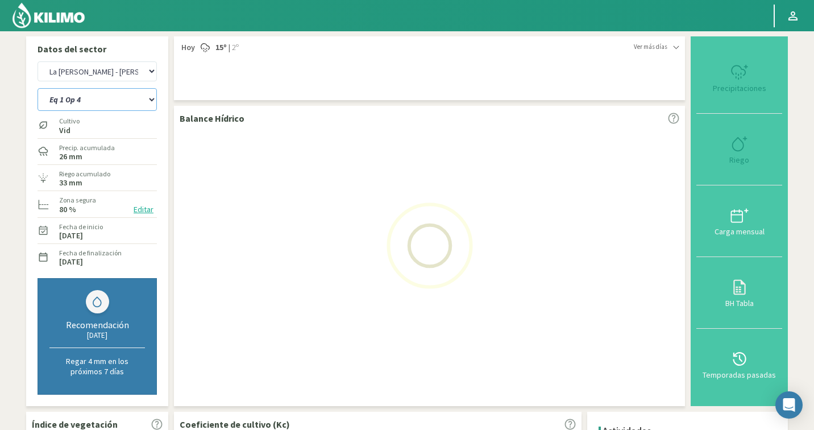
select select "184: Object"
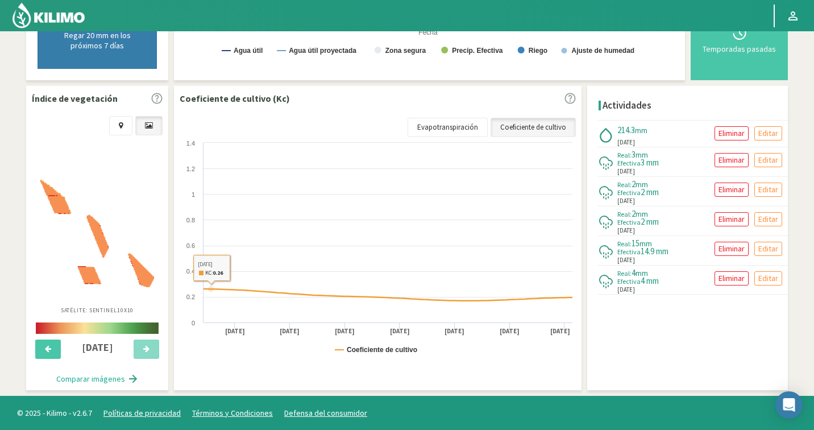
select select "9348: Object"
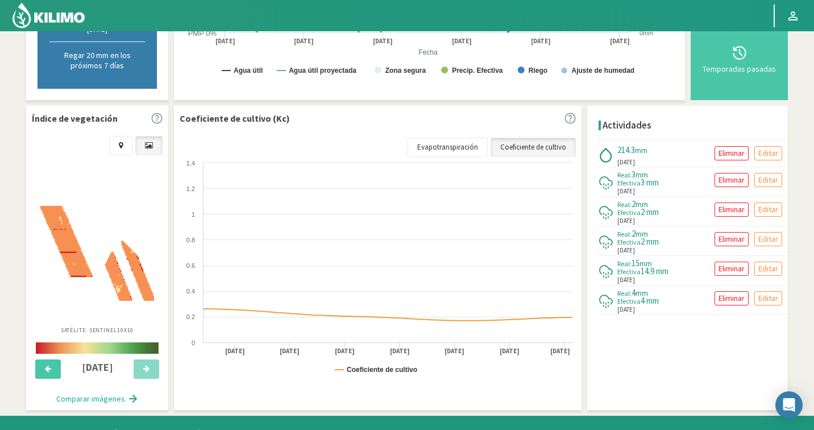
scroll to position [326, 0]
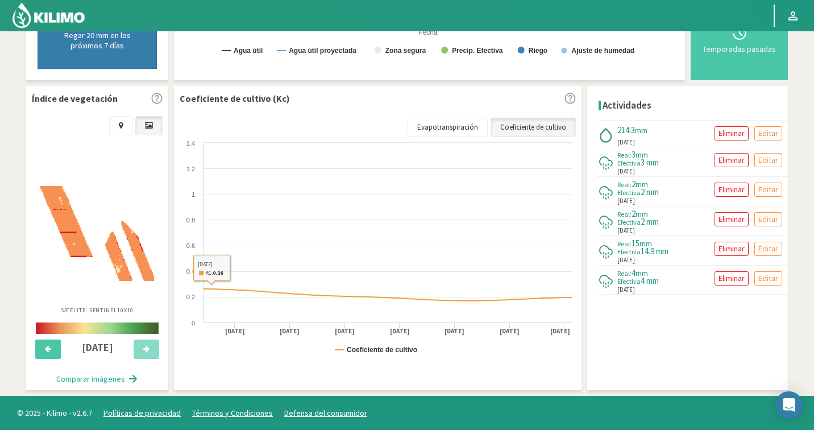
click at [107, 241] on img at bounding box center [97, 233] width 114 height 95
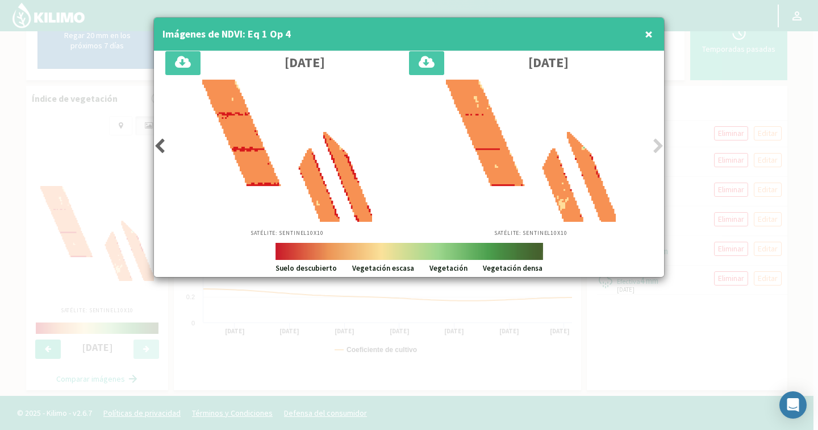
click at [647, 34] on span "×" at bounding box center [649, 33] width 8 height 19
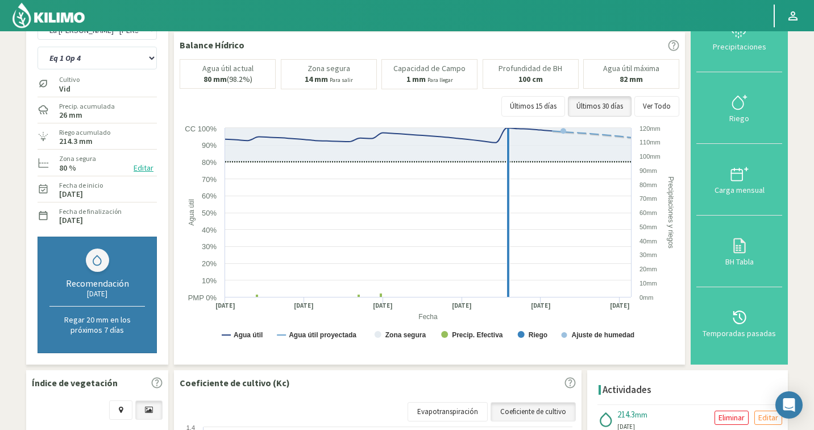
scroll to position [0, 0]
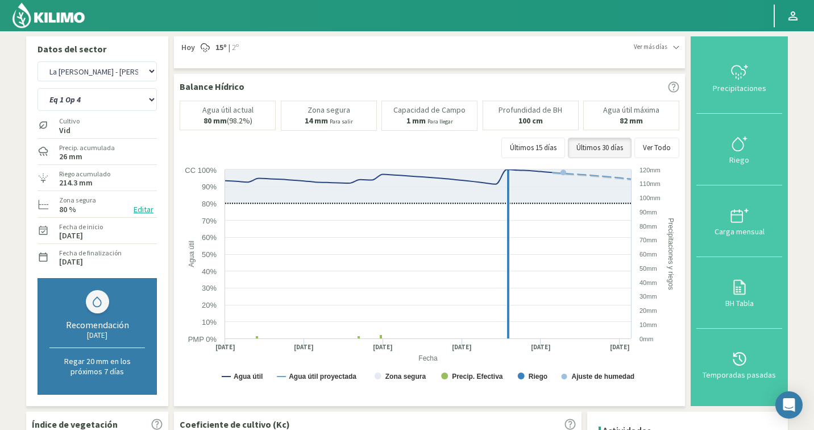
click at [83, 232] on label "[DATE]" at bounding box center [71, 235] width 24 height 7
click at [83, 233] on label "[DATE]" at bounding box center [71, 235] width 24 height 7
click at [147, 218] on div "Fecha de inicio [DATE]" at bounding box center [97, 230] width 119 height 24
click at [146, 211] on button "Editar" at bounding box center [143, 209] width 27 height 13
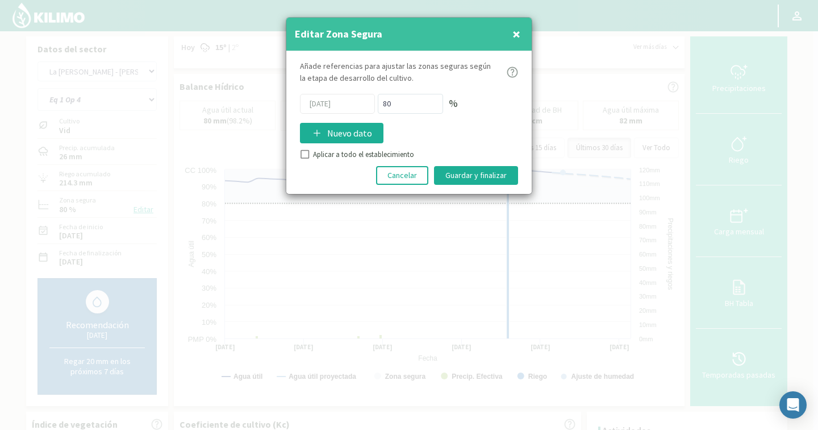
click at [517, 34] on span "×" at bounding box center [517, 33] width 8 height 19
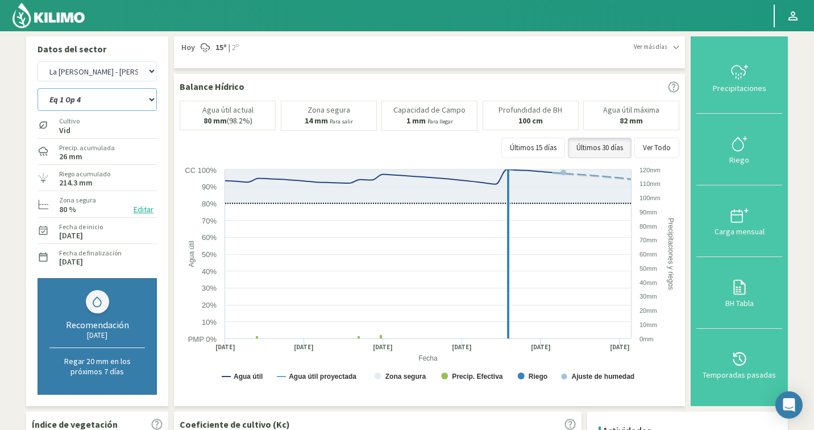
click at [63, 98] on select "Eq 1 Op 3 Eq 1 Op 4 Eq 2 Op 4 Eq 4 Op 1 Eq 4 Op 2 Eq 4 Op 3" at bounding box center [97, 99] width 119 height 23
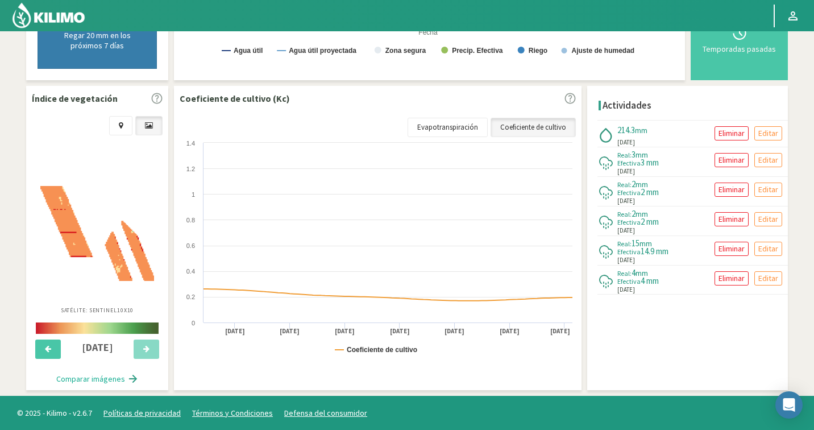
click at [93, 247] on img at bounding box center [97, 233] width 114 height 95
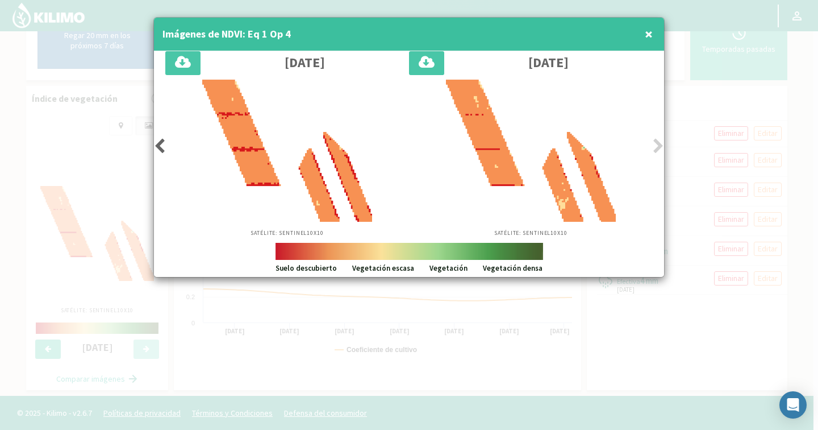
click at [160, 144] on icon at bounding box center [159, 146] width 11 height 16
click at [159, 143] on icon at bounding box center [159, 146] width 11 height 16
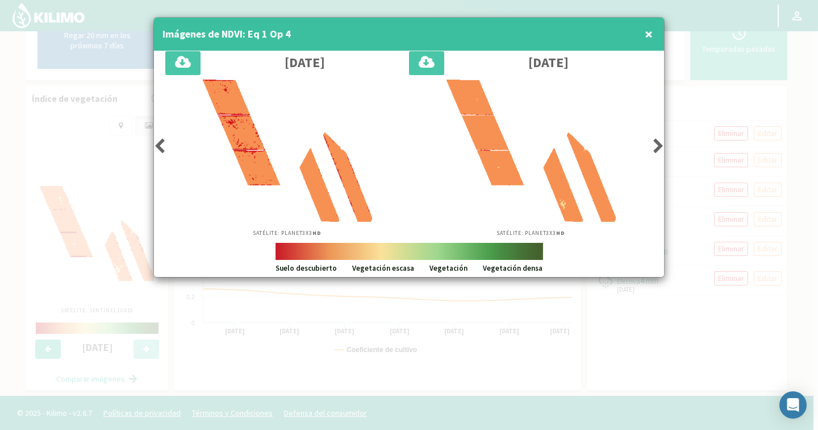
click at [156, 144] on icon at bounding box center [159, 146] width 11 height 16
click at [156, 145] on icon at bounding box center [159, 146] width 11 height 16
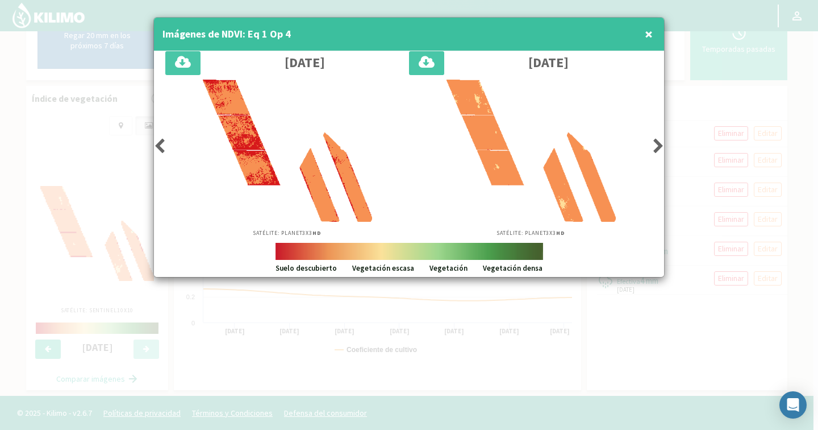
click at [156, 145] on icon at bounding box center [159, 146] width 11 height 16
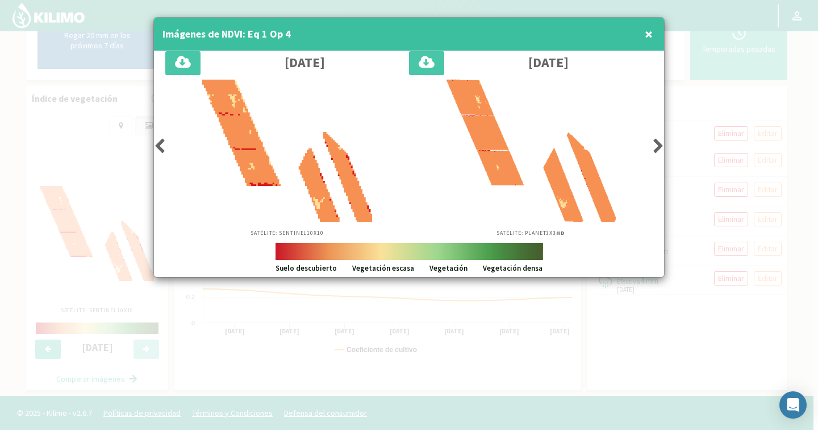
click at [156, 145] on icon at bounding box center [159, 146] width 11 height 16
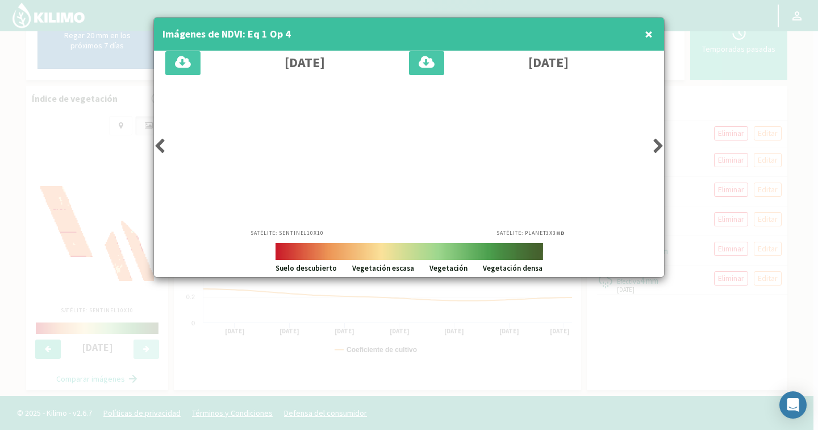
click at [156, 145] on icon at bounding box center [159, 146] width 11 height 16
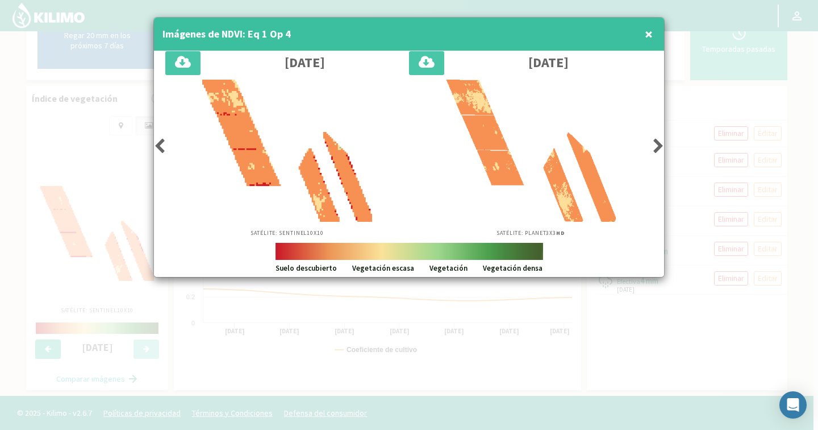
click at [156, 145] on icon at bounding box center [159, 146] width 11 height 16
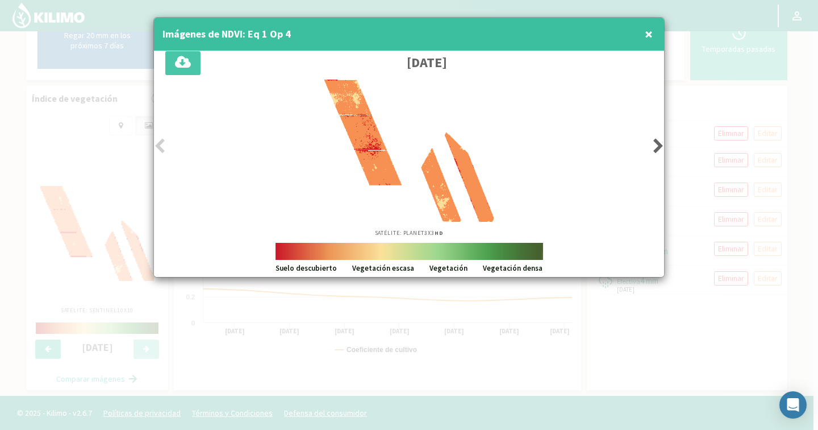
click at [156, 145] on icon at bounding box center [159, 146] width 11 height 16
click at [656, 143] on icon at bounding box center [658, 146] width 11 height 16
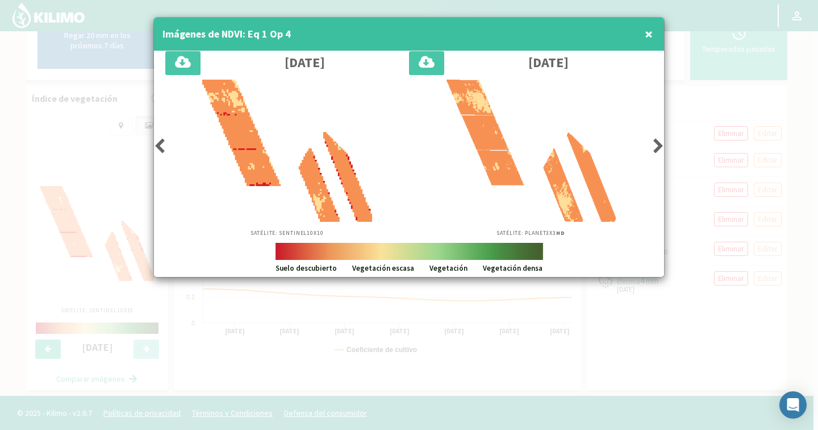
click at [656, 143] on icon at bounding box center [658, 146] width 11 height 16
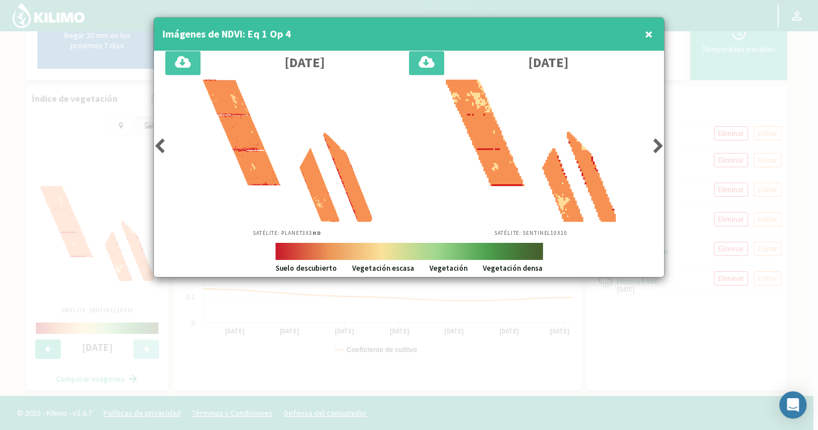
click at [656, 143] on icon at bounding box center [658, 146] width 11 height 16
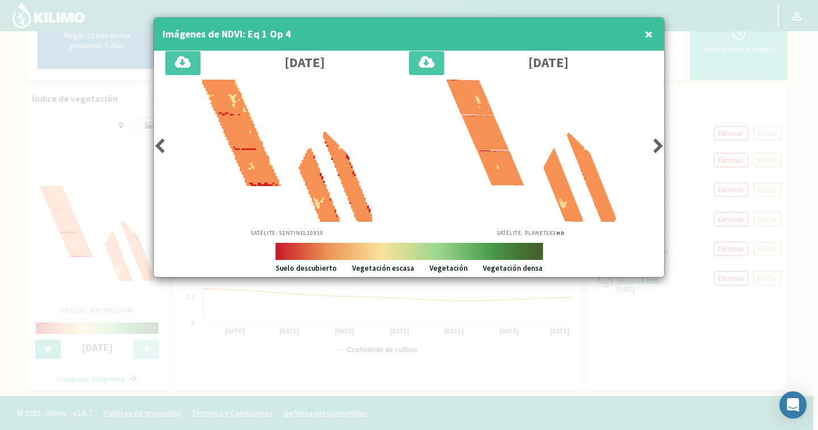
click at [656, 143] on icon at bounding box center [658, 146] width 11 height 16
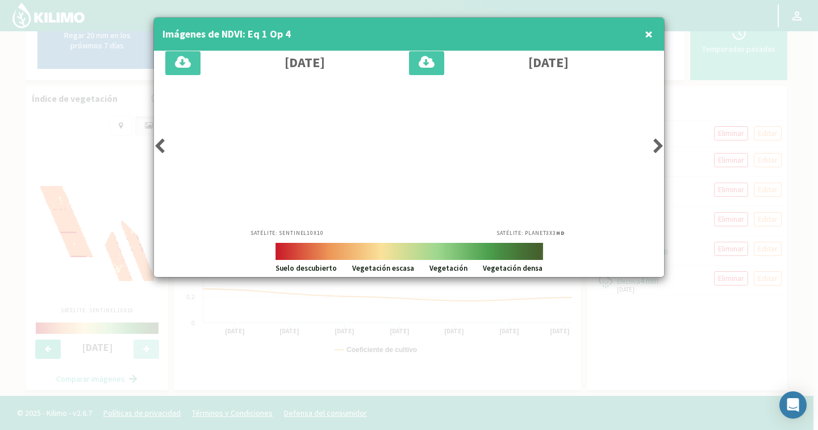
click at [656, 143] on icon at bounding box center [658, 146] width 11 height 16
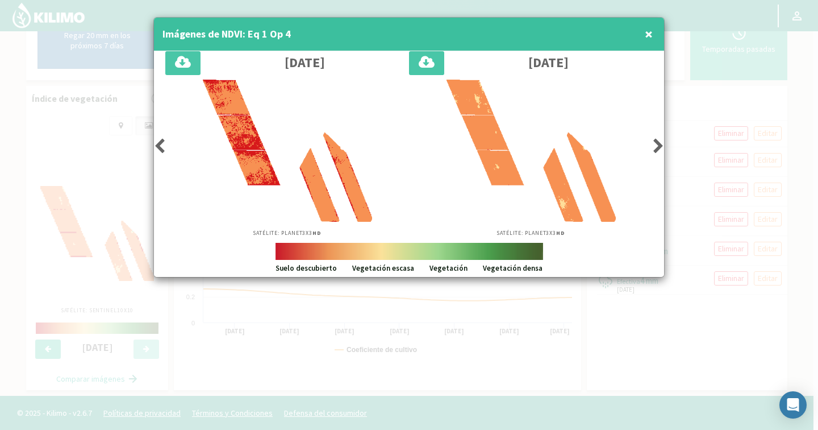
click at [656, 143] on icon at bounding box center [658, 146] width 11 height 16
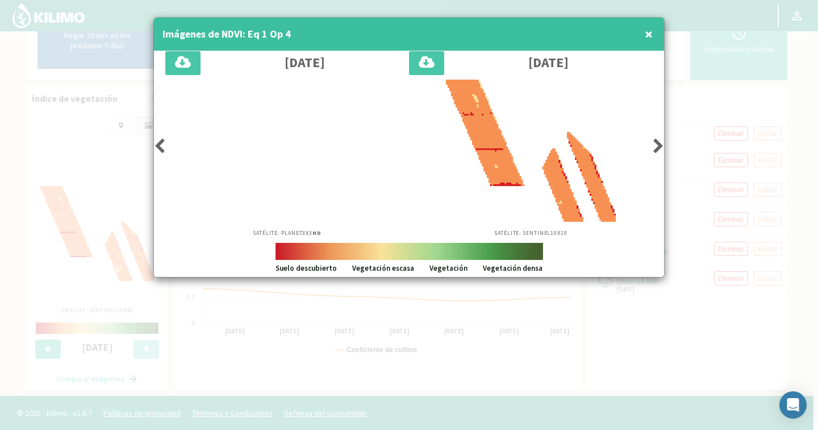
click at [656, 143] on icon at bounding box center [658, 146] width 11 height 16
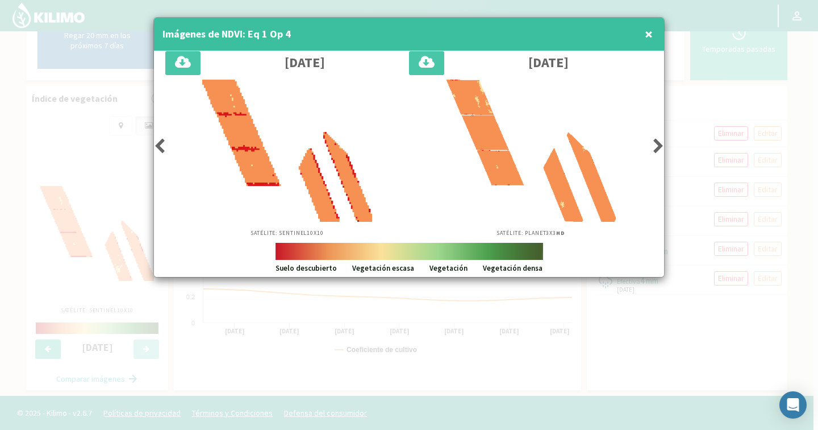
click at [656, 143] on icon at bounding box center [658, 146] width 11 height 16
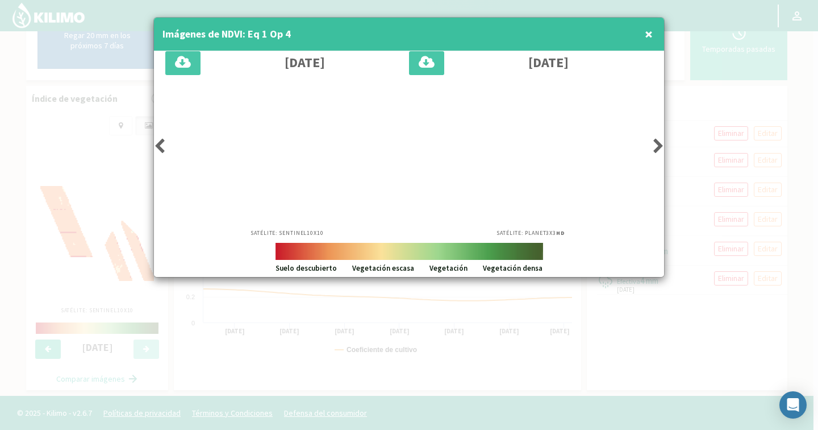
click at [656, 143] on icon at bounding box center [658, 146] width 11 height 16
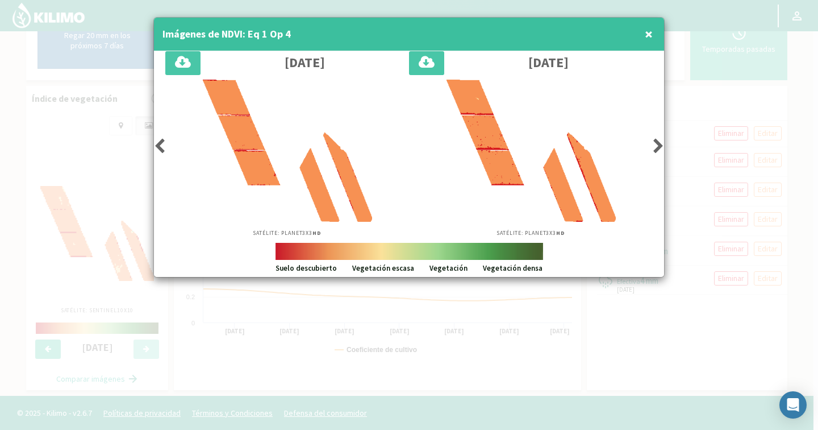
click at [656, 143] on icon at bounding box center [658, 146] width 11 height 16
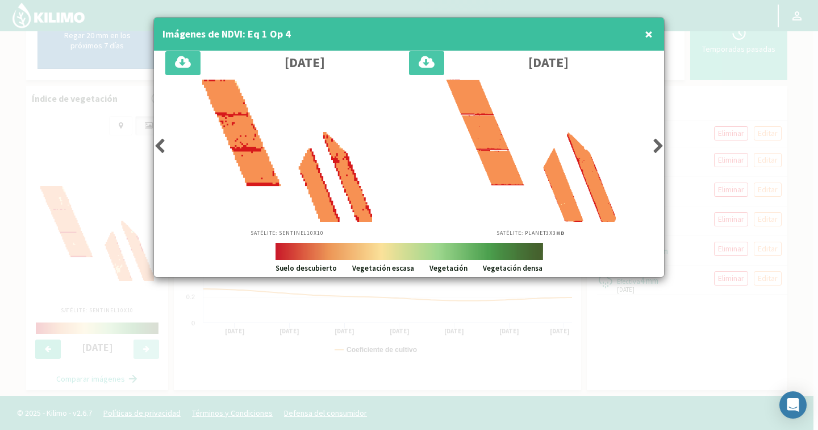
click at [650, 32] on span "×" at bounding box center [649, 33] width 8 height 19
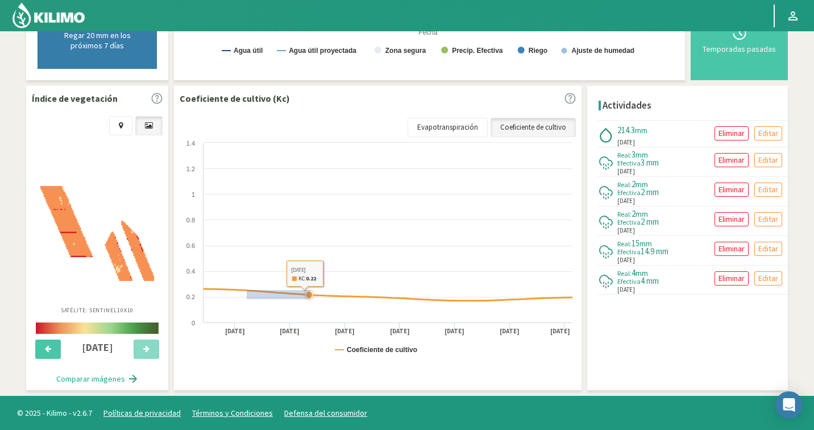
drag, startPoint x: 278, startPoint y: 293, endPoint x: 326, endPoint y: 301, distance: 48.4
click at [324, 301] on g at bounding box center [387, 295] width 369 height 12
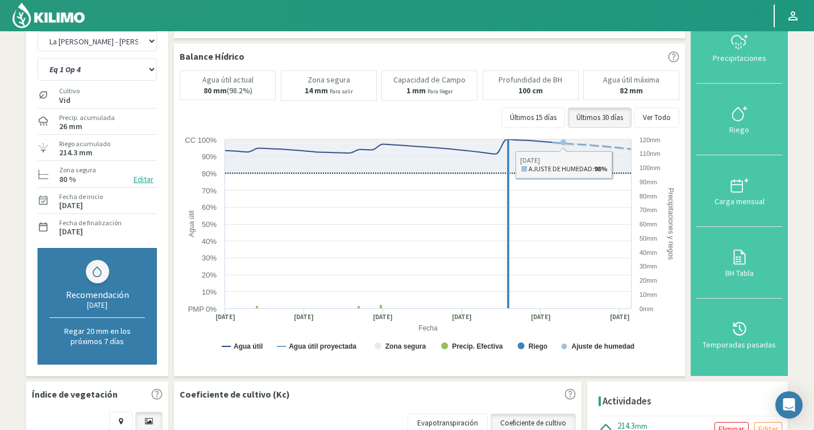
scroll to position [0, 0]
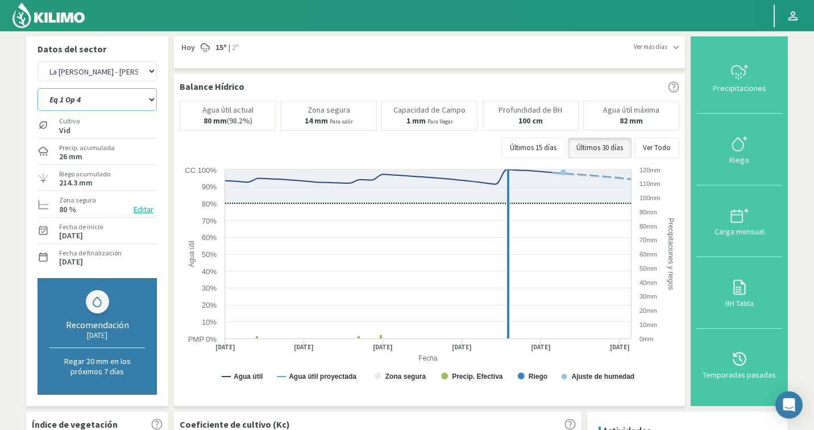
click at [105, 103] on select "Eq 1 Op 3 Eq 1 Op 4 Eq 2 Op 4 Eq 4 Op 1 Eq 4 Op 2 Eq 4 Op 3" at bounding box center [97, 99] width 119 height 23
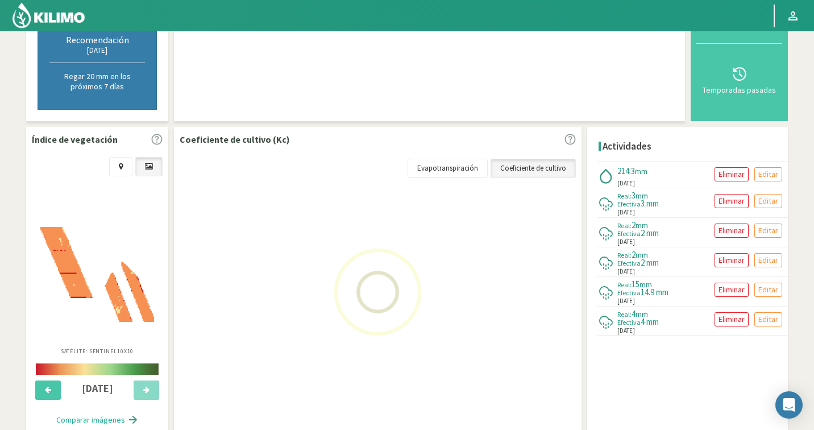
scroll to position [326, 0]
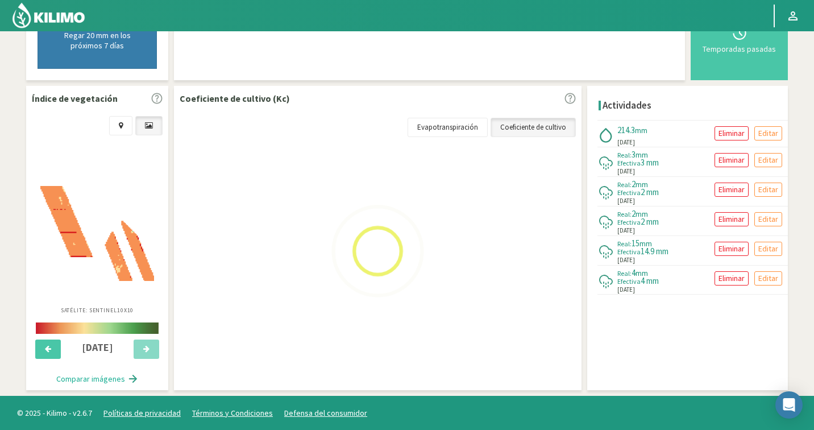
select select "191: Object"
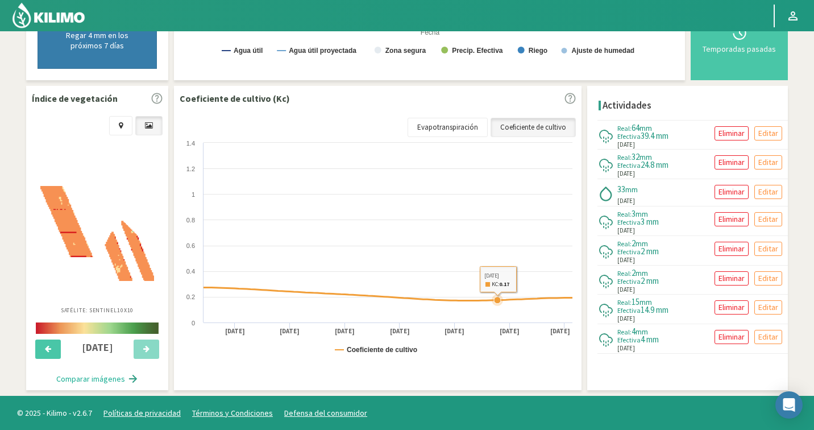
select select "9627: Object"
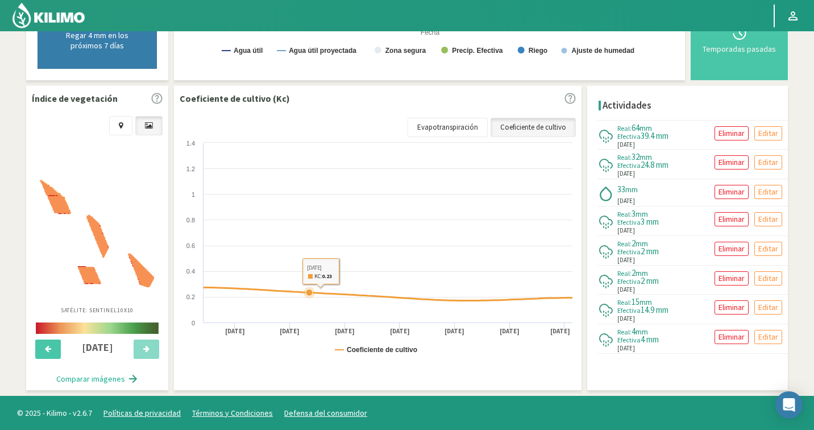
scroll to position [0, 0]
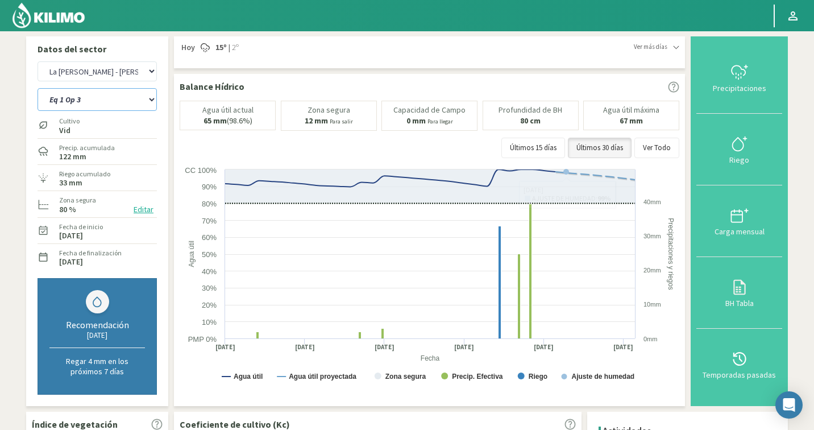
click at [94, 104] on select "Eq 1 Op 3 Eq 1 Op 4 Eq 2 Op 4 Eq 4 Op 1 Eq 4 Op 2 Eq 4 Op 3" at bounding box center [97, 99] width 119 height 23
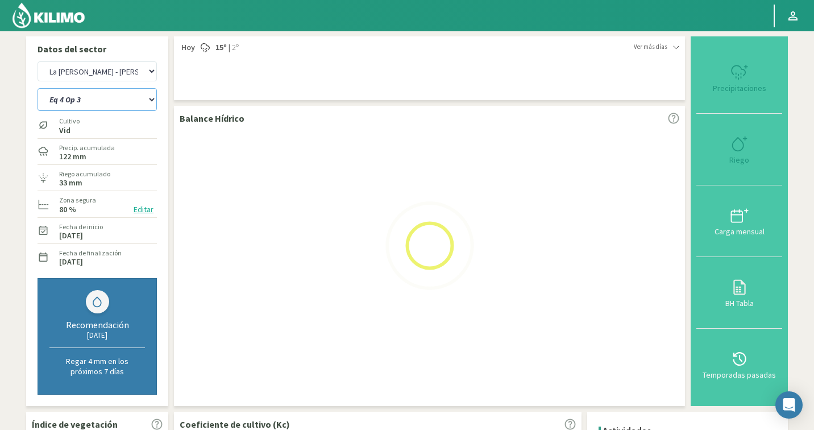
select select "196: Object"
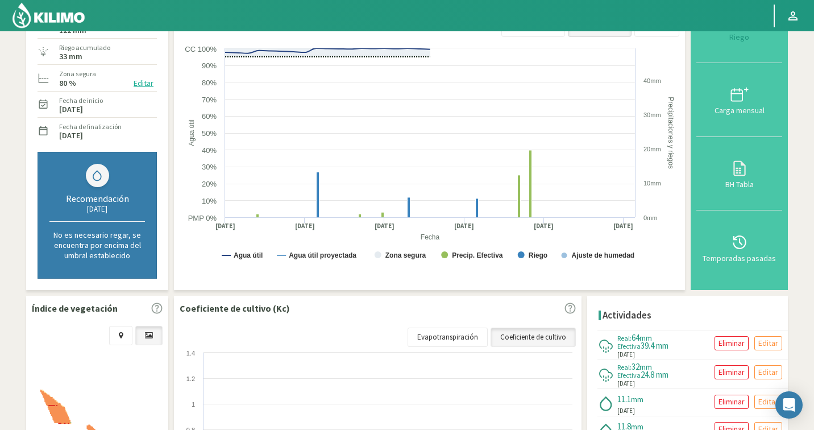
scroll to position [336, 0]
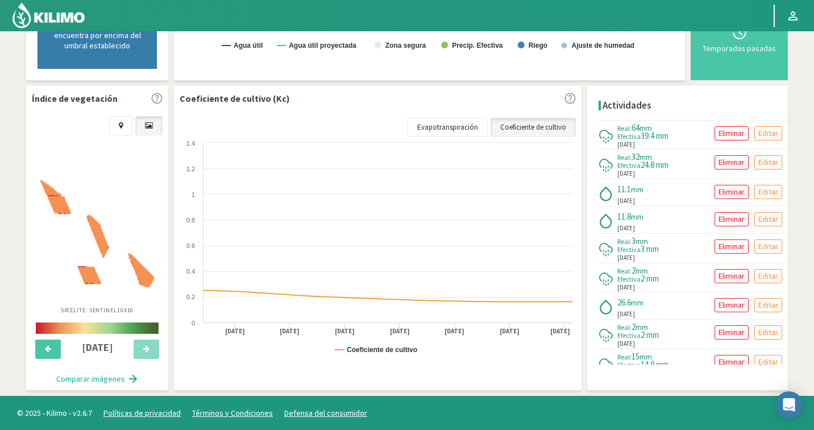
select select "9906: Object"
select select "207: Object"
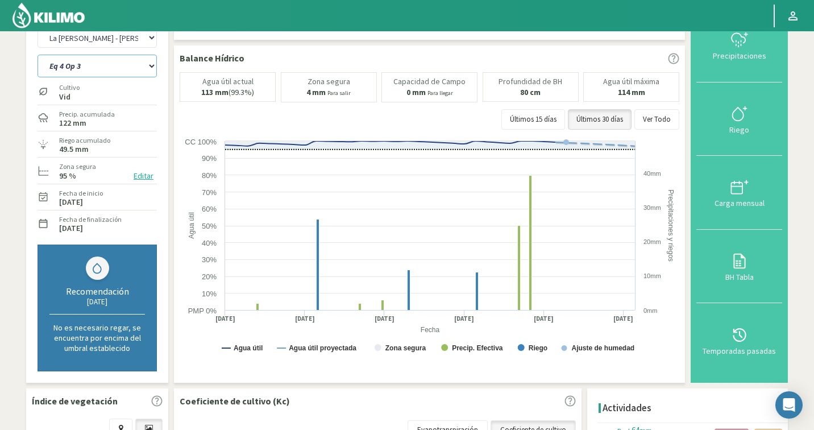
scroll to position [0, 0]
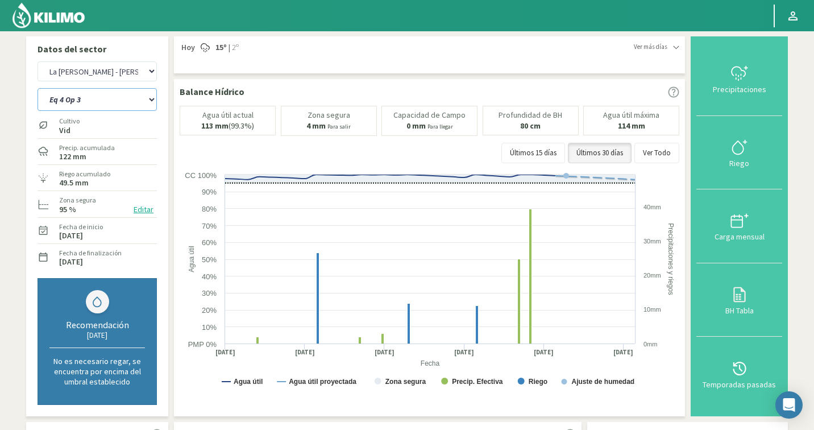
click at [104, 105] on select "Eq 1 Op 3 Eq 1 Op 4 Eq 2 Op 4 Eq 4 Op 1 Eq 4 Op 2 Eq 4 Op 3" at bounding box center [97, 99] width 119 height 23
